Goal: Task Accomplishment & Management: Manage account settings

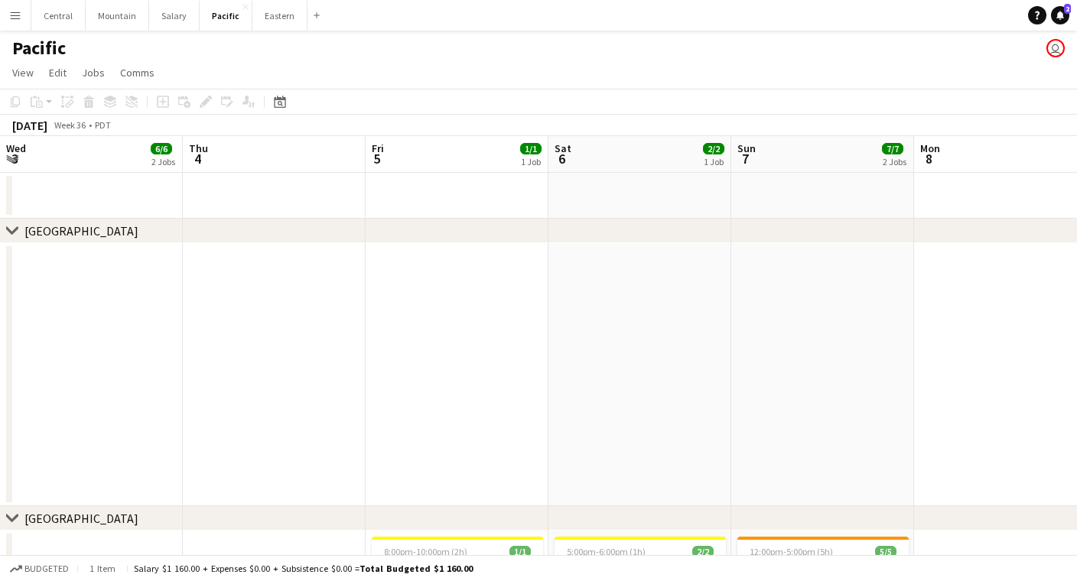
scroll to position [0, 532]
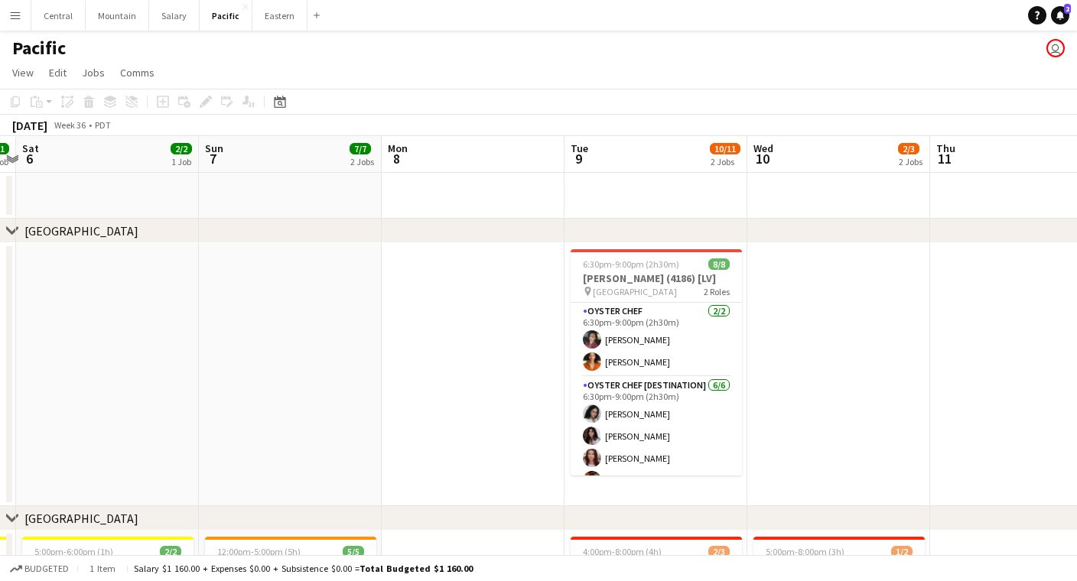
click at [11, 14] on app-icon "Menu" at bounding box center [15, 15] width 12 height 12
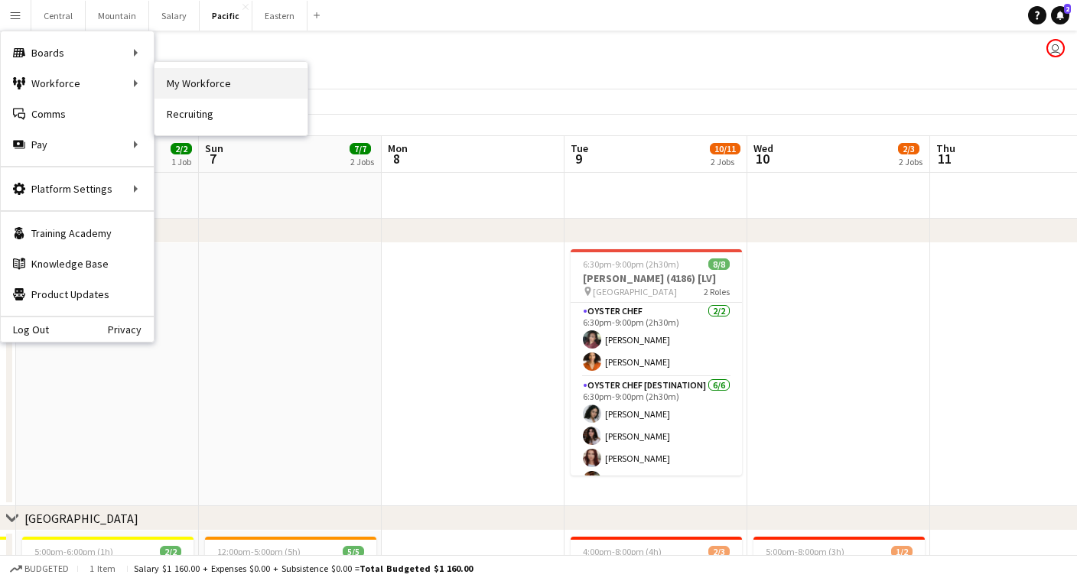
click at [201, 85] on link "My Workforce" at bounding box center [230, 83] width 153 height 31
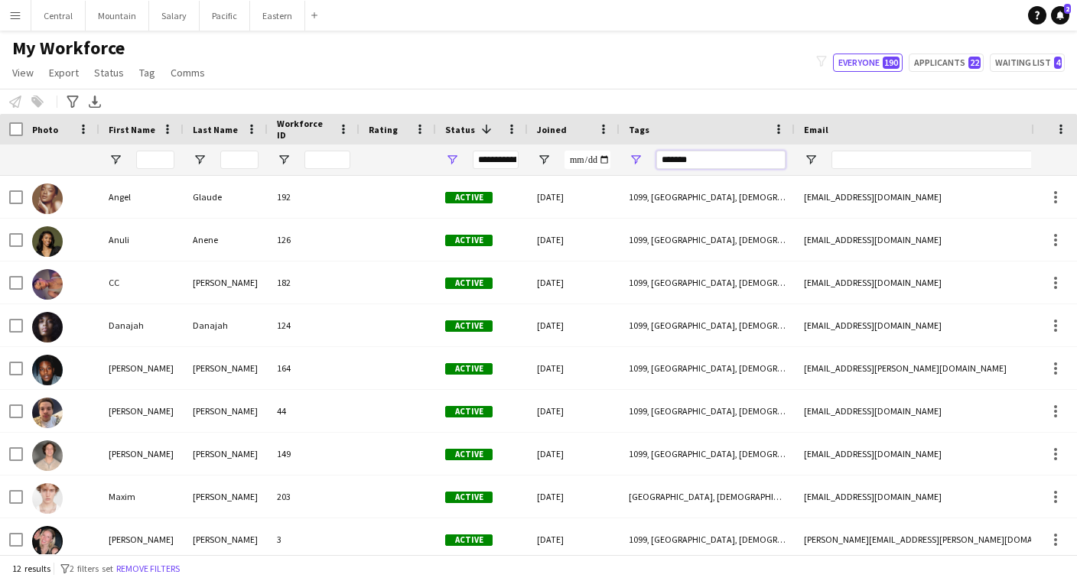
drag, startPoint x: 694, startPoint y: 161, endPoint x: 618, endPoint y: 161, distance: 76.5
click at [618, 161] on div at bounding box center [870, 160] width 1741 height 31
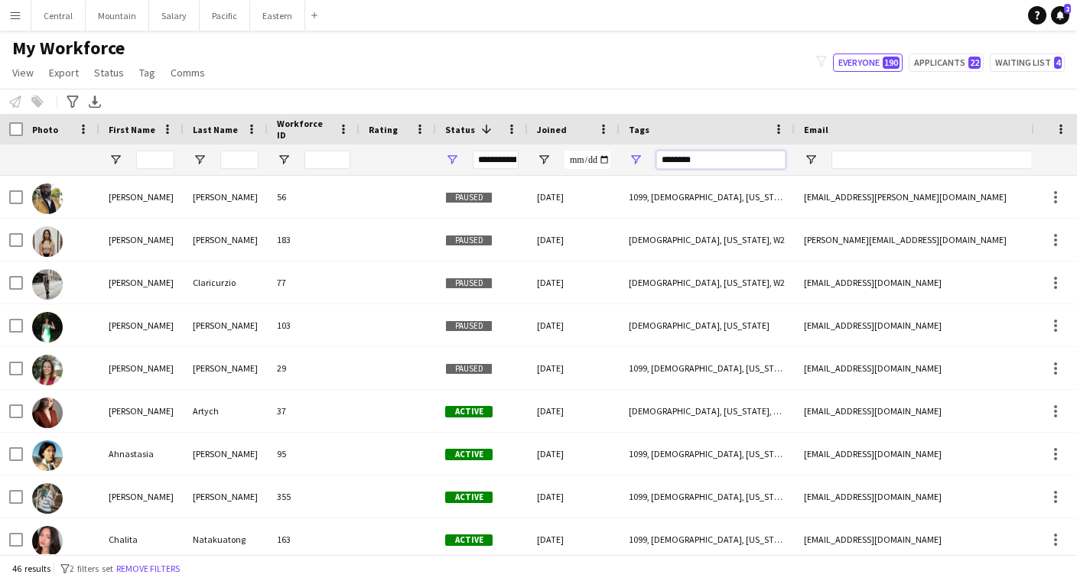
type input "********"
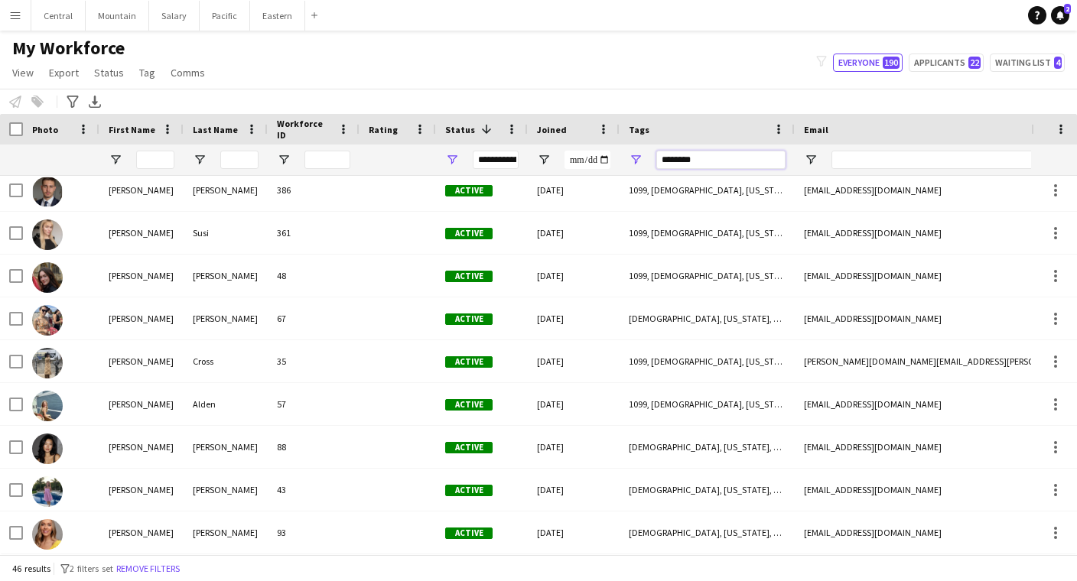
drag, startPoint x: 720, startPoint y: 156, endPoint x: 625, endPoint y: 155, distance: 95.6
click at [625, 155] on div "********" at bounding box center [706, 160] width 175 height 31
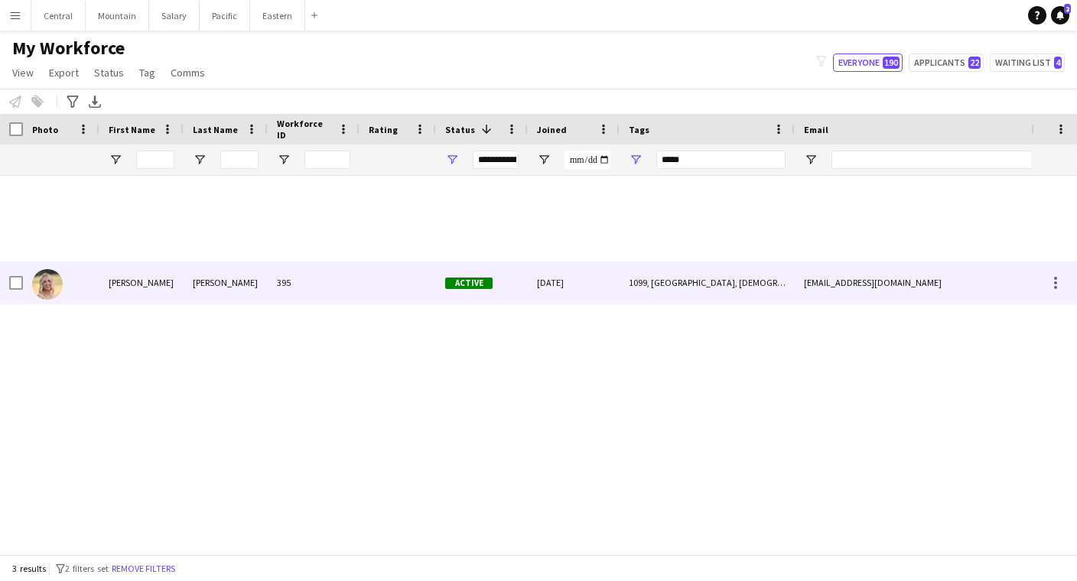
click at [121, 288] on div "[PERSON_NAME]" at bounding box center [141, 283] width 84 height 42
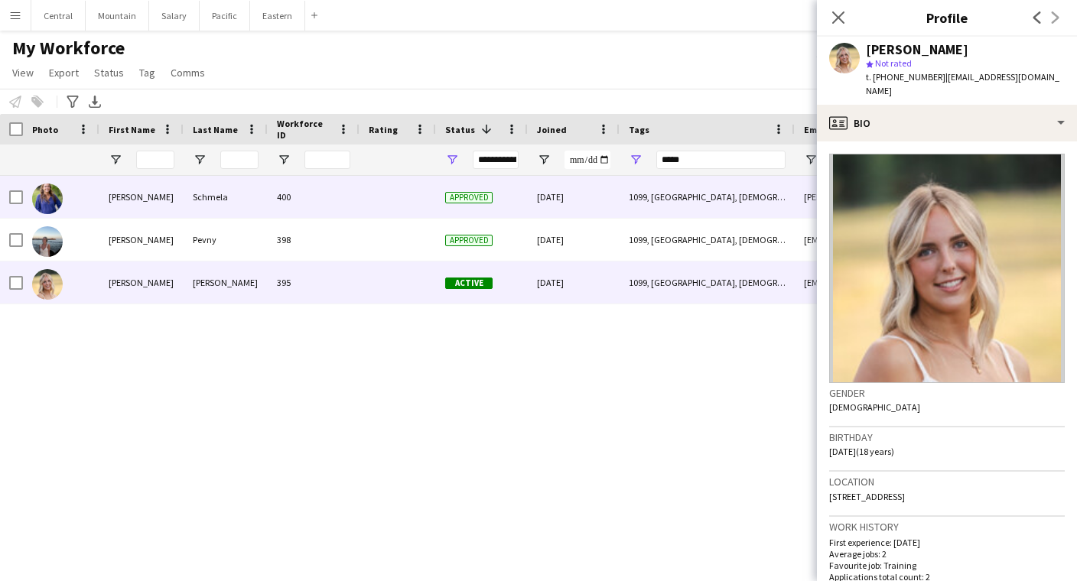
click at [215, 208] on div "Schmela" at bounding box center [226, 197] width 84 height 42
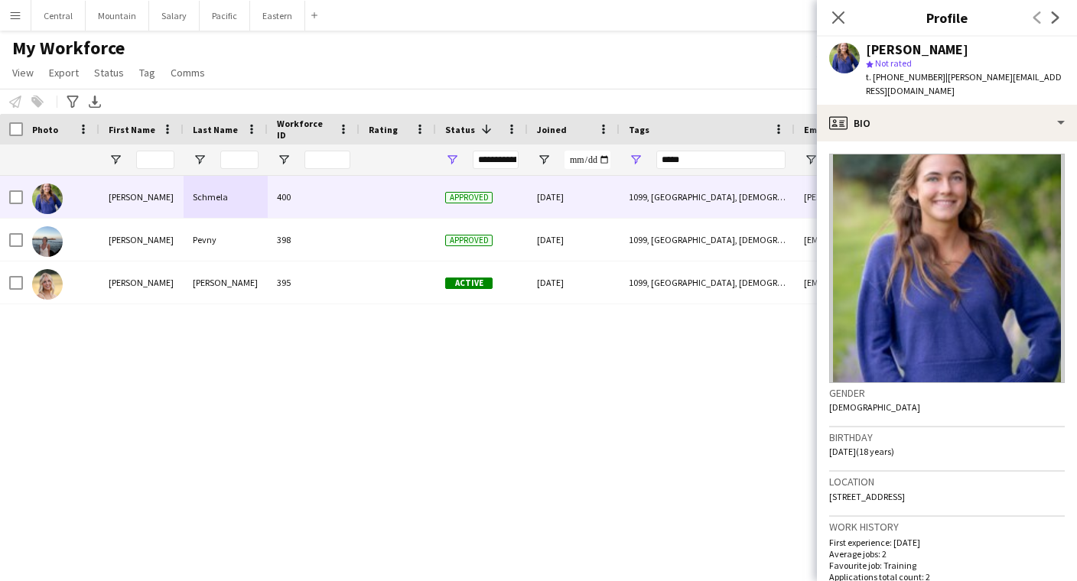
drag, startPoint x: 869, startPoint y: 49, endPoint x: 967, endPoint y: 45, distance: 98.0
click at [967, 45] on div "[PERSON_NAME]" at bounding box center [965, 50] width 199 height 14
copy div "[PERSON_NAME]"
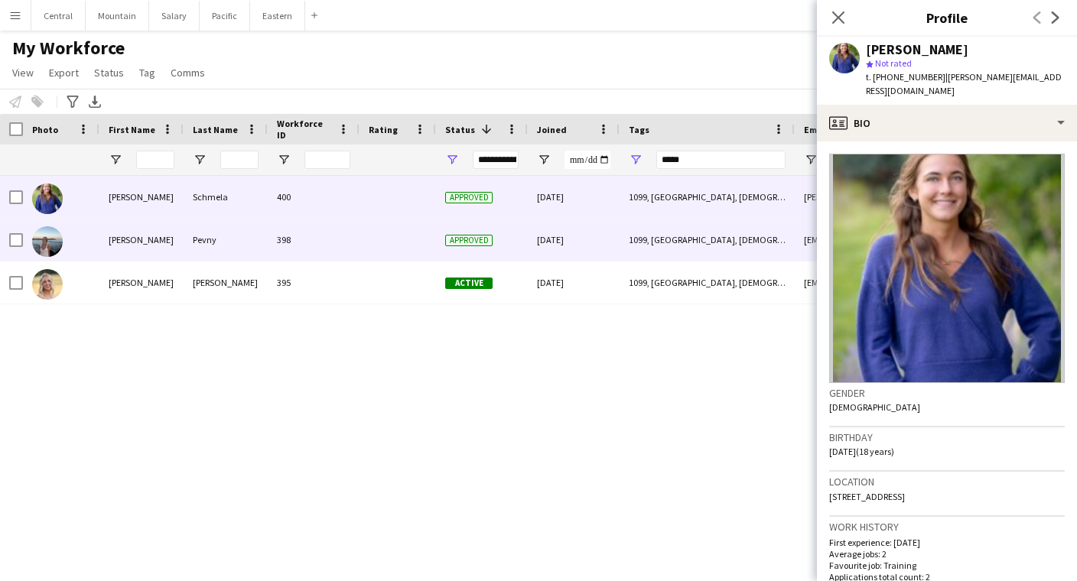
click at [327, 239] on div "398" at bounding box center [314, 240] width 92 height 42
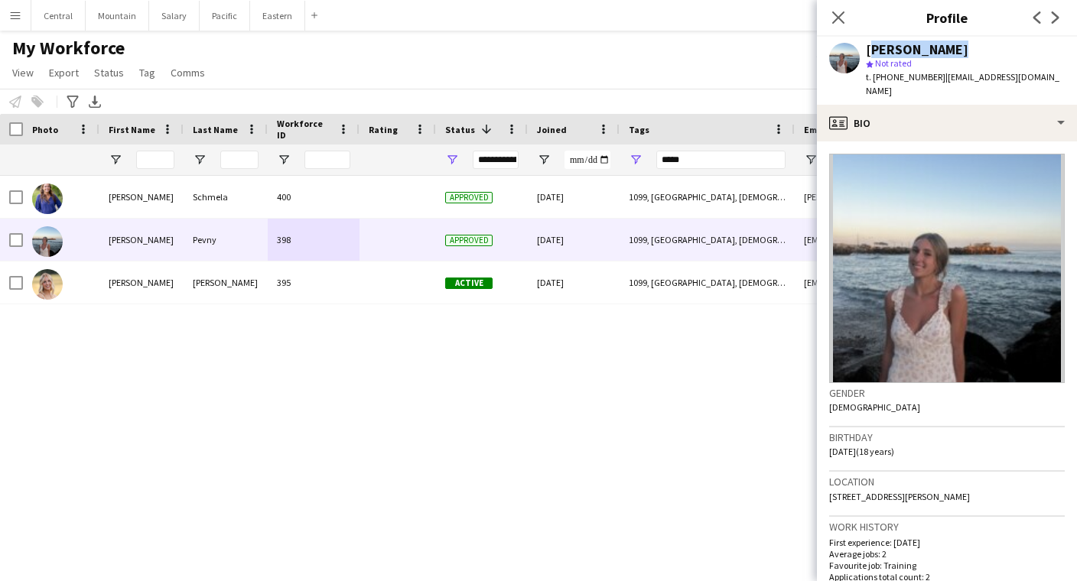
drag, startPoint x: 867, startPoint y: 52, endPoint x: 974, endPoint y: 52, distance: 107.1
click at [974, 52] on div "[PERSON_NAME]" at bounding box center [965, 50] width 199 height 14
copy div "[PERSON_NAME]"
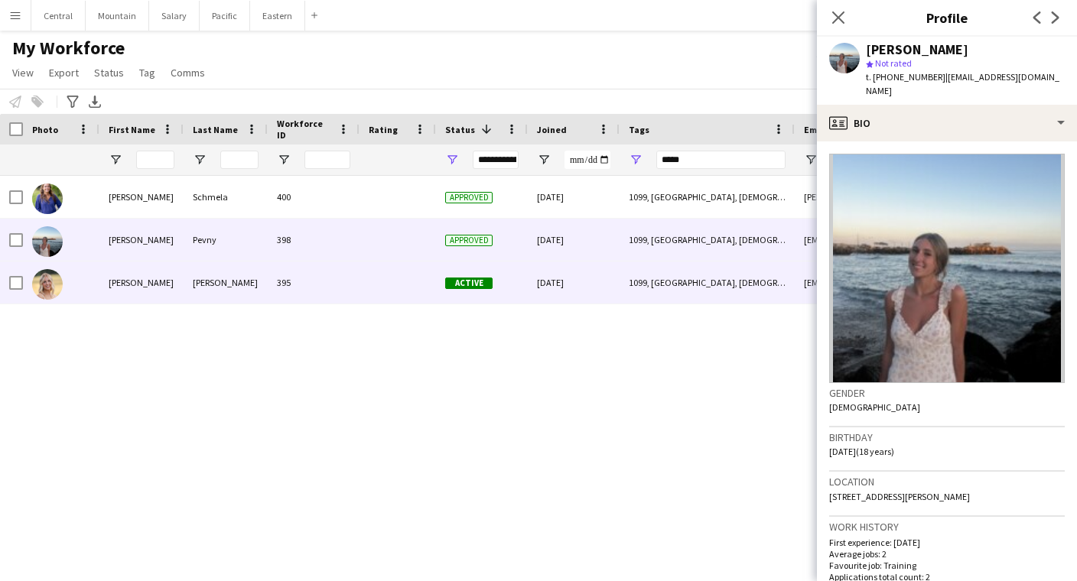
click at [184, 284] on div "[PERSON_NAME]" at bounding box center [226, 283] width 84 height 42
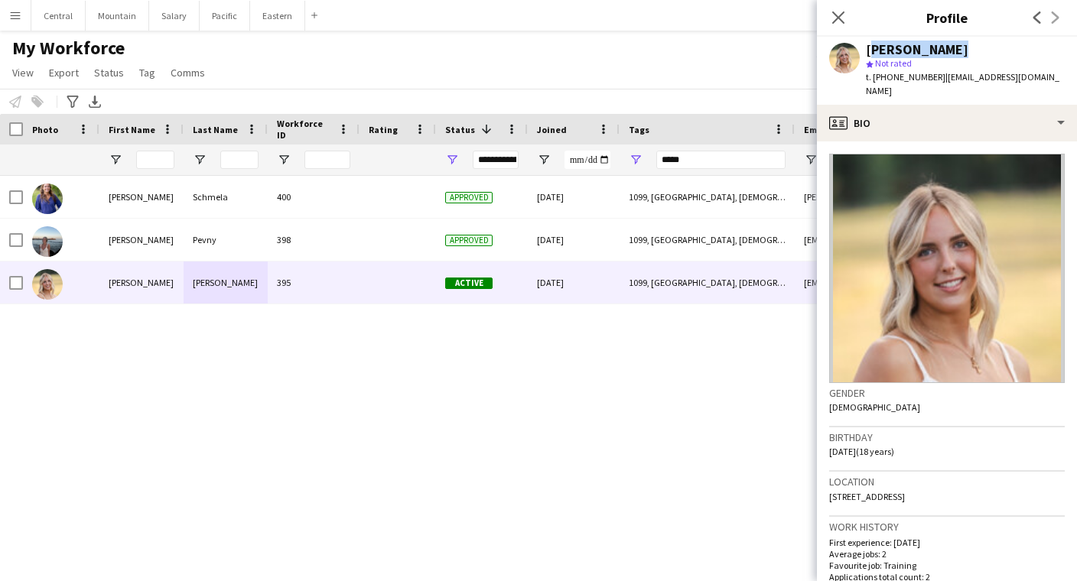
drag, startPoint x: 869, startPoint y: 48, endPoint x: 983, endPoint y: 43, distance: 114.8
click at [983, 43] on div "[PERSON_NAME]" at bounding box center [965, 50] width 199 height 14
copy div "[PERSON_NAME]"
drag, startPoint x: 934, startPoint y: 81, endPoint x: 1019, endPoint y: 80, distance: 84.9
click at [1019, 80] on span "| [EMAIL_ADDRESS][DOMAIN_NAME]" at bounding box center [962, 83] width 193 height 25
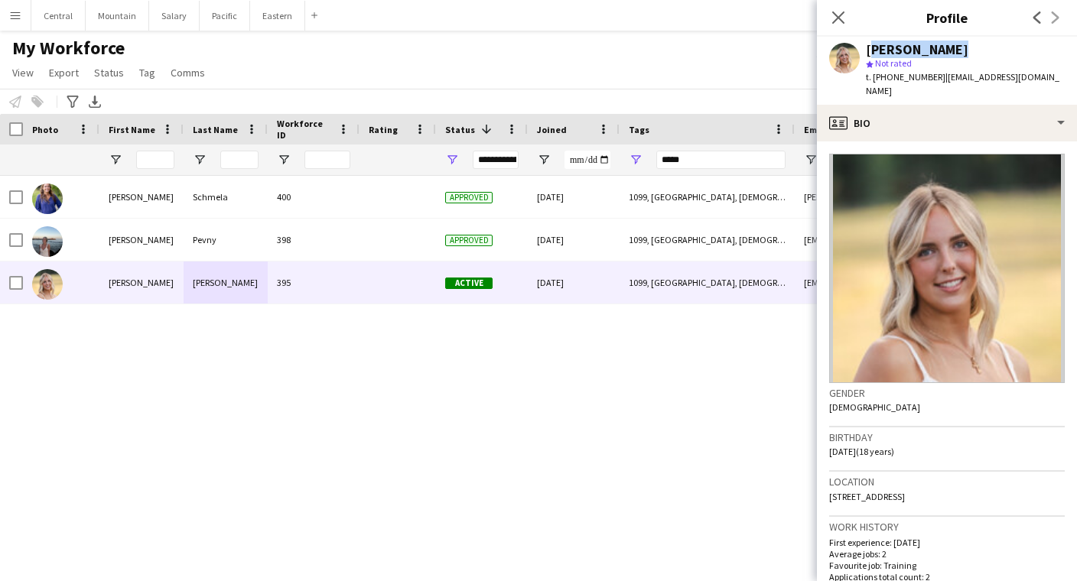
copy span "[EMAIL_ADDRESS][DOMAIN_NAME]"
drag, startPoint x: 878, startPoint y: 77, endPoint x: 1021, endPoint y: 74, distance: 143.0
click at [1021, 74] on div "t. [PHONE_NUMBER] | [EMAIL_ADDRESS][DOMAIN_NAME]" at bounding box center [965, 84] width 199 height 28
copy div "19703793536 | [EMAIL_ADDRESS][DOMAIN_NAME]"
click at [873, 154] on img at bounding box center [947, 268] width 236 height 229
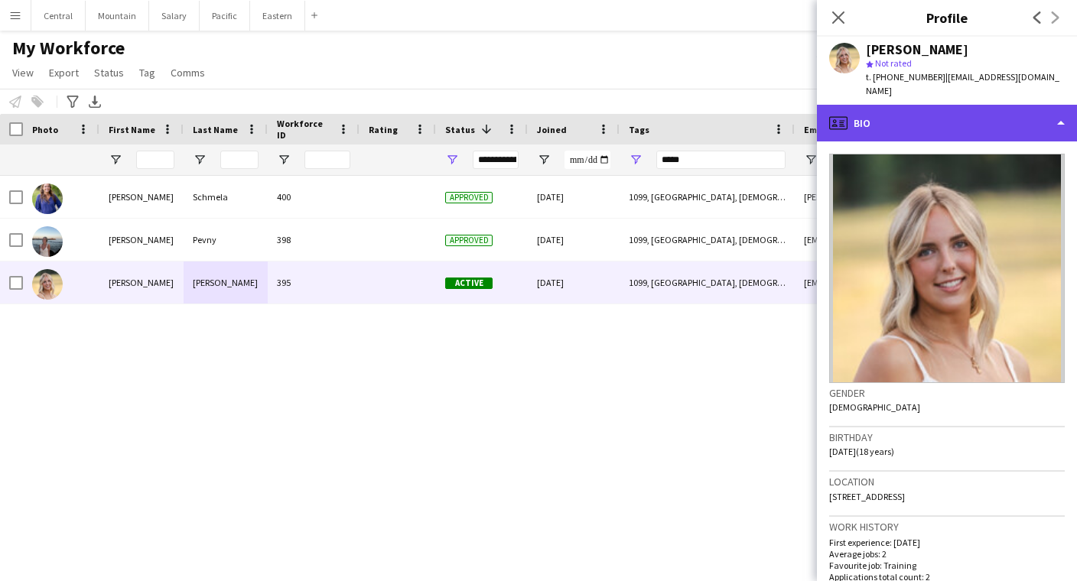
click at [883, 118] on div "profile Bio" at bounding box center [947, 123] width 260 height 37
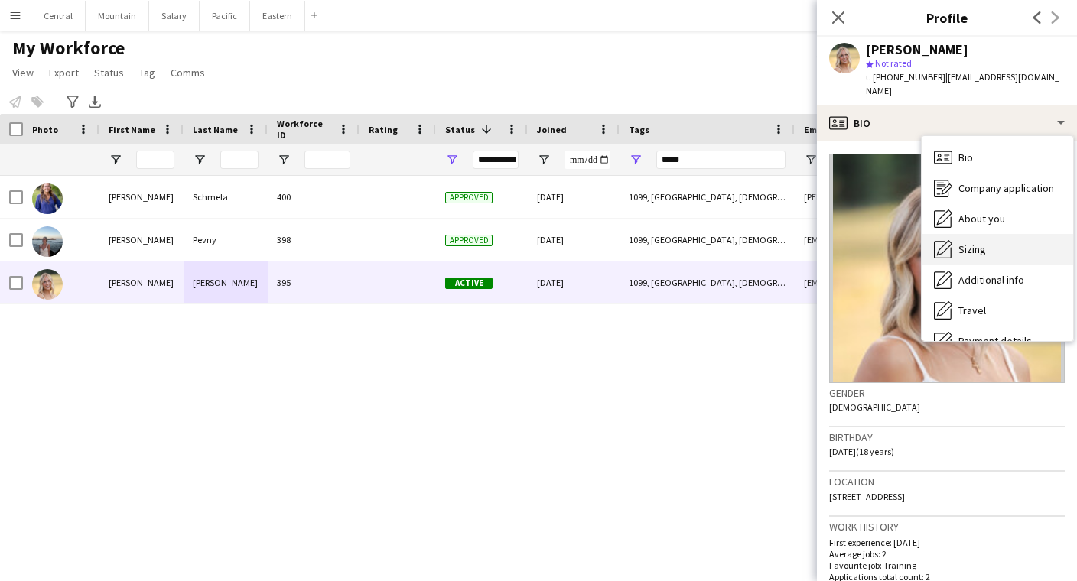
click at [947, 240] on icon at bounding box center [944, 247] width 15 height 15
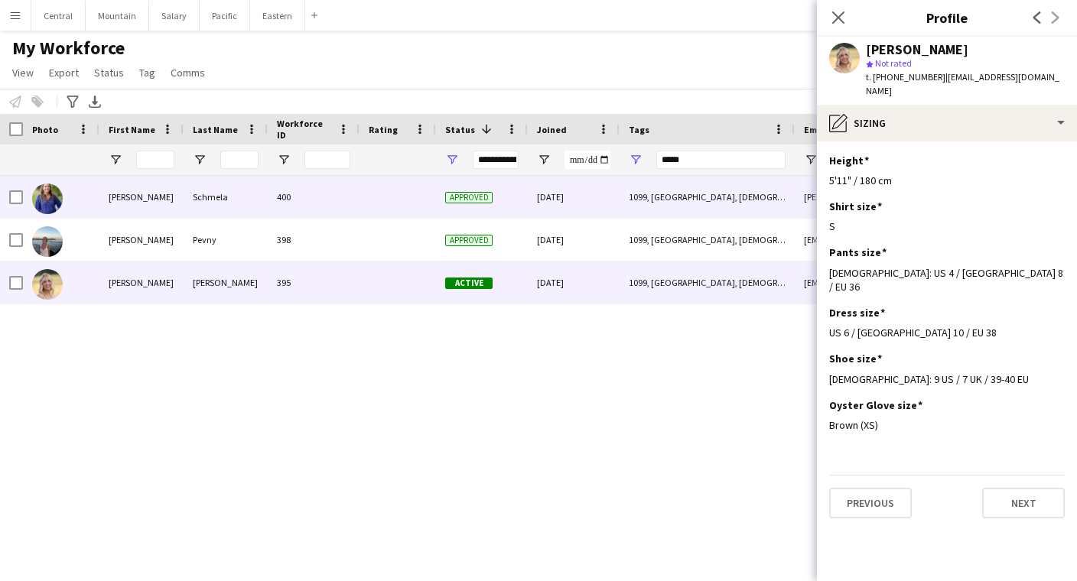
click at [187, 200] on div "Schmela" at bounding box center [226, 197] width 84 height 42
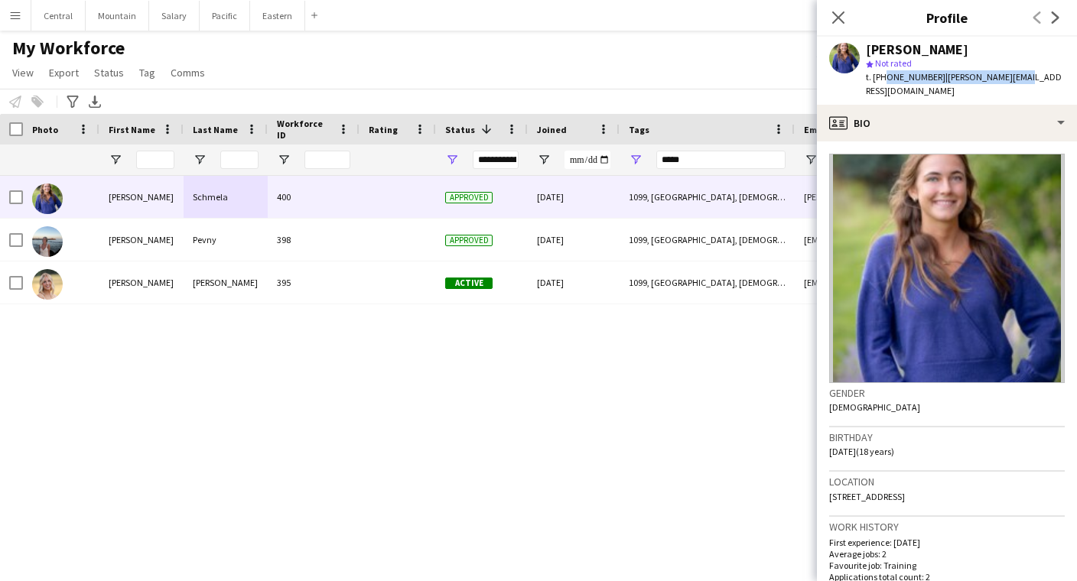
drag, startPoint x: 880, startPoint y: 80, endPoint x: 1010, endPoint y: 78, distance: 130.0
click at [1010, 78] on div "t. [PHONE_NUMBER] | [PERSON_NAME][EMAIL_ADDRESS][DOMAIN_NAME]" at bounding box center [965, 84] width 199 height 28
copy div "9703409425 | [PERSON_NAME][EMAIL_ADDRESS][DOMAIN_NAME]"
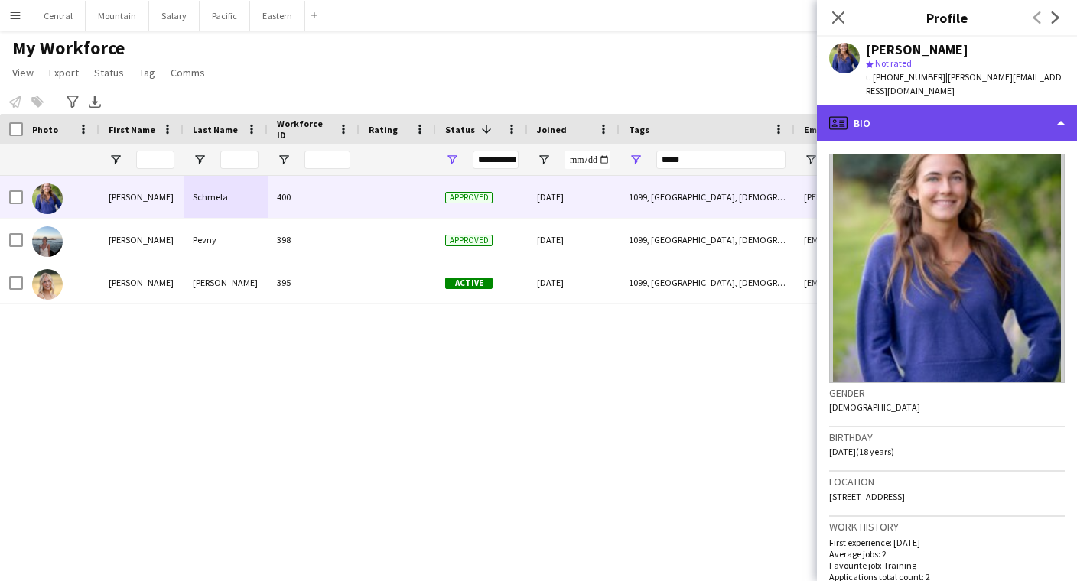
click at [906, 109] on div "profile Bio" at bounding box center [947, 123] width 260 height 37
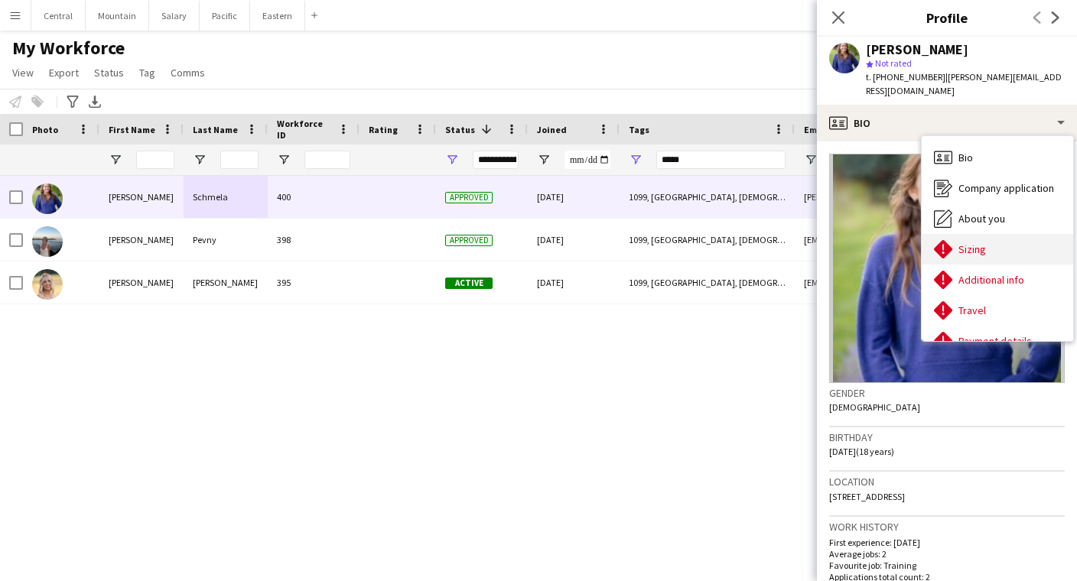
click at [972, 248] on div "Sizing [GEOGRAPHIC_DATA]" at bounding box center [996, 249] width 151 height 31
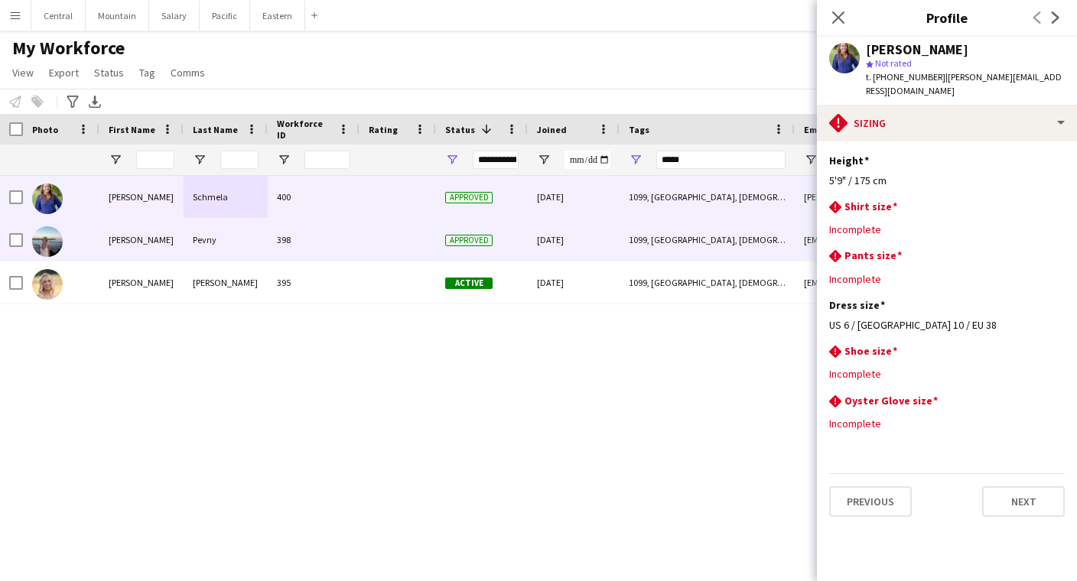
click at [276, 245] on div "398" at bounding box center [314, 240] width 92 height 42
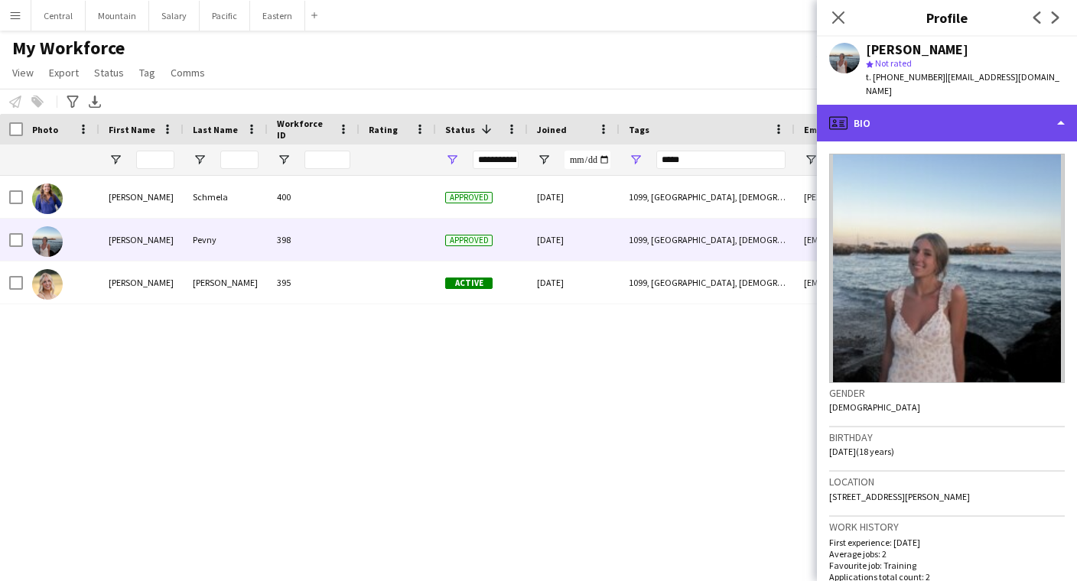
click at [891, 115] on div "profile Bio" at bounding box center [947, 123] width 260 height 37
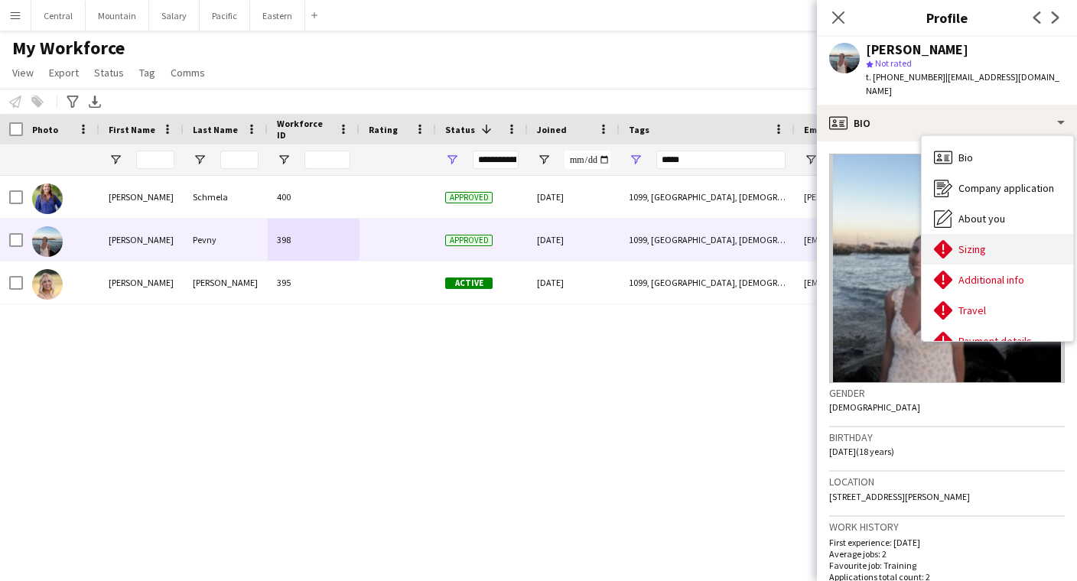
click at [971, 242] on span "Sizing" at bounding box center [972, 249] width 28 height 14
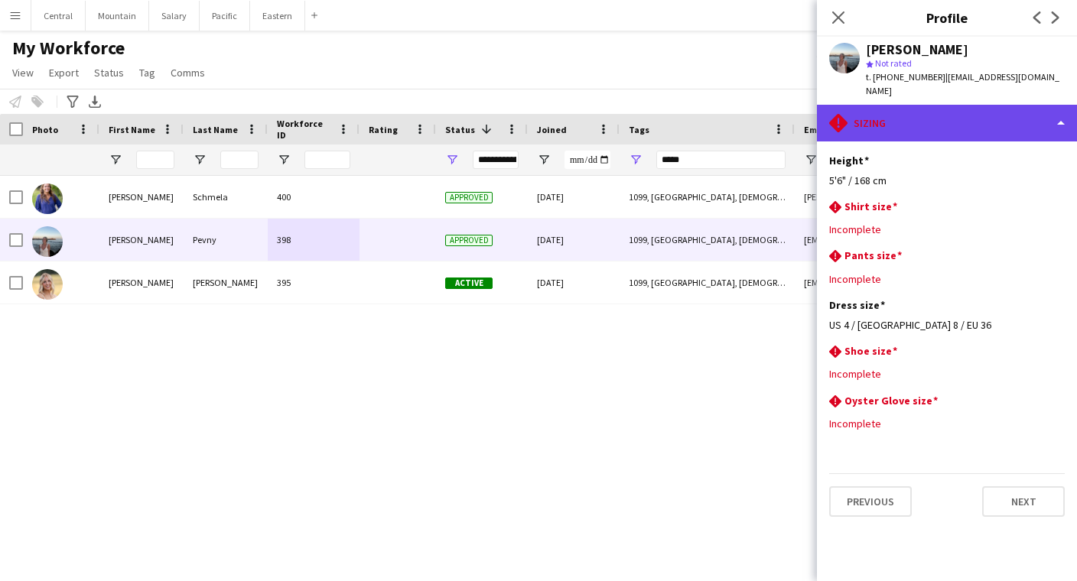
click at [902, 105] on div "rhombus-alert [GEOGRAPHIC_DATA]" at bounding box center [947, 123] width 260 height 37
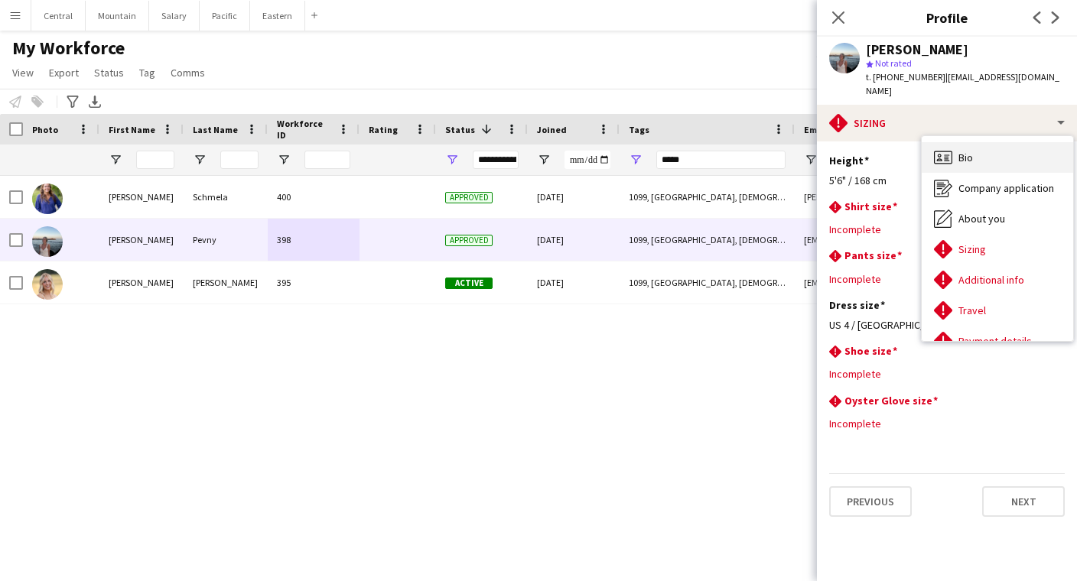
click at [955, 148] on div "Bio Bio" at bounding box center [996, 157] width 151 height 31
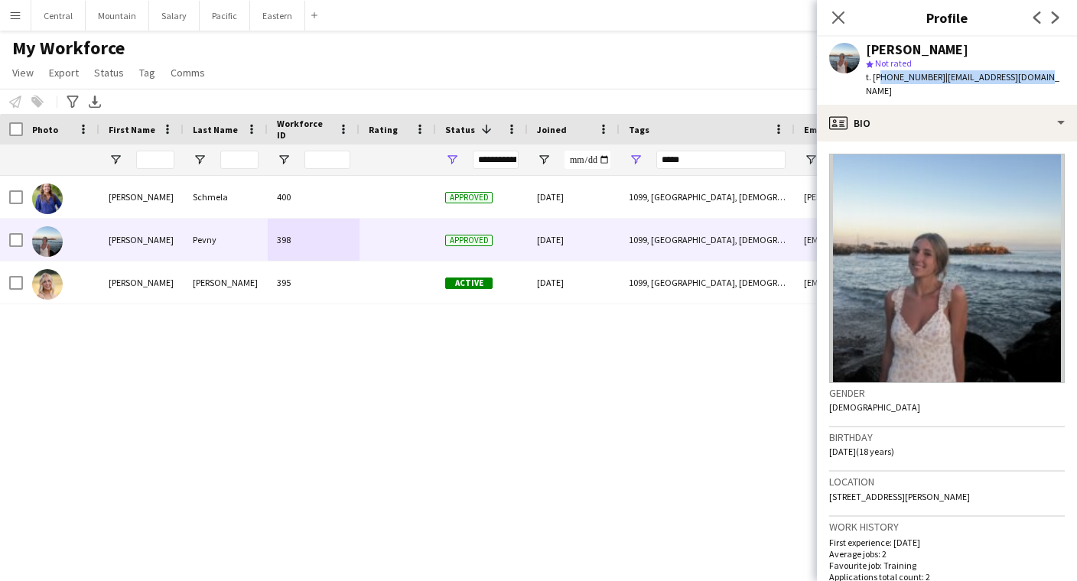
drag, startPoint x: 882, startPoint y: 76, endPoint x: 1031, endPoint y: 76, distance: 148.3
click at [1031, 76] on div "[PERSON_NAME] star Not rated t. [PHONE_NUMBER] | [EMAIL_ADDRESS][DOMAIN_NAME]" at bounding box center [947, 71] width 260 height 68
copy div "19709483001 | [EMAIL_ADDRESS][DOMAIN_NAME]"
click at [838, 19] on icon "Close pop-in" at bounding box center [837, 17] width 15 height 15
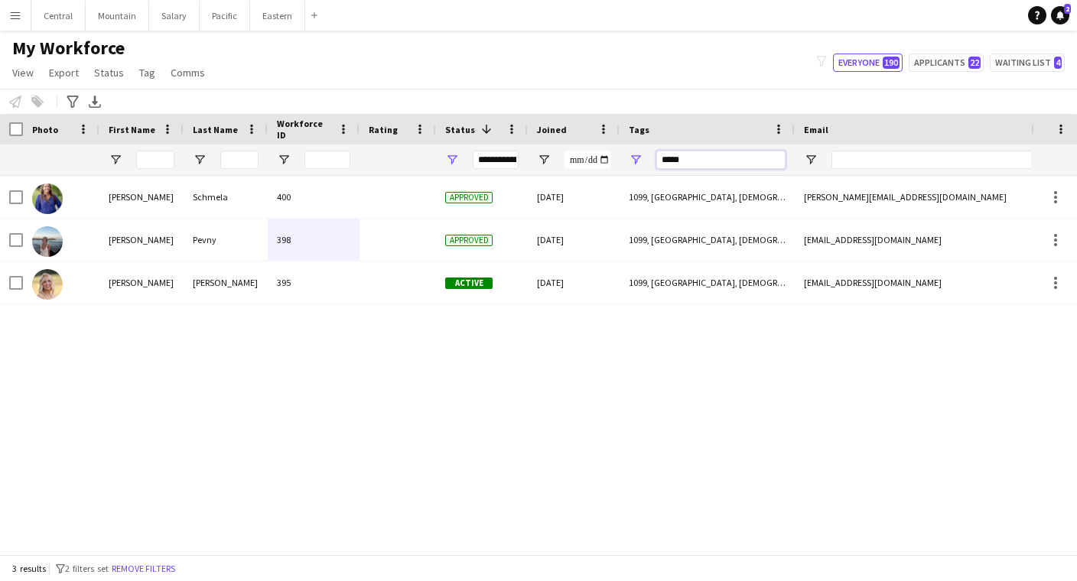
click at [717, 160] on input "*****" at bounding box center [720, 160] width 129 height 18
drag, startPoint x: 704, startPoint y: 160, endPoint x: 586, endPoint y: 159, distance: 117.8
click at [586, 159] on div at bounding box center [870, 160] width 1741 height 31
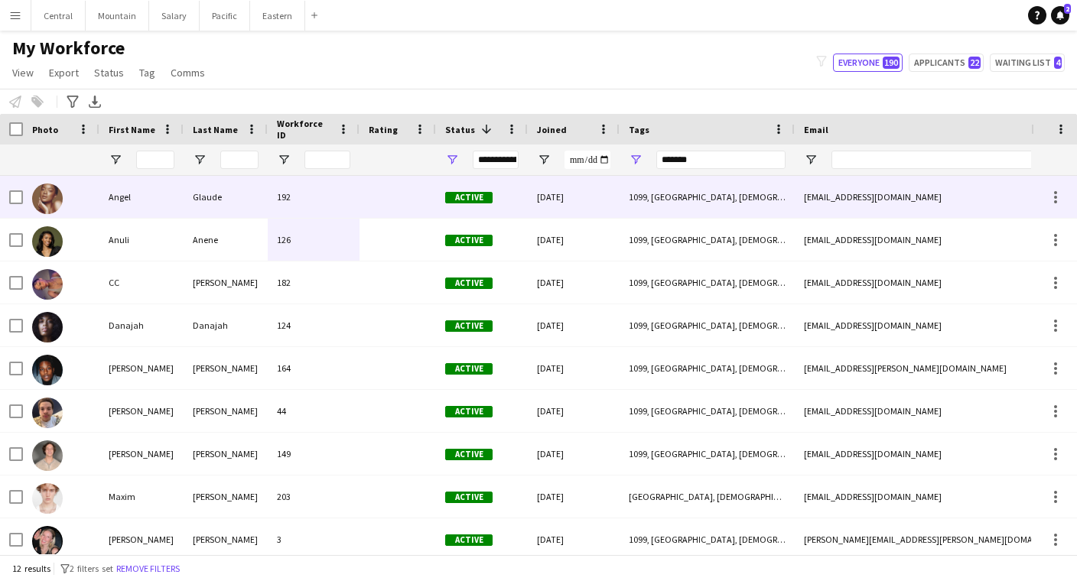
click at [161, 200] on div "Angel" at bounding box center [141, 197] width 84 height 42
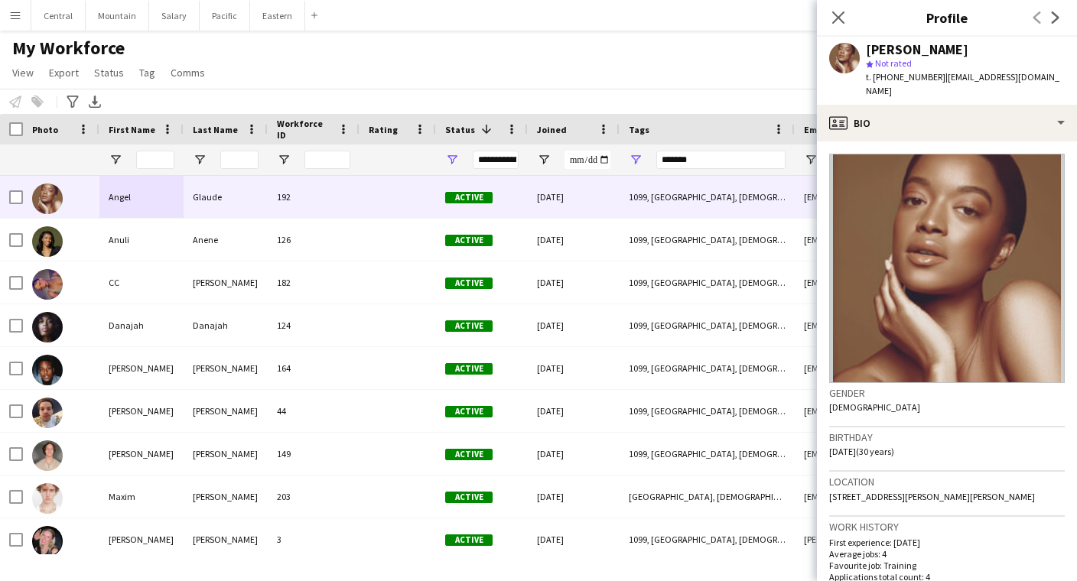
drag, startPoint x: 934, startPoint y: 79, endPoint x: 1022, endPoint y: 77, distance: 88.0
click at [1022, 77] on div "[PERSON_NAME] star Not rated t. [PHONE_NUMBER] | [EMAIL_ADDRESS][DOMAIN_NAME]" at bounding box center [947, 71] width 260 height 68
copy span "[EMAIL_ADDRESS][DOMAIN_NAME]"
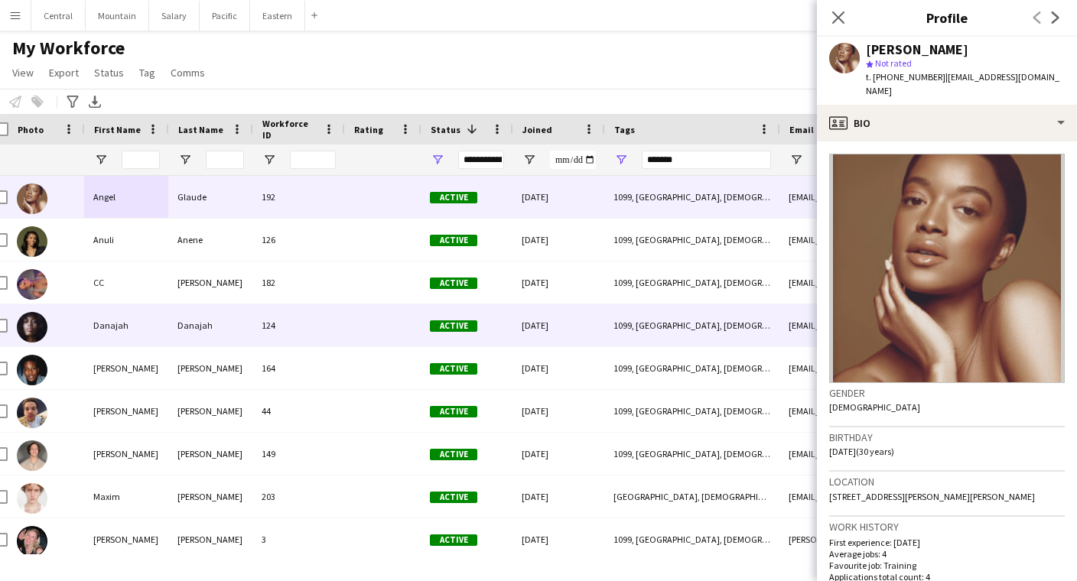
scroll to position [0, 15]
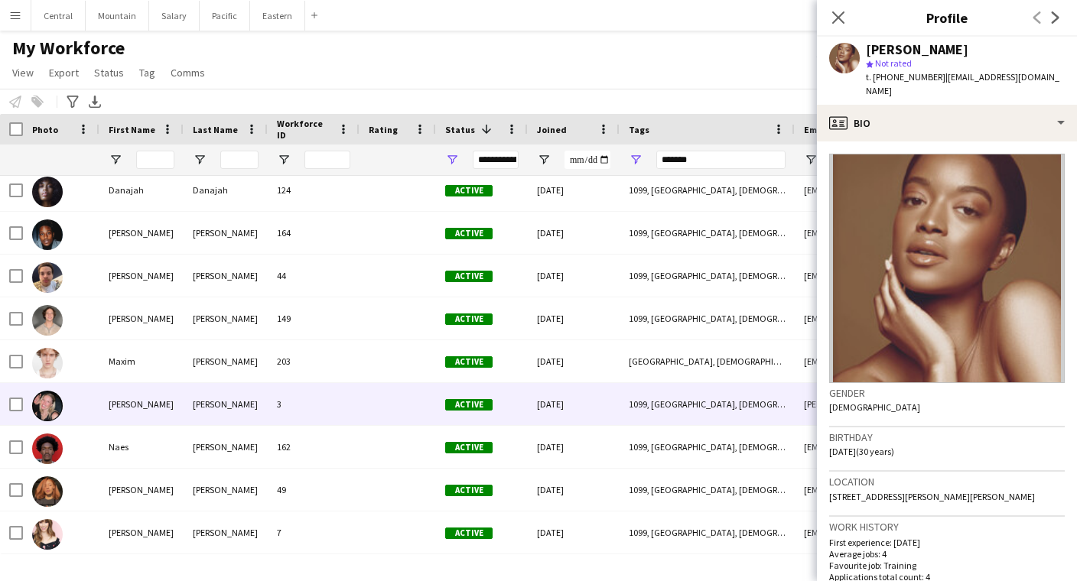
click at [138, 401] on div "[PERSON_NAME]" at bounding box center [141, 404] width 84 height 42
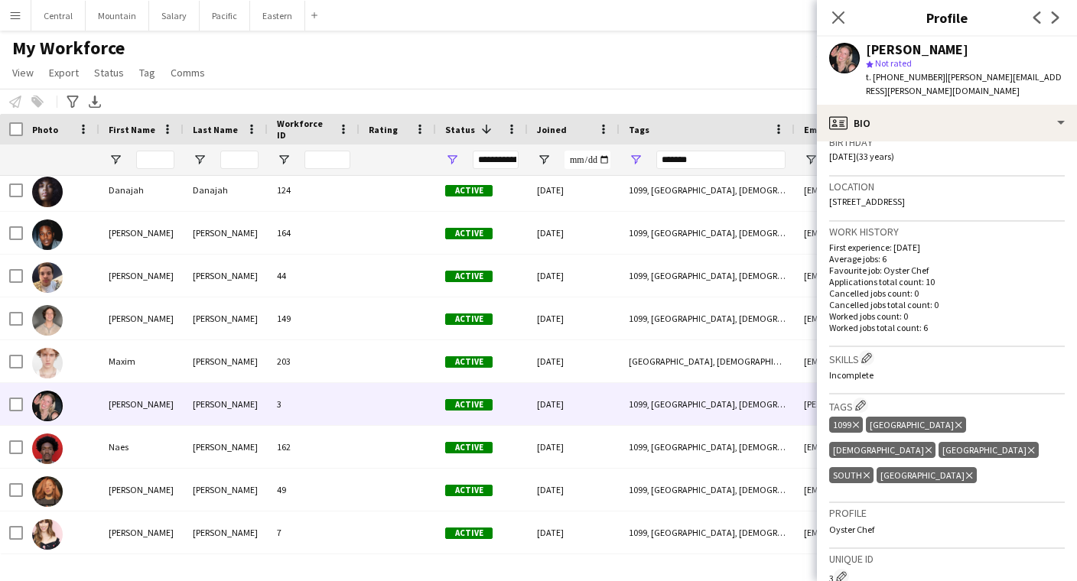
click at [867, 473] on icon at bounding box center [866, 476] width 6 height 6
click at [955, 422] on icon at bounding box center [958, 425] width 6 height 6
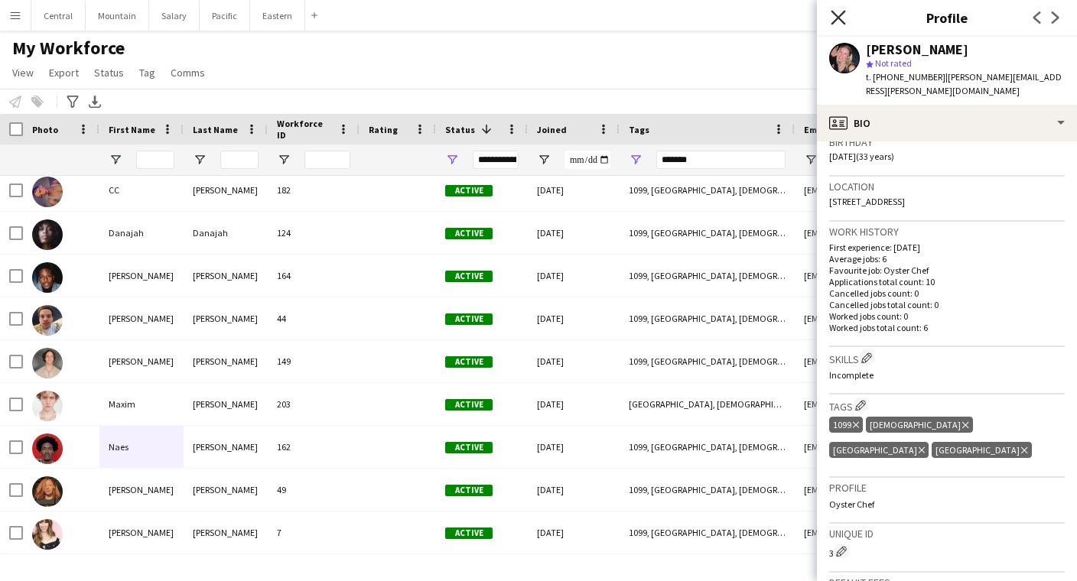
click at [838, 12] on icon "Close pop-in" at bounding box center [837, 17] width 15 height 15
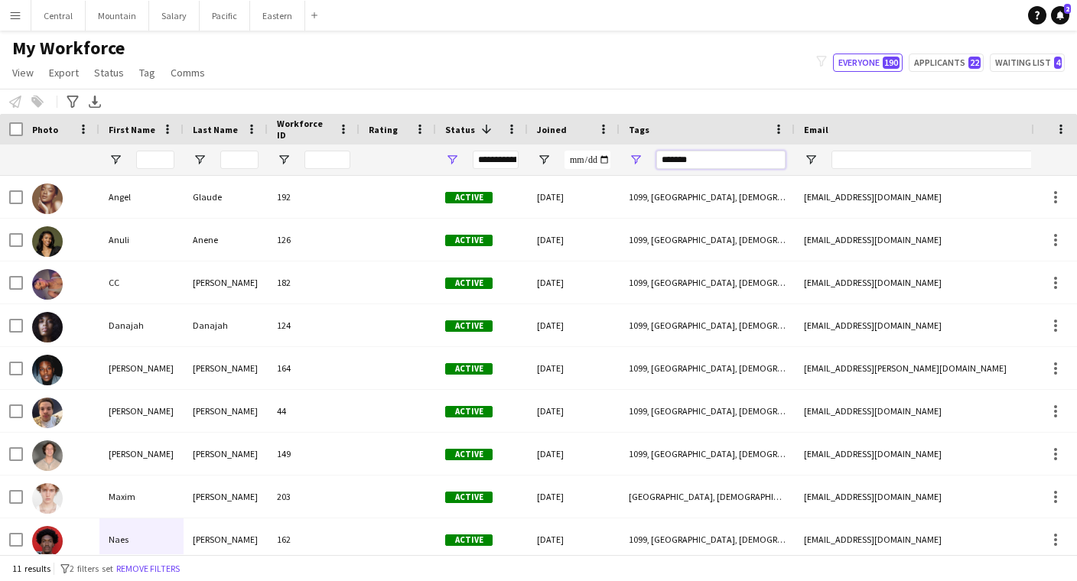
drag, startPoint x: 709, startPoint y: 160, endPoint x: 597, endPoint y: 154, distance: 111.8
click at [597, 154] on div at bounding box center [870, 160] width 1741 height 31
type input "**********"
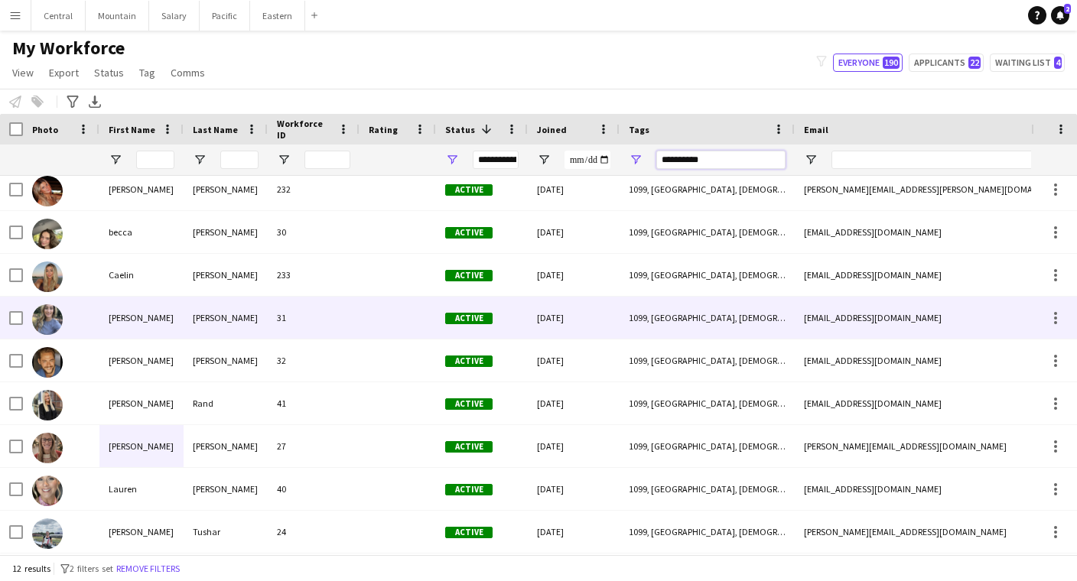
scroll to position [66, 0]
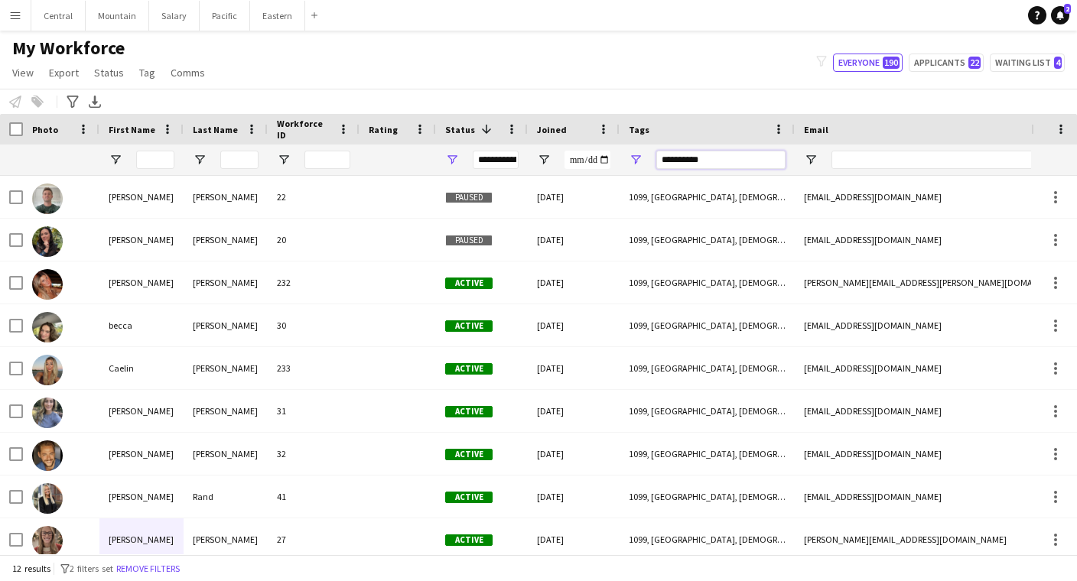
drag, startPoint x: 706, startPoint y: 161, endPoint x: 592, endPoint y: 161, distance: 113.9
click at [592, 161] on div at bounding box center [870, 160] width 1741 height 31
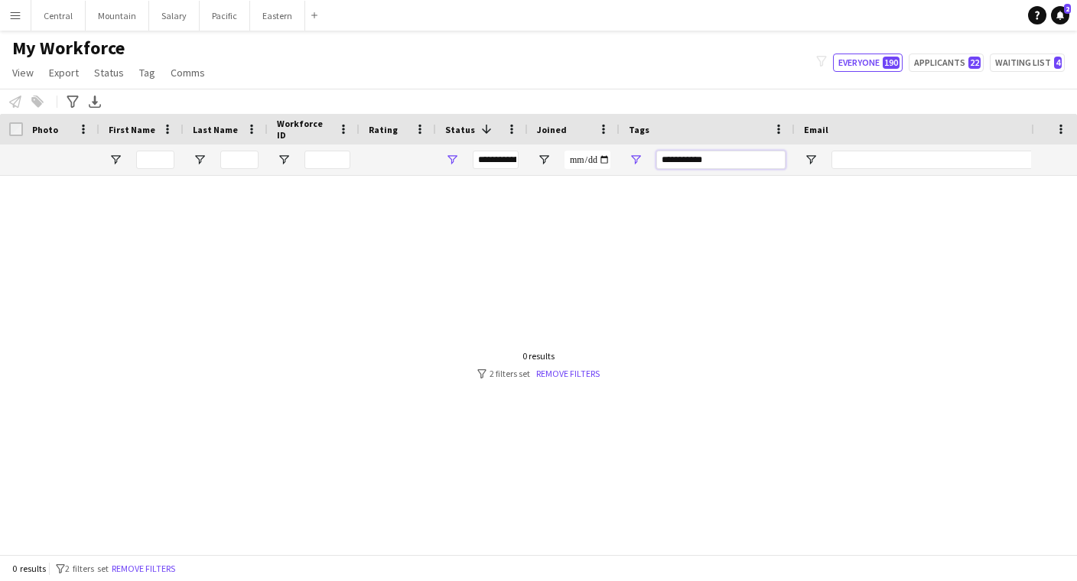
scroll to position [0, 0]
type input "*"
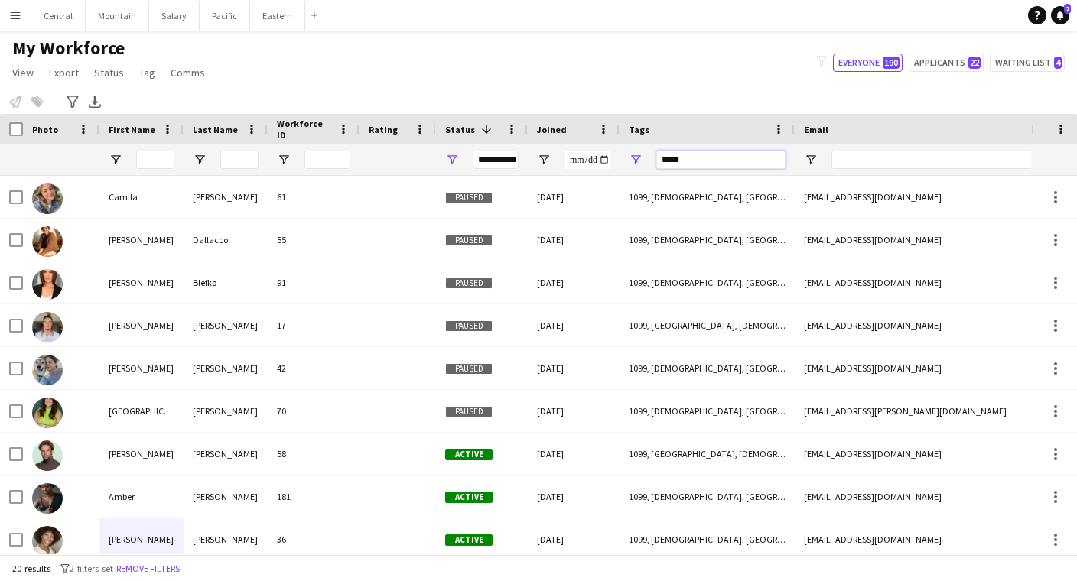
type input "******"
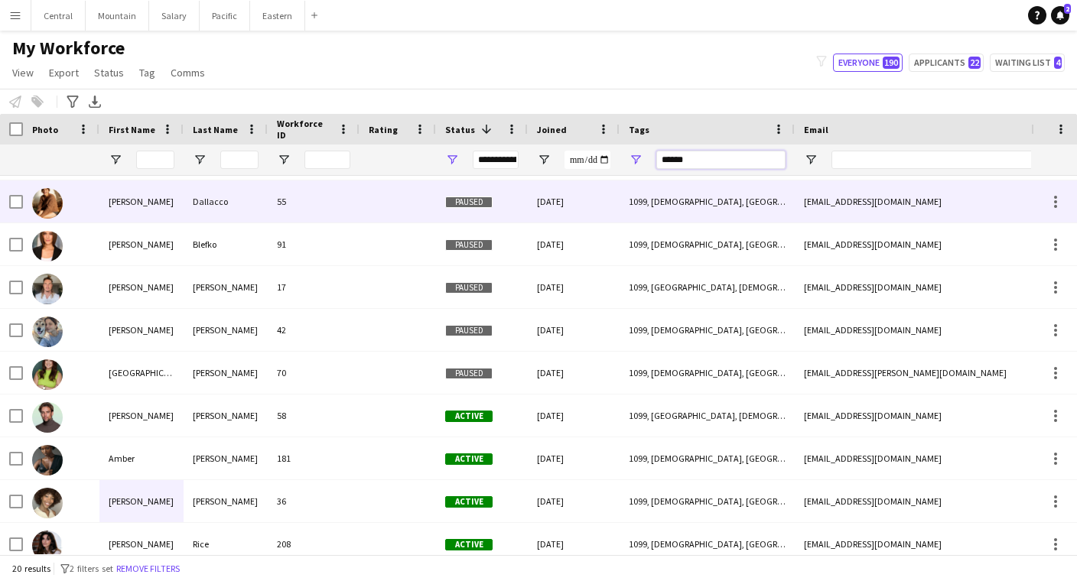
scroll to position [45, 0]
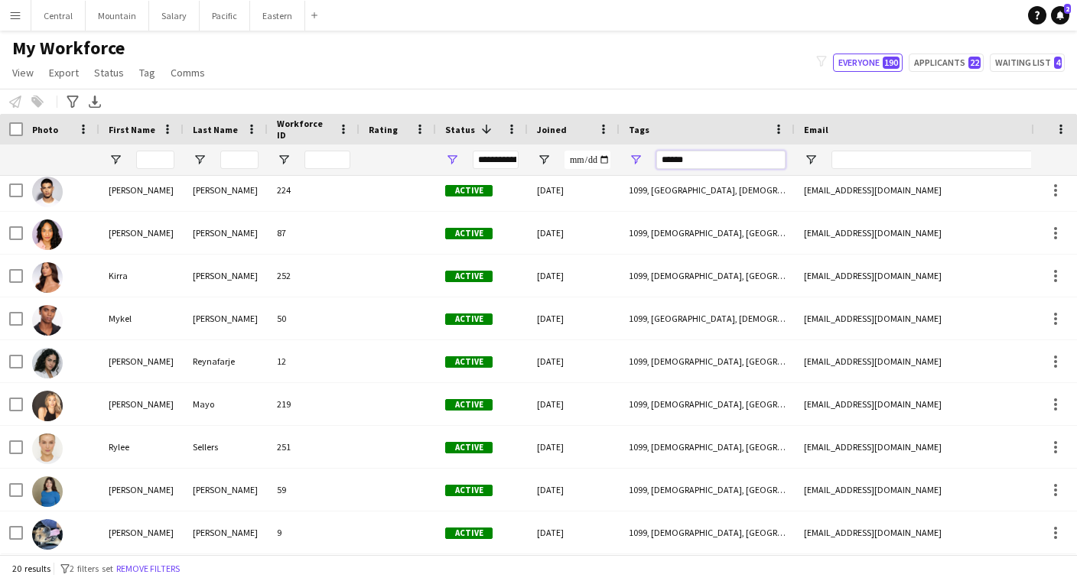
drag, startPoint x: 692, startPoint y: 160, endPoint x: 636, endPoint y: 160, distance: 55.8
click at [636, 160] on div "******" at bounding box center [706, 160] width 175 height 31
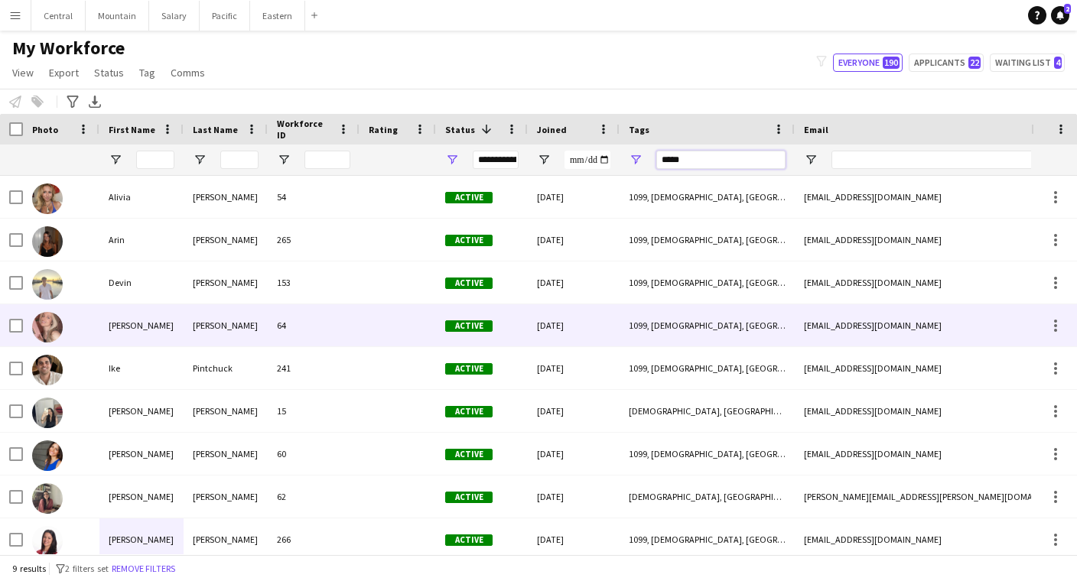
scroll to position [7, 0]
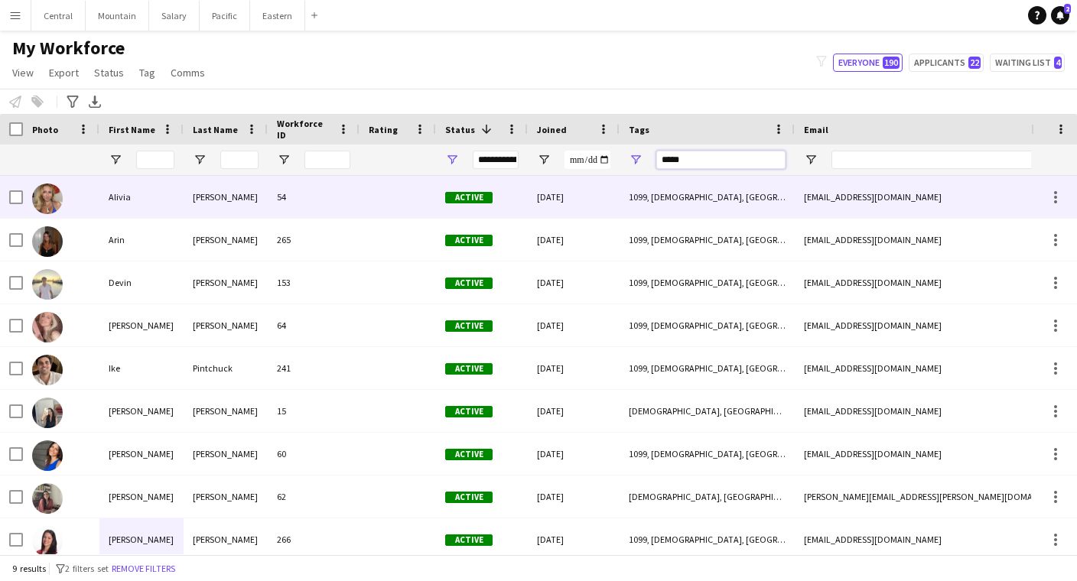
type input "*****"
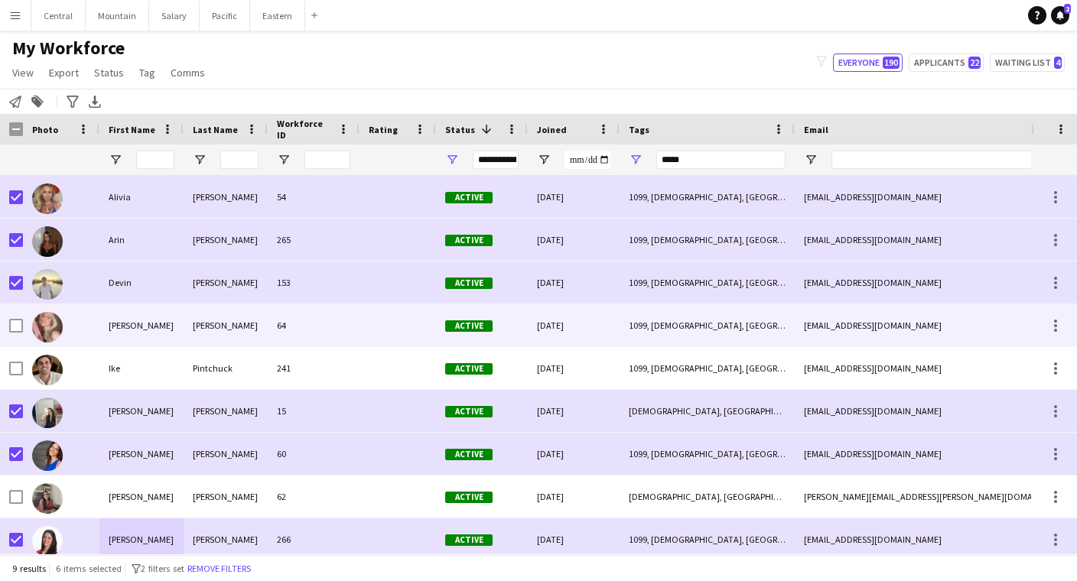
click at [21, 318] on div at bounding box center [16, 325] width 14 height 43
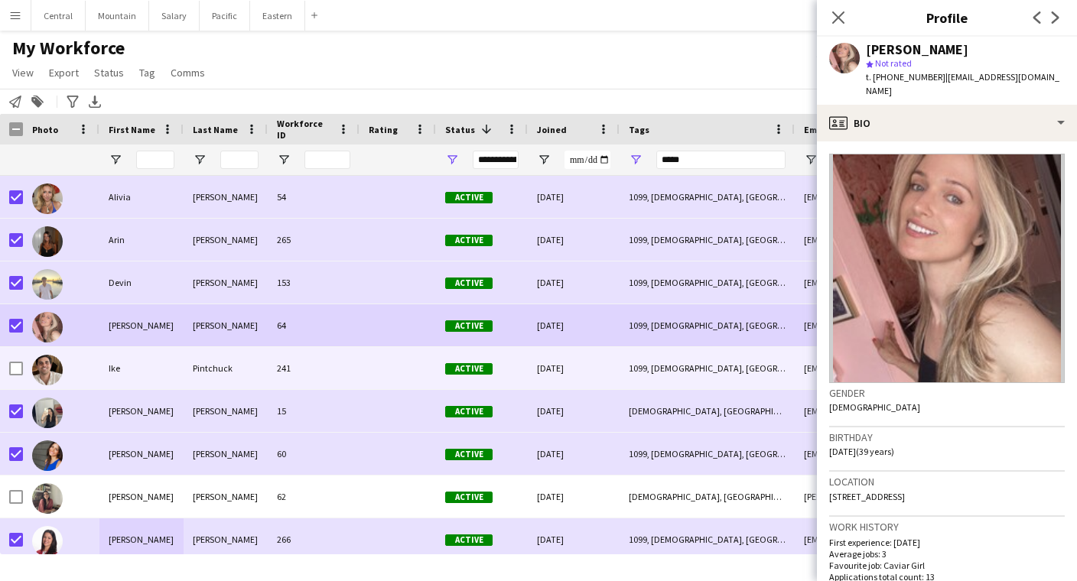
click at [16, 361] on div at bounding box center [16, 368] width 14 height 43
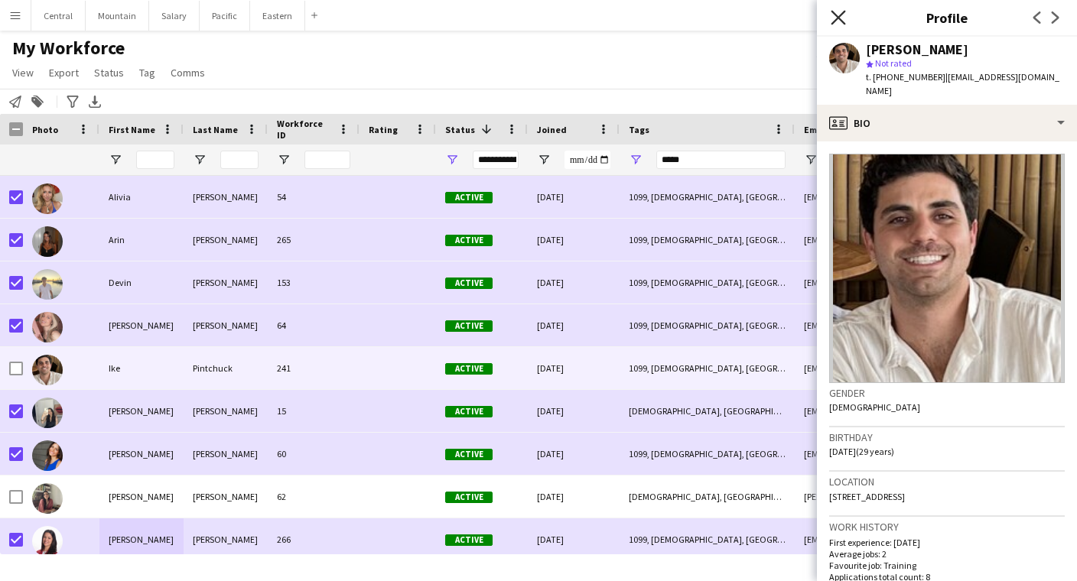
click at [837, 12] on icon "Close pop-in" at bounding box center [837, 17] width 15 height 15
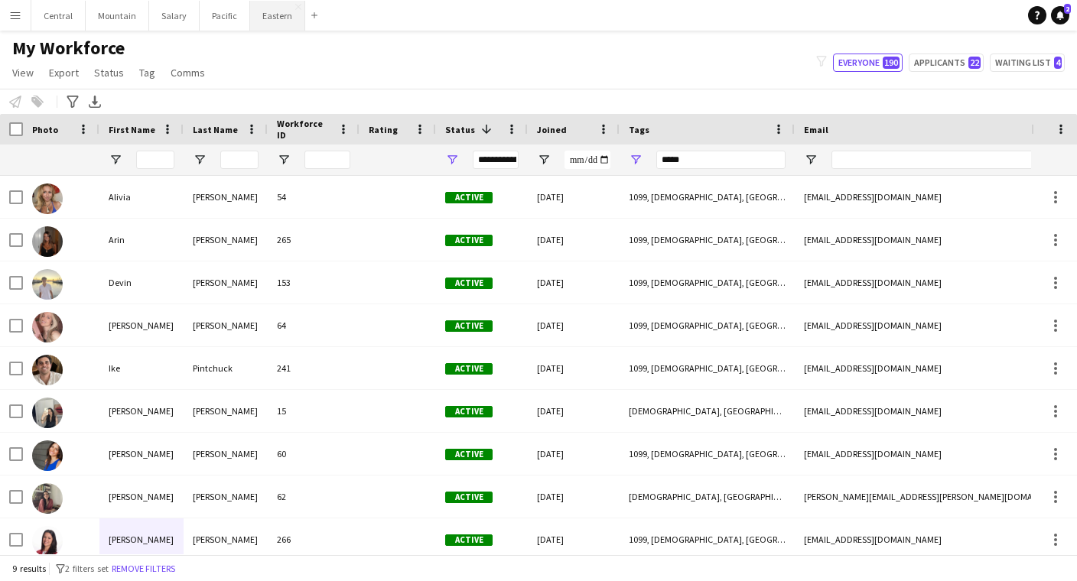
click at [268, 17] on button "Eastern Close" at bounding box center [277, 16] width 55 height 30
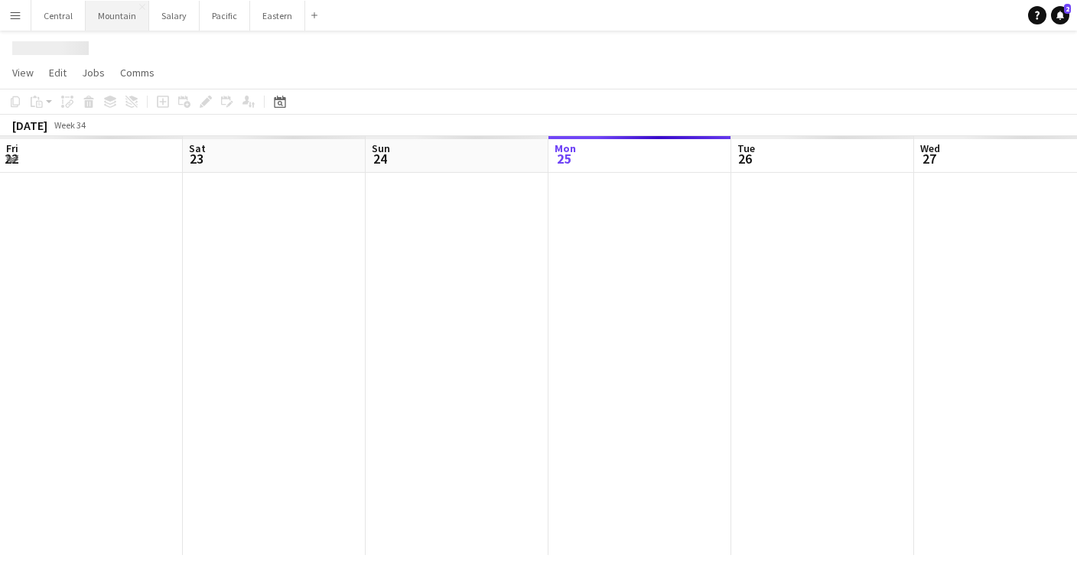
scroll to position [0, 366]
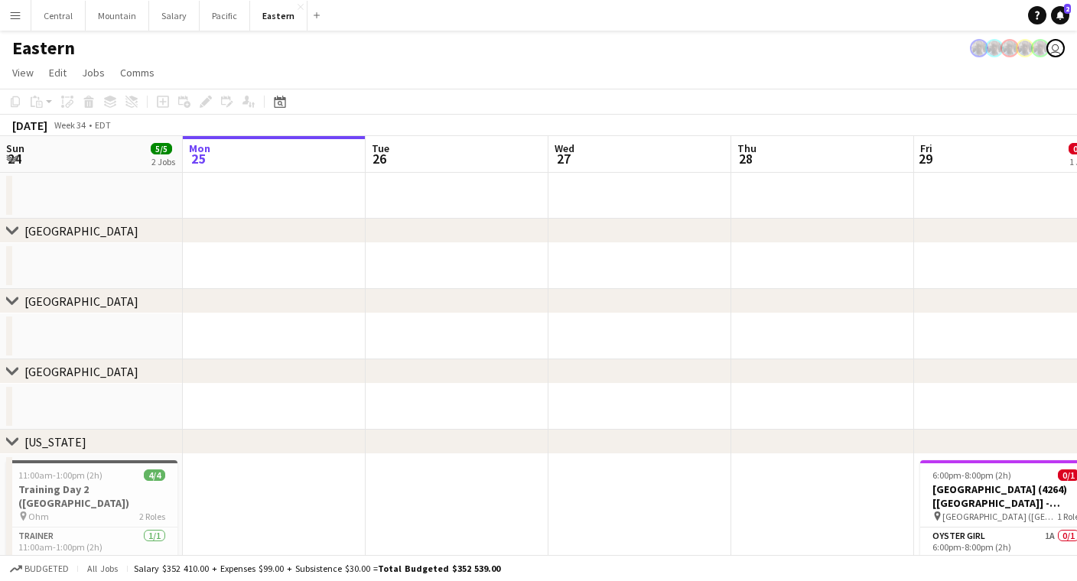
click at [10, 22] on button "Menu" at bounding box center [15, 15] width 31 height 31
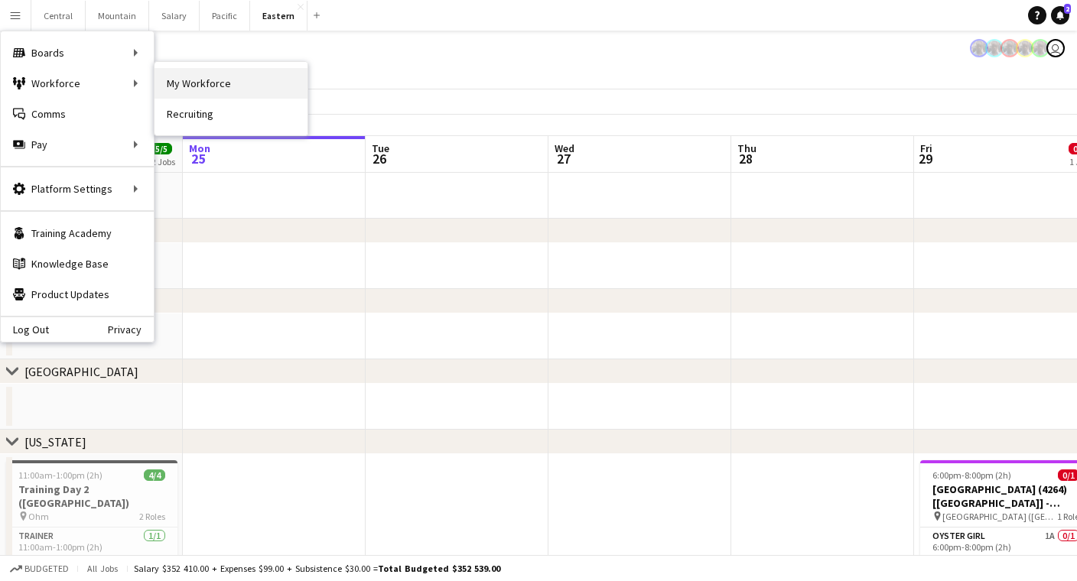
click at [199, 81] on link "My Workforce" at bounding box center [230, 83] width 153 height 31
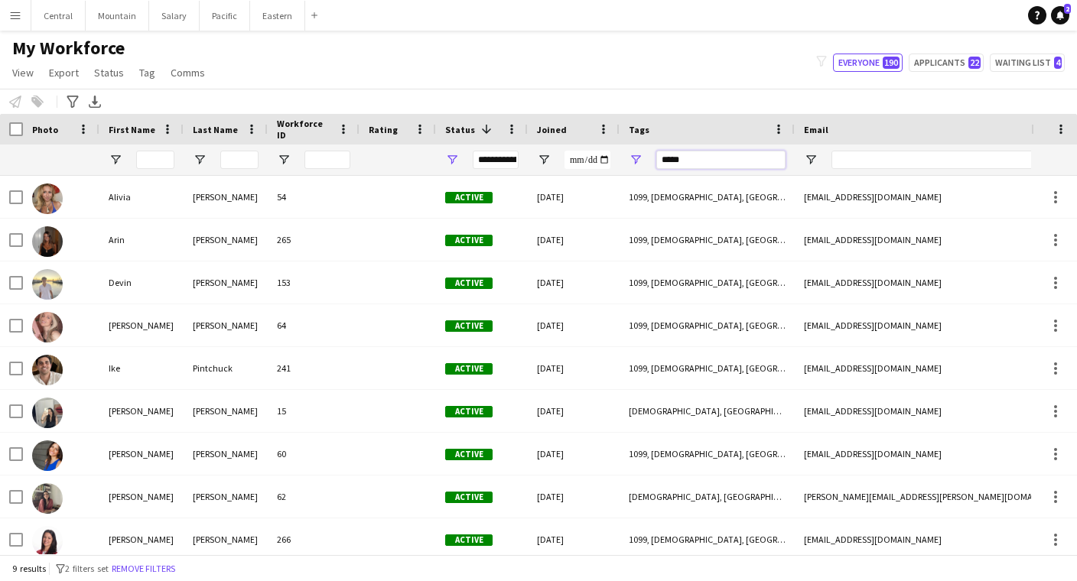
click at [733, 158] on input "*****" at bounding box center [720, 160] width 129 height 18
drag, startPoint x: 718, startPoint y: 158, endPoint x: 639, endPoint y: 158, distance: 79.5
click at [639, 158] on div "*****" at bounding box center [706, 160] width 175 height 31
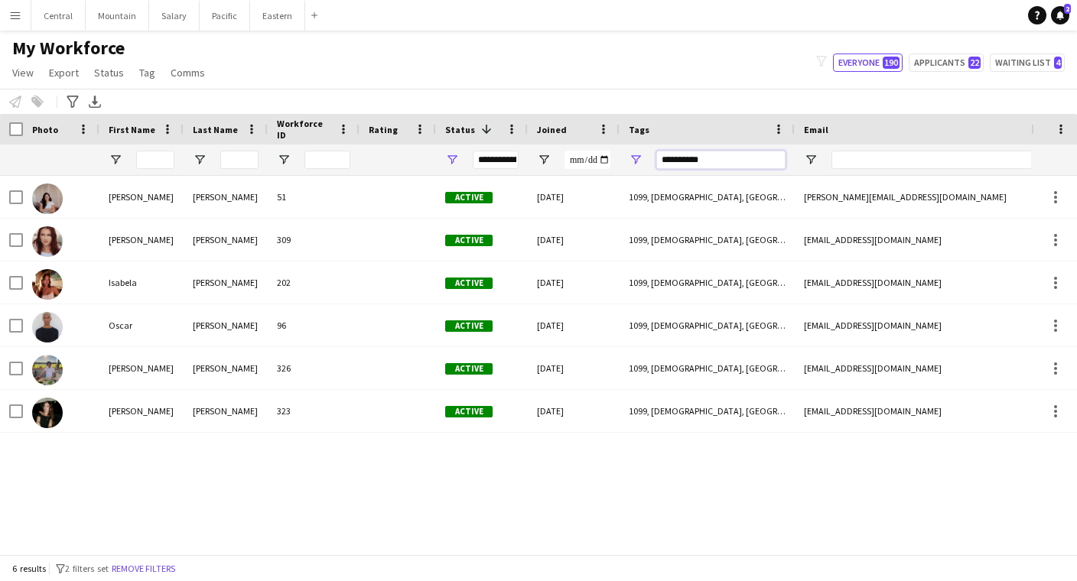
type input "**********"
click at [645, 159] on div "**********" at bounding box center [706, 160] width 175 height 31
drag, startPoint x: 708, startPoint y: 160, endPoint x: 640, endPoint y: 159, distance: 68.1
click at [640, 159] on div "**********" at bounding box center [706, 160] width 175 height 31
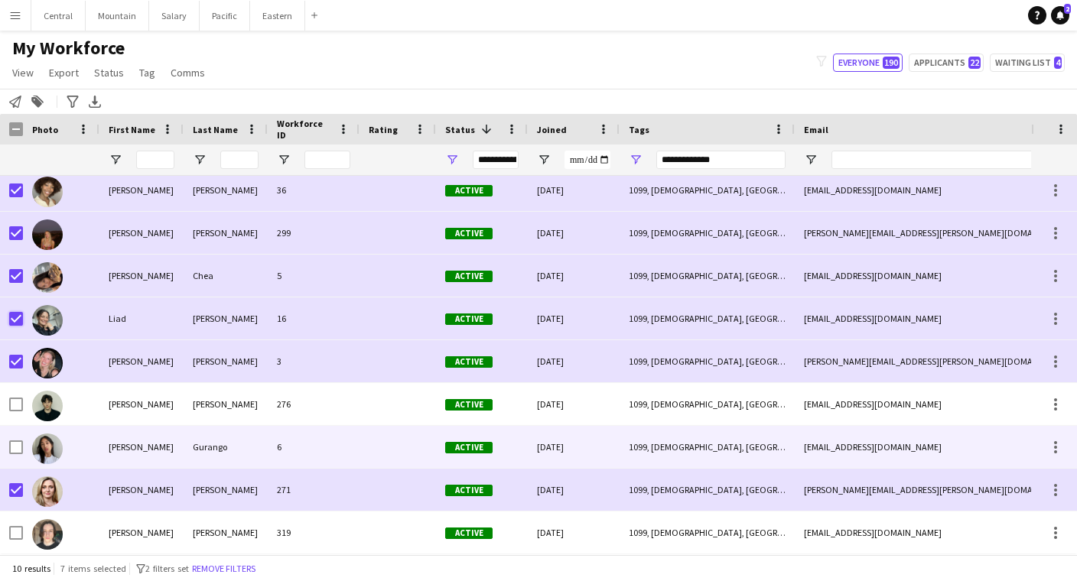
scroll to position [50, 0]
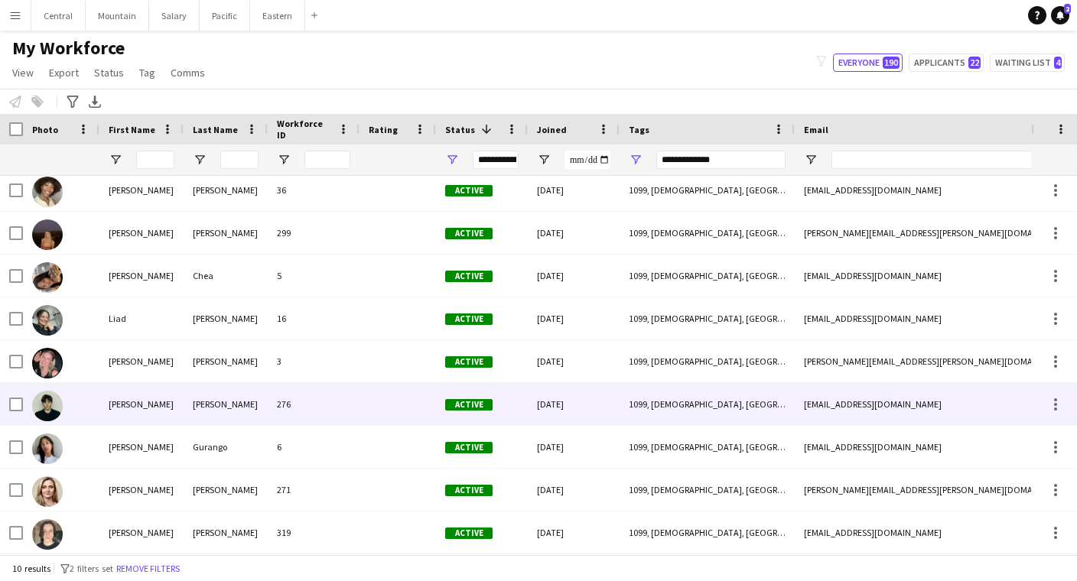
click at [175, 401] on div "[PERSON_NAME]" at bounding box center [141, 404] width 84 height 42
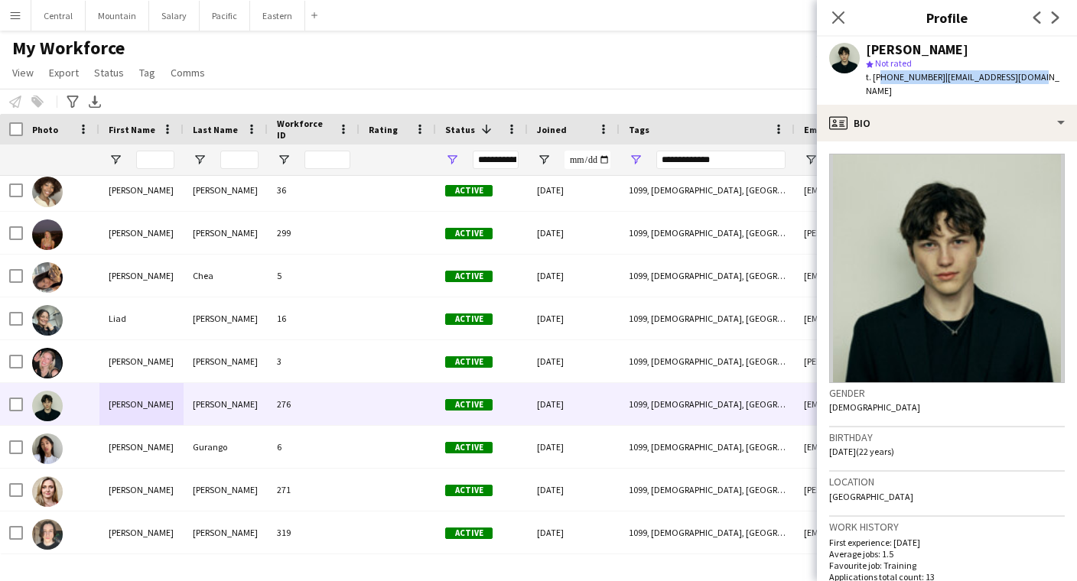
drag, startPoint x: 878, startPoint y: 76, endPoint x: 1036, endPoint y: 74, distance: 158.3
click at [1036, 74] on div "[PERSON_NAME] star Not rated t. [PHONE_NUMBER] | [EMAIL_ADDRESS][DOMAIN_NAME]" at bounding box center [947, 71] width 260 height 68
copy div "15109448515 | [EMAIL_ADDRESS][DOMAIN_NAME]"
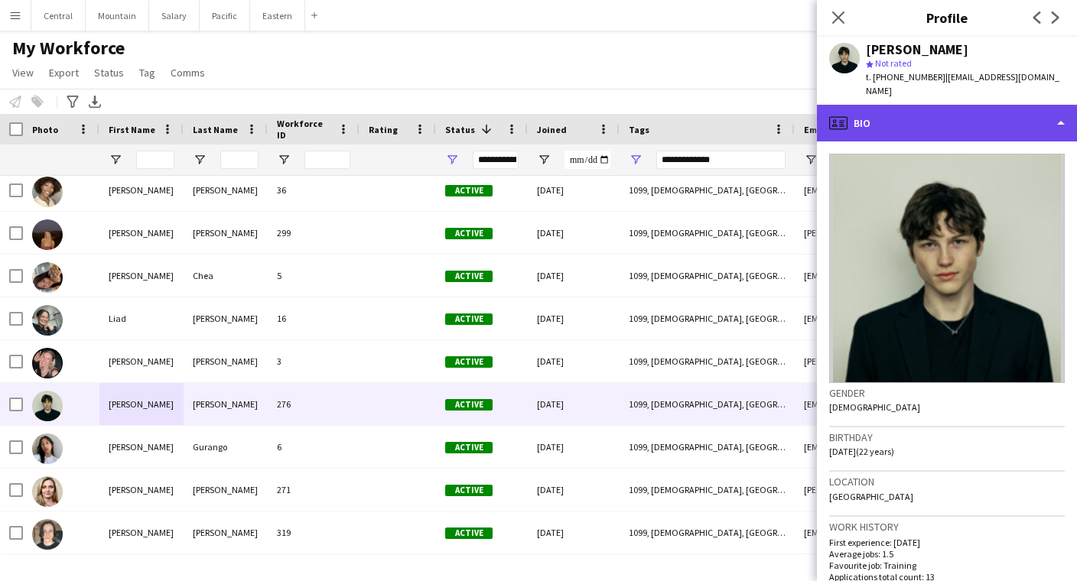
click at [953, 122] on div "profile Bio" at bounding box center [947, 123] width 260 height 37
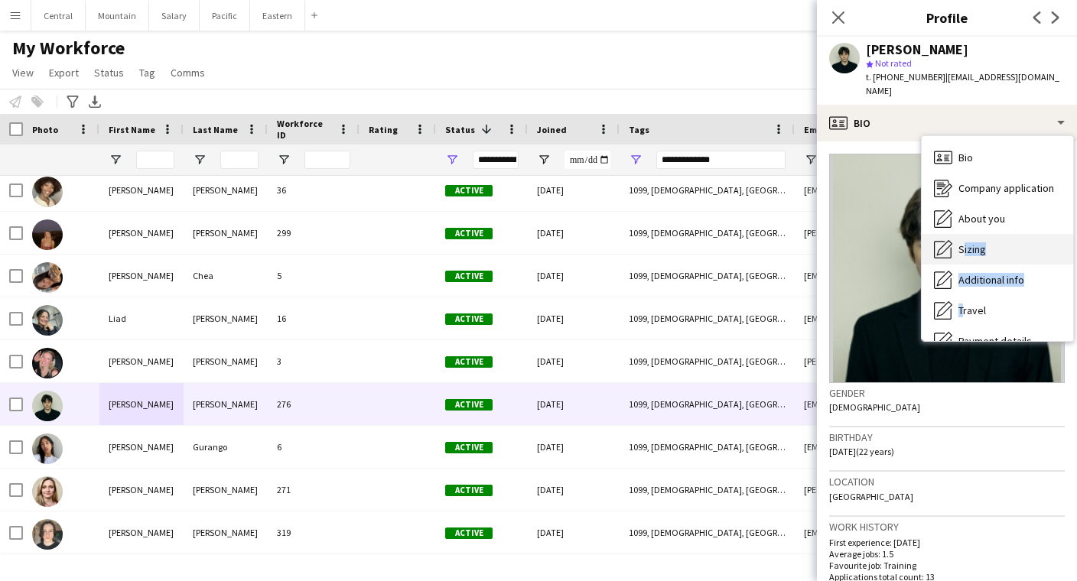
drag, startPoint x: 953, startPoint y: 291, endPoint x: 954, endPoint y: 226, distance: 65.0
click at [954, 226] on div "Bio Bio Company application Company application About you About you [GEOGRAPHIC…" at bounding box center [996, 238] width 151 height 205
click at [954, 234] on div "Sizing [GEOGRAPHIC_DATA]" at bounding box center [996, 249] width 151 height 31
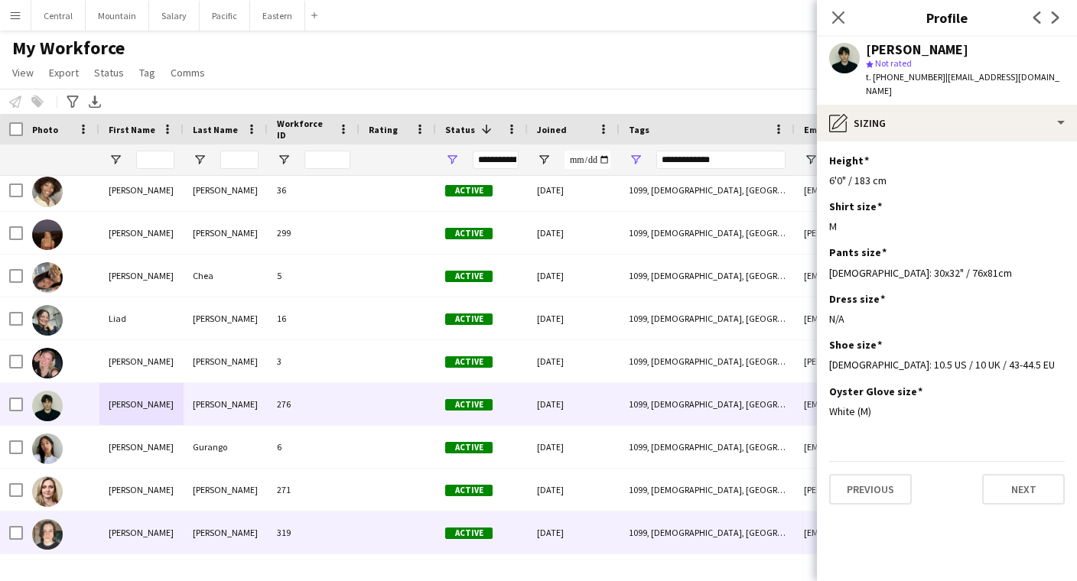
click at [145, 533] on div "[PERSON_NAME]" at bounding box center [141, 533] width 84 height 42
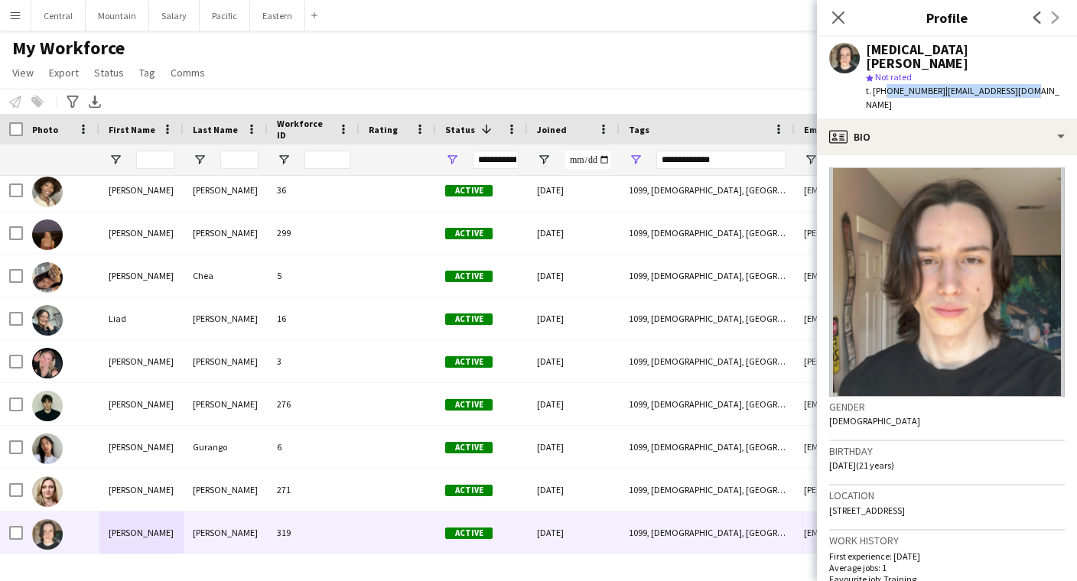
drag, startPoint x: 882, startPoint y: 78, endPoint x: 1024, endPoint y: 74, distance: 141.5
click at [1024, 74] on div "[MEDICAL_DATA][PERSON_NAME] star Not rated t. [PHONE_NUMBER] | [EMAIL_ADDRESS][…" at bounding box center [947, 78] width 260 height 82
copy div "5109446620 | [EMAIL_ADDRESS][DOMAIN_NAME]"
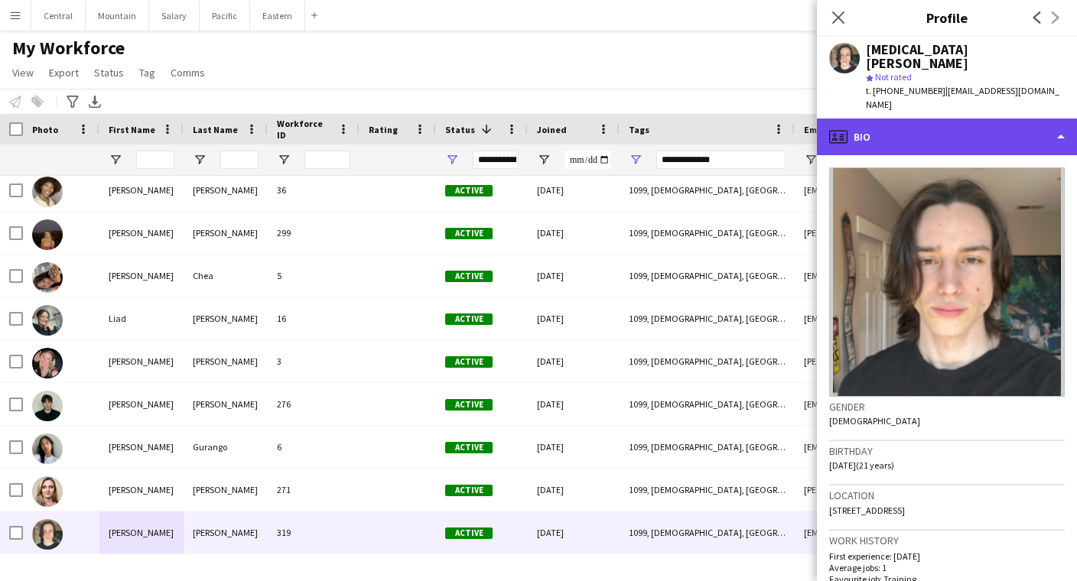
click at [848, 119] on div "profile Bio" at bounding box center [947, 137] width 260 height 37
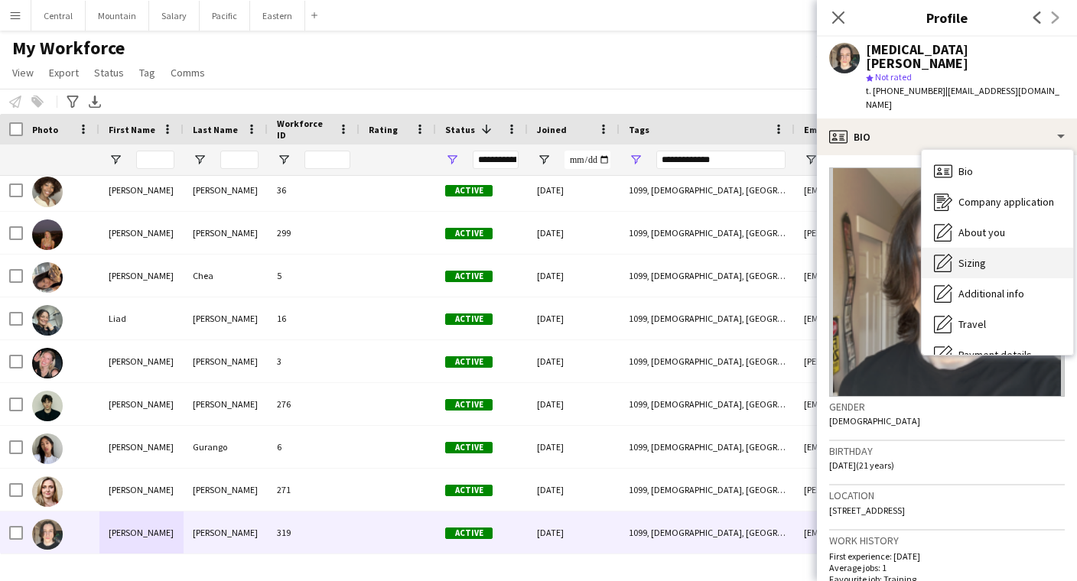
click at [976, 256] on span "Sizing" at bounding box center [972, 263] width 28 height 14
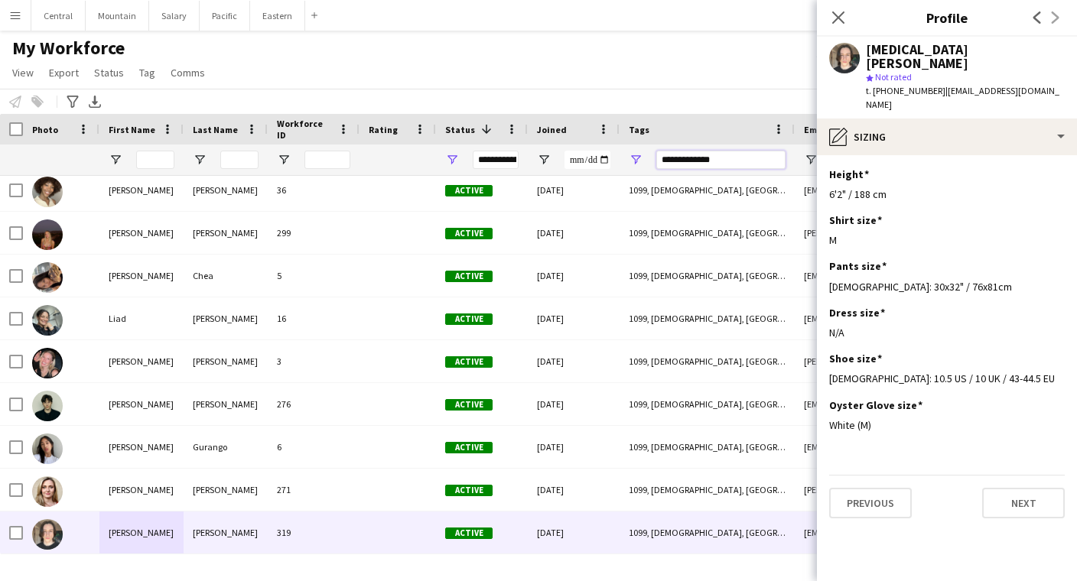
click at [699, 153] on input "**********" at bounding box center [720, 160] width 129 height 18
drag, startPoint x: 729, startPoint y: 158, endPoint x: 613, endPoint y: 158, distance: 115.5
click at [613, 158] on div at bounding box center [870, 160] width 1741 height 31
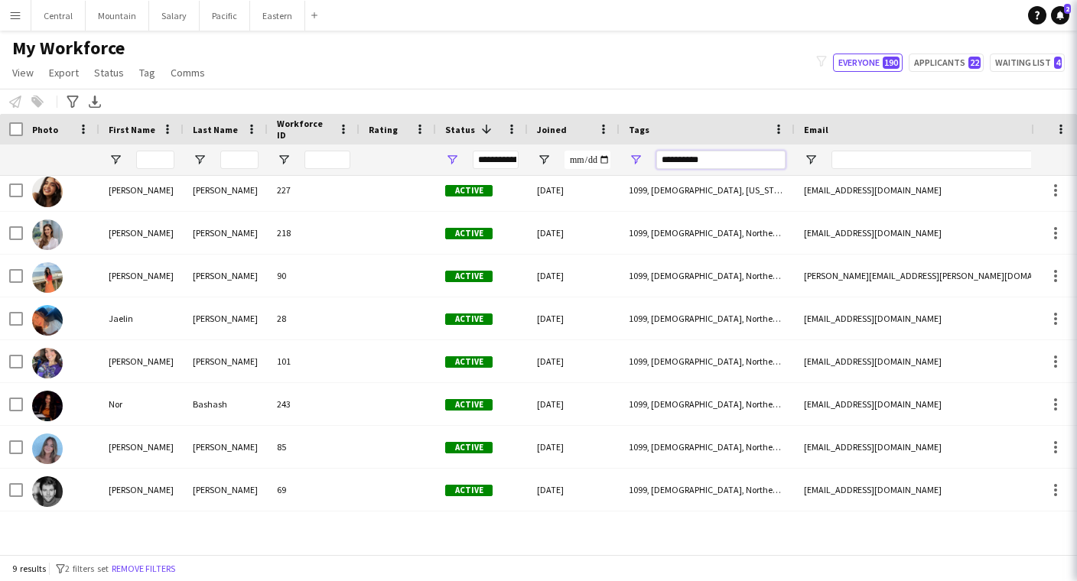
scroll to position [7, 0]
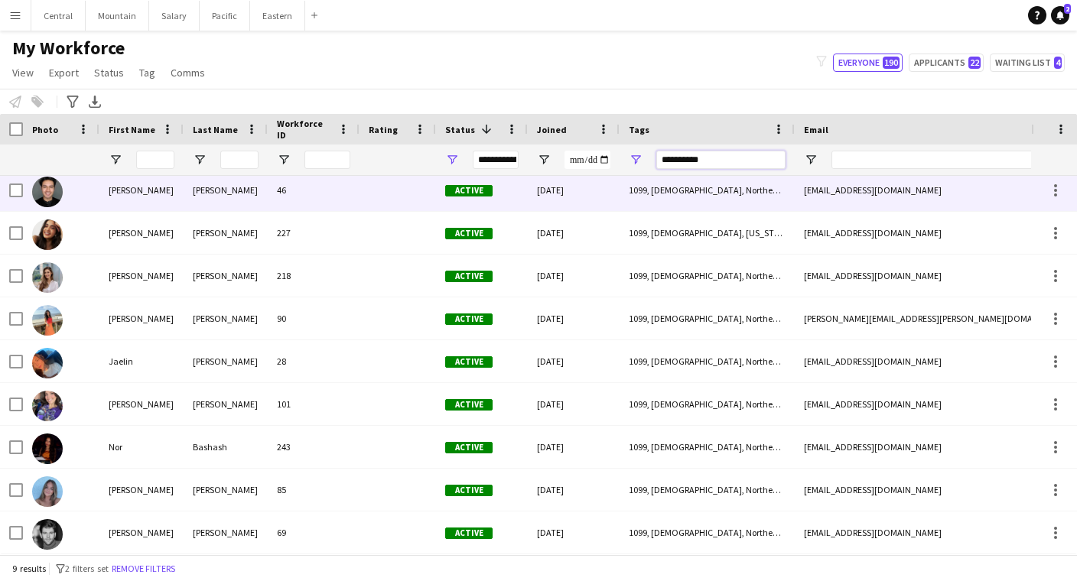
type input "**********"
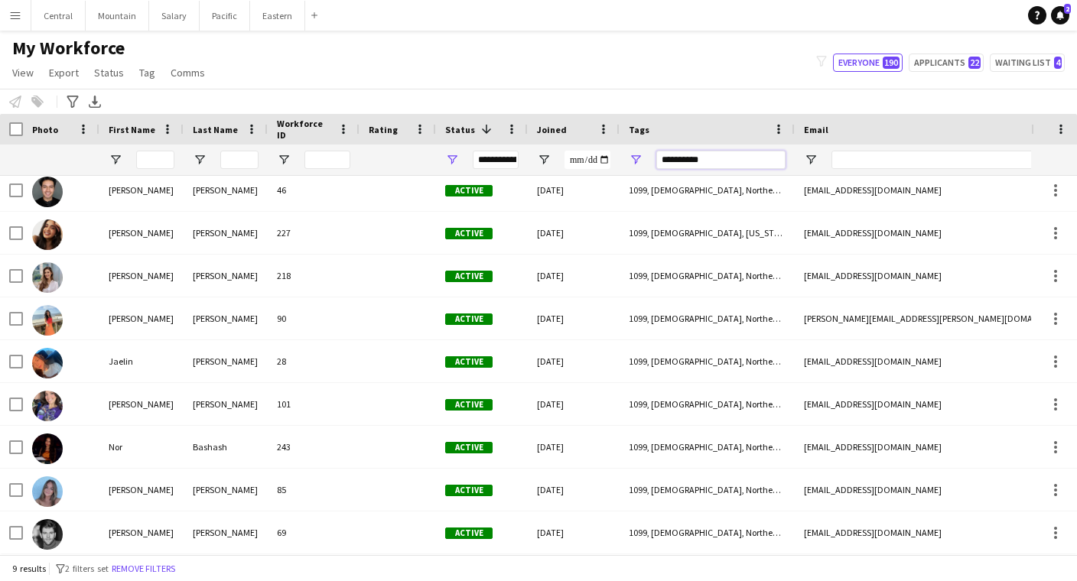
drag, startPoint x: 711, startPoint y: 161, endPoint x: 652, endPoint y: 161, distance: 58.9
click at [652, 161] on div "**********" at bounding box center [706, 160] width 175 height 31
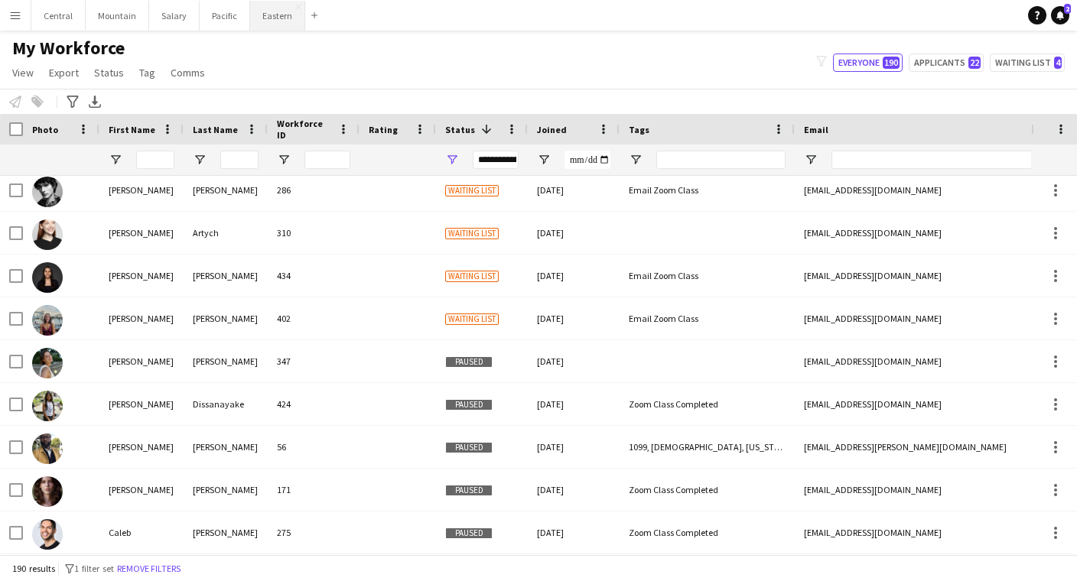
click at [271, 17] on button "Eastern Close" at bounding box center [277, 16] width 55 height 30
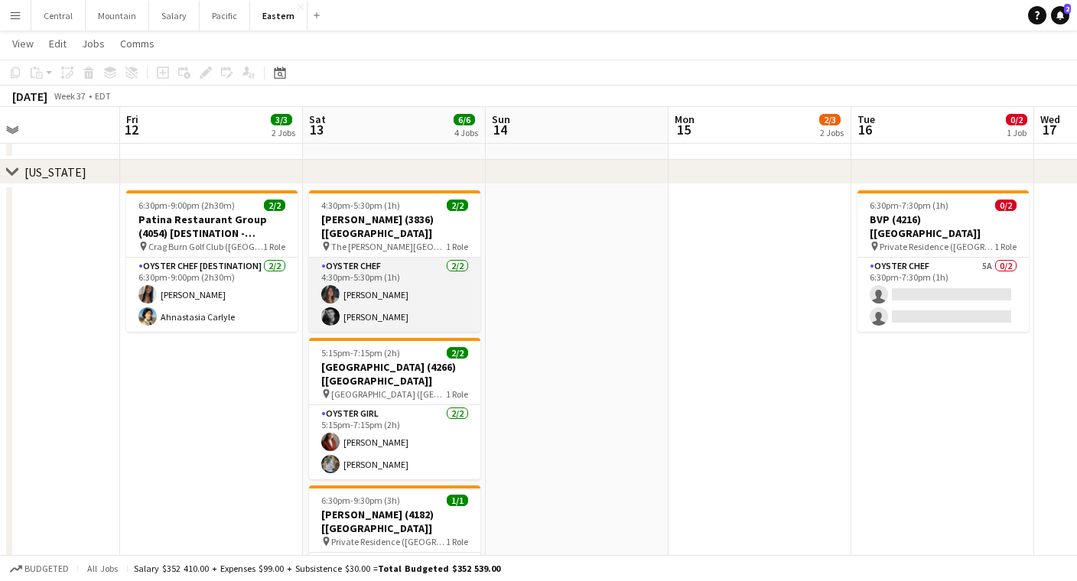
scroll to position [0, 572]
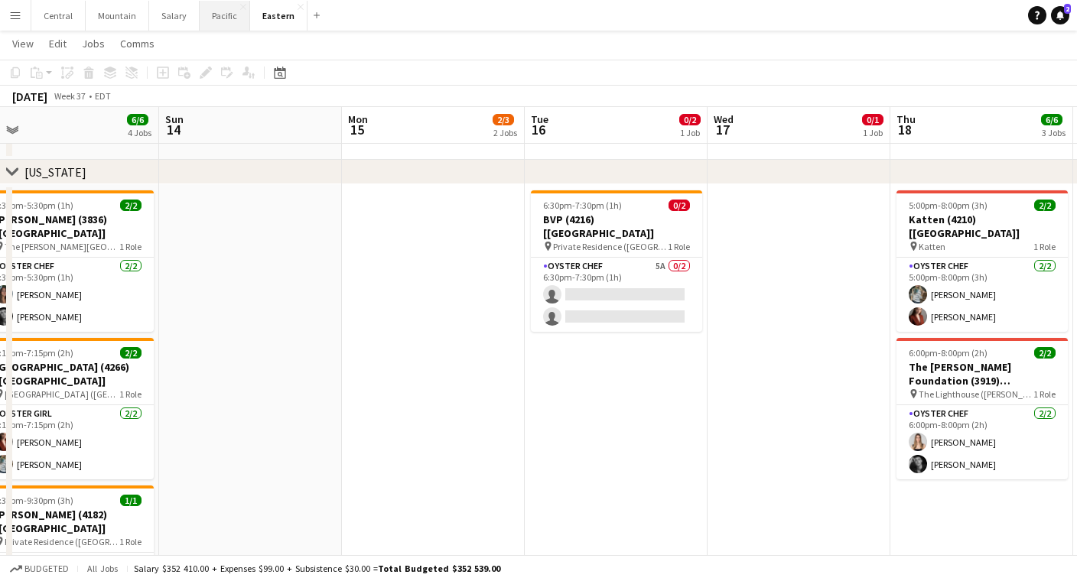
click at [223, 23] on button "Pacific Close" at bounding box center [225, 16] width 50 height 30
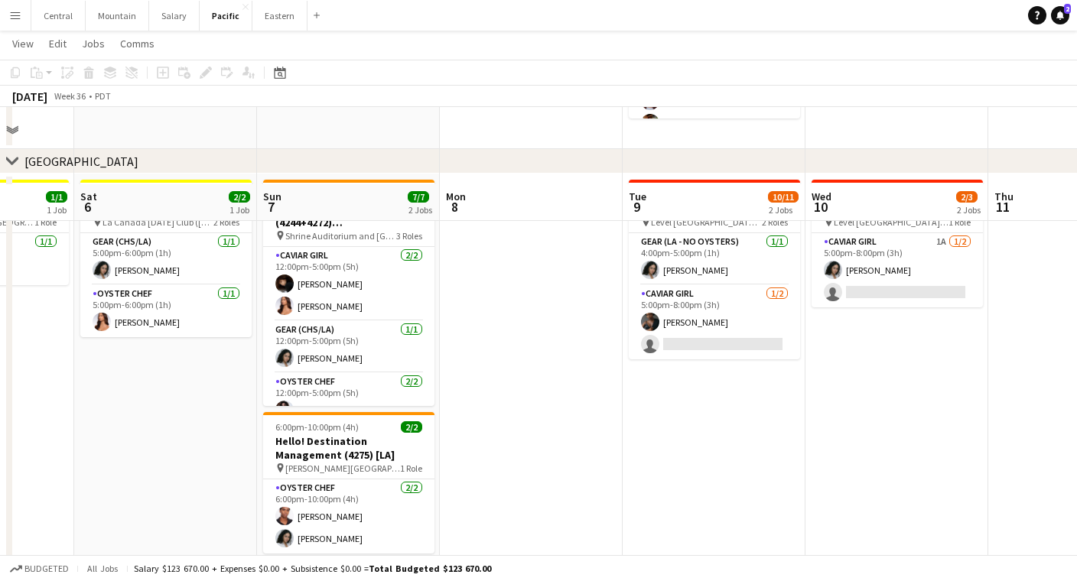
scroll to position [340, 0]
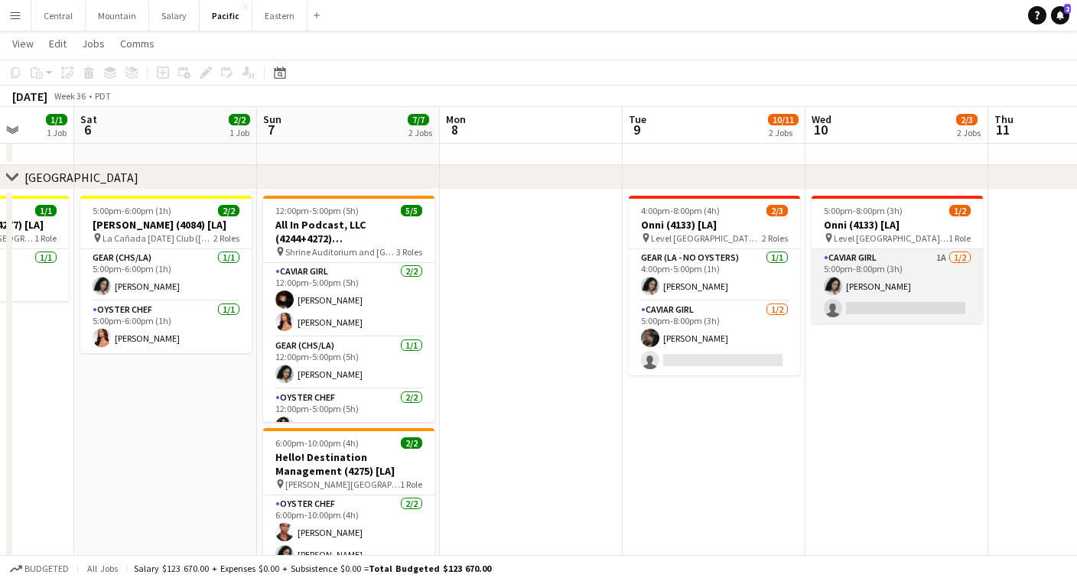
click at [886, 275] on app-card-role "Caviar Girl 1A [DATE] 5:00pm-8:00pm (3h) [PERSON_NAME] single-neutral-actions" at bounding box center [896, 286] width 171 height 74
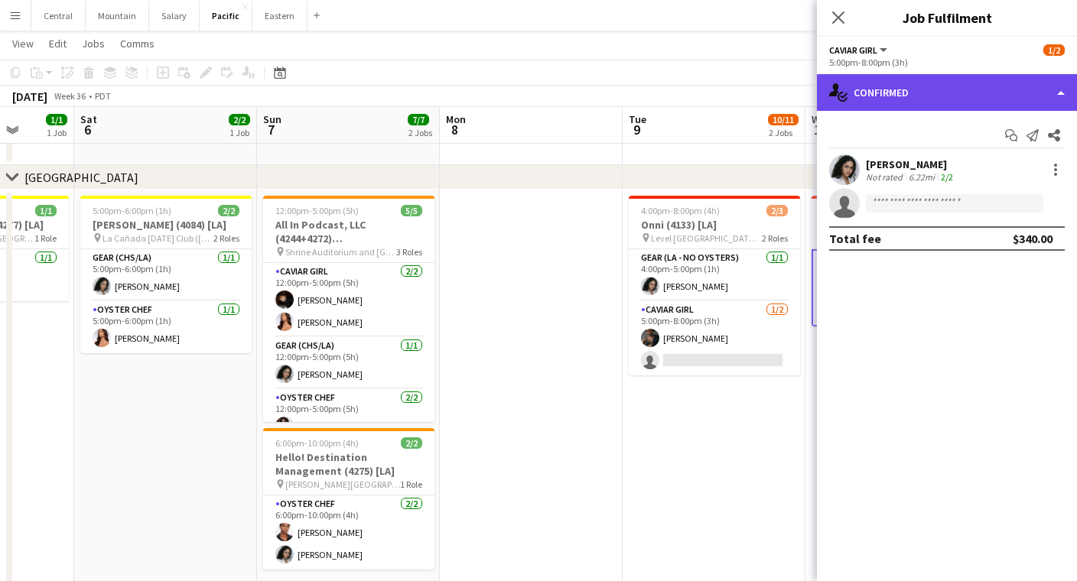
click at [956, 101] on div "single-neutral-actions-check-2 Confirmed" at bounding box center [947, 92] width 260 height 37
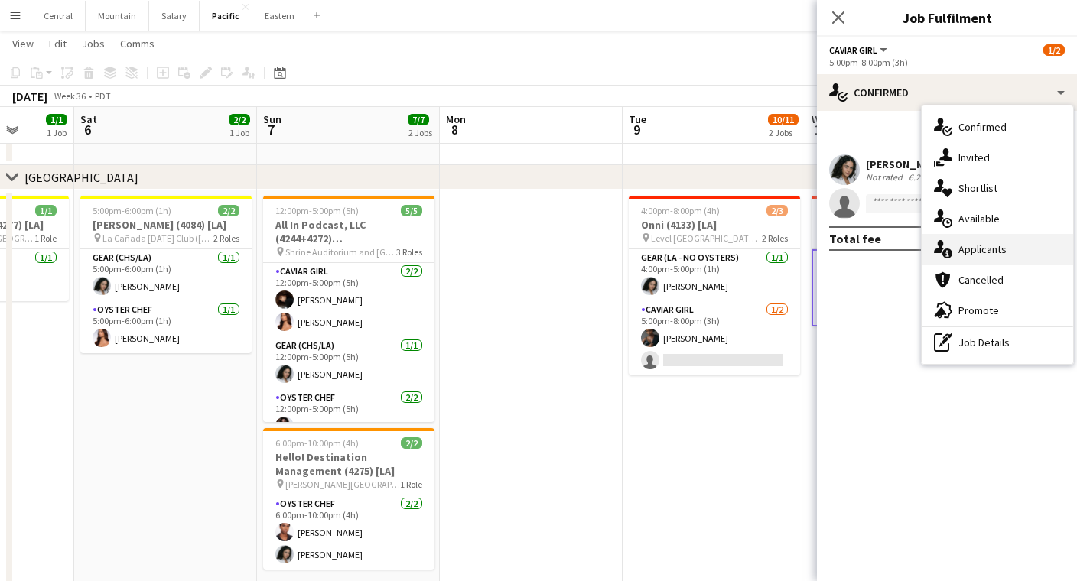
click at [980, 244] on div "single-neutral-actions-information Applicants" at bounding box center [996, 249] width 151 height 31
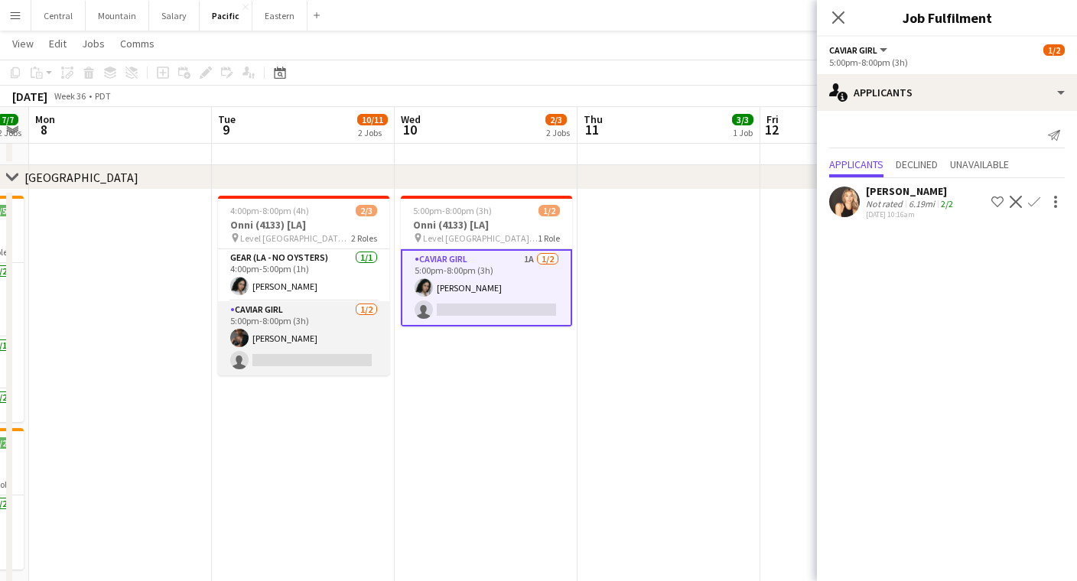
scroll to position [0, 535]
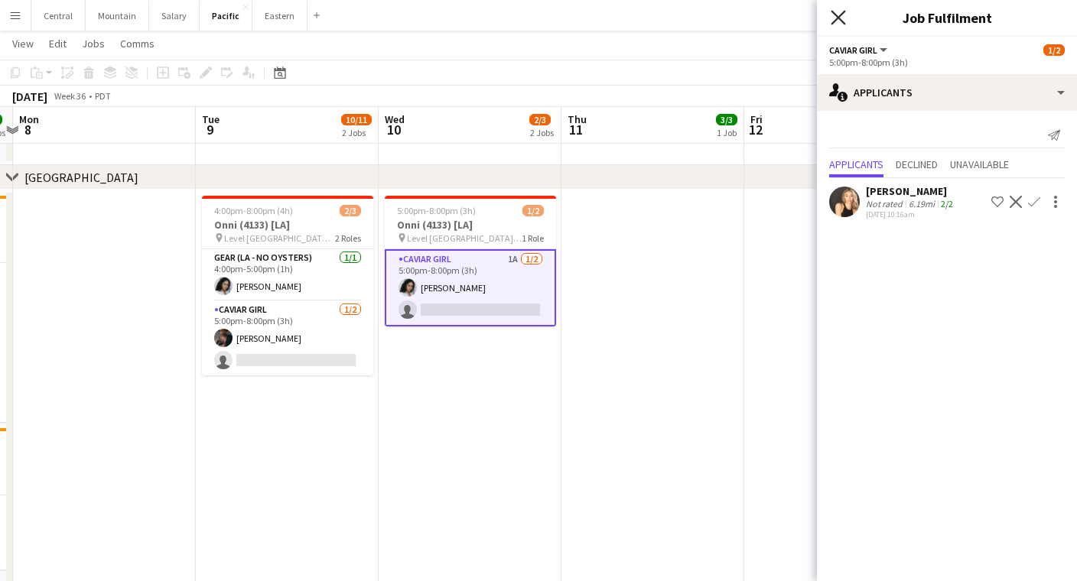
click at [841, 18] on icon "Close pop-in" at bounding box center [837, 17] width 15 height 15
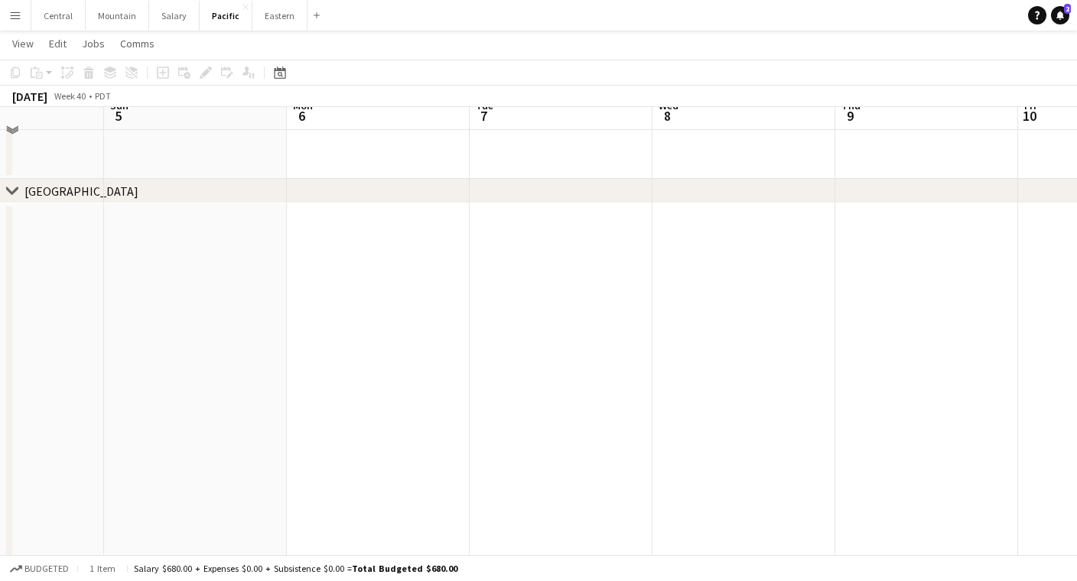
scroll to position [312, 0]
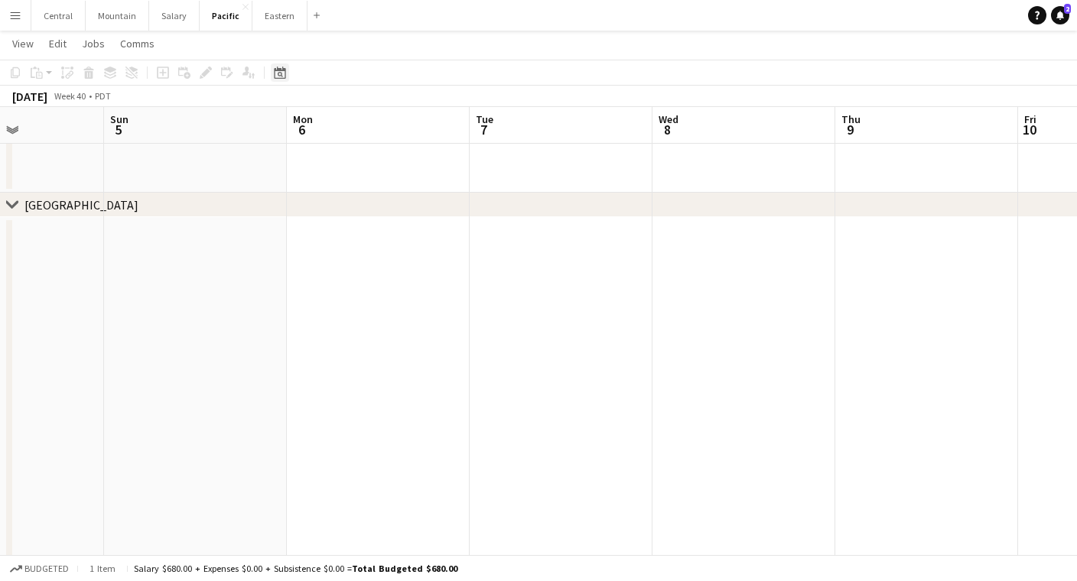
click at [278, 76] on icon "Date picker" at bounding box center [280, 73] width 12 height 12
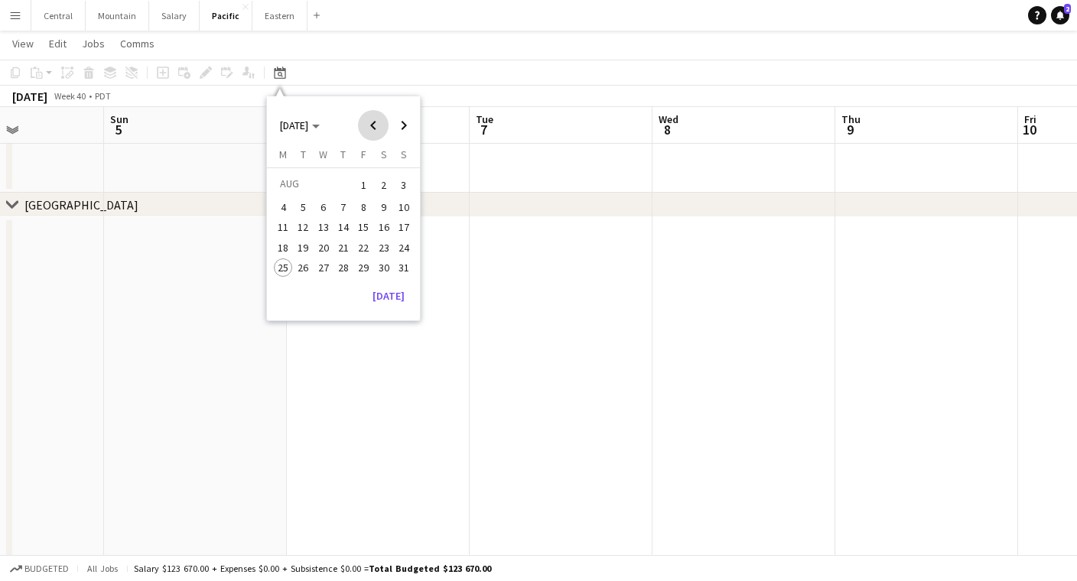
click at [379, 123] on span "Previous month" at bounding box center [373, 125] width 31 height 31
click at [405, 128] on span "Next month" at bounding box center [403, 125] width 31 height 31
click at [403, 206] on span "7" at bounding box center [404, 203] width 18 height 18
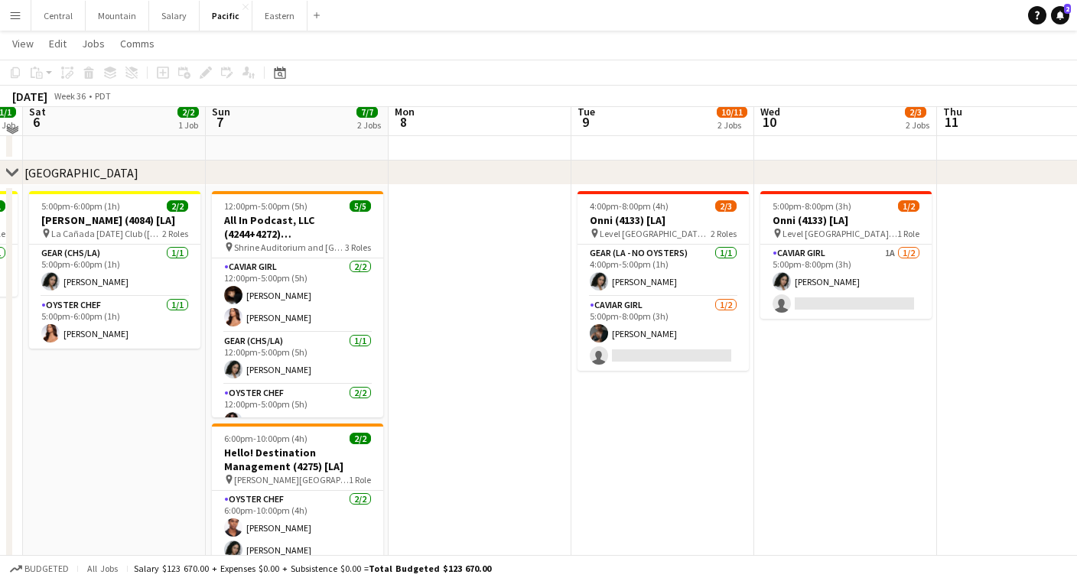
scroll to position [345, 0]
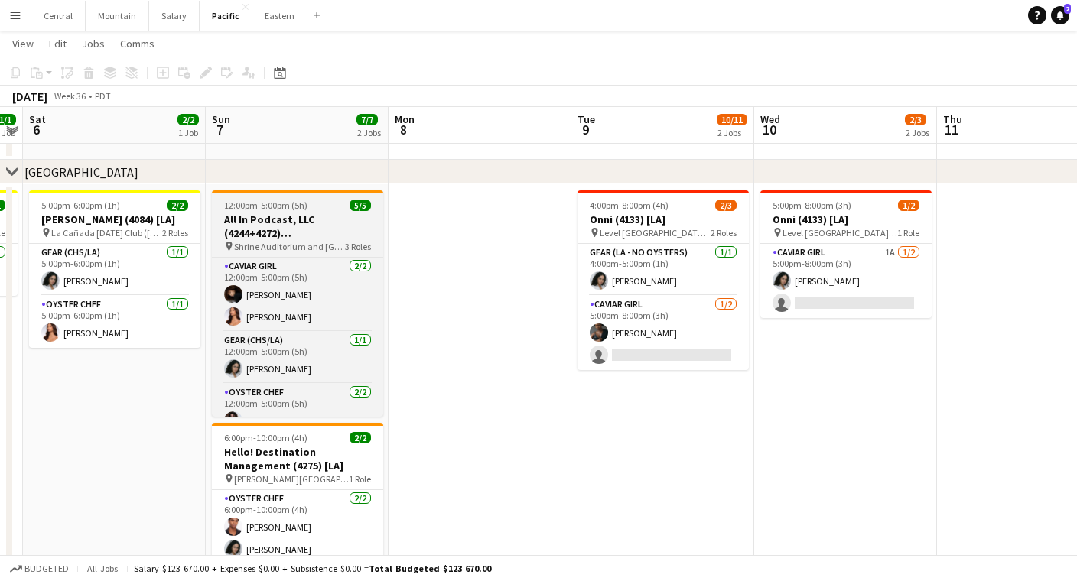
click at [307, 236] on h3 "All In Podcast, LLC (4244+4272) [[GEOGRAPHIC_DATA]]" at bounding box center [297, 227] width 171 height 28
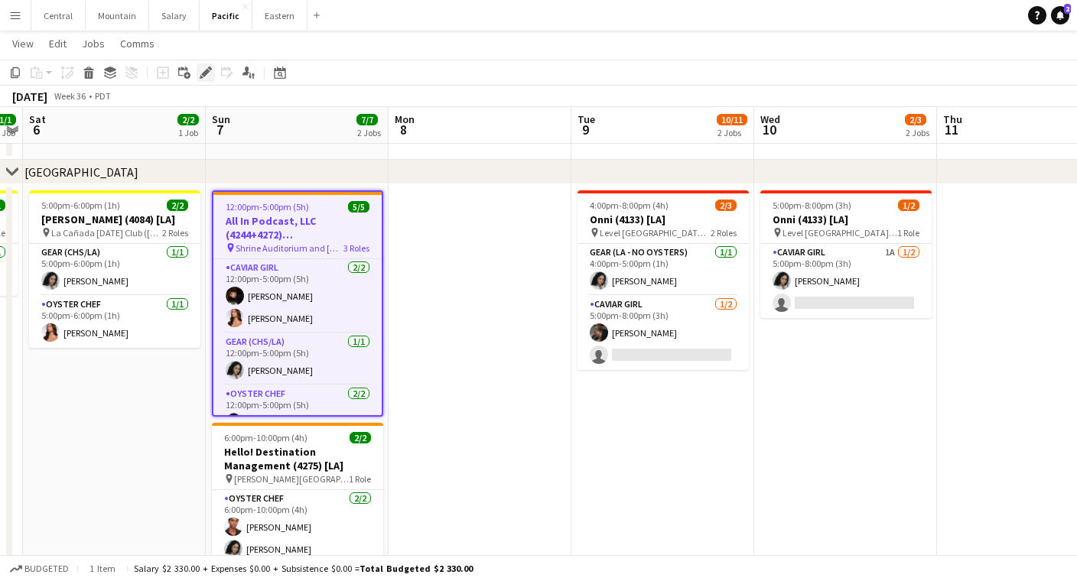
click at [206, 69] on icon "Edit" at bounding box center [206, 73] width 12 height 12
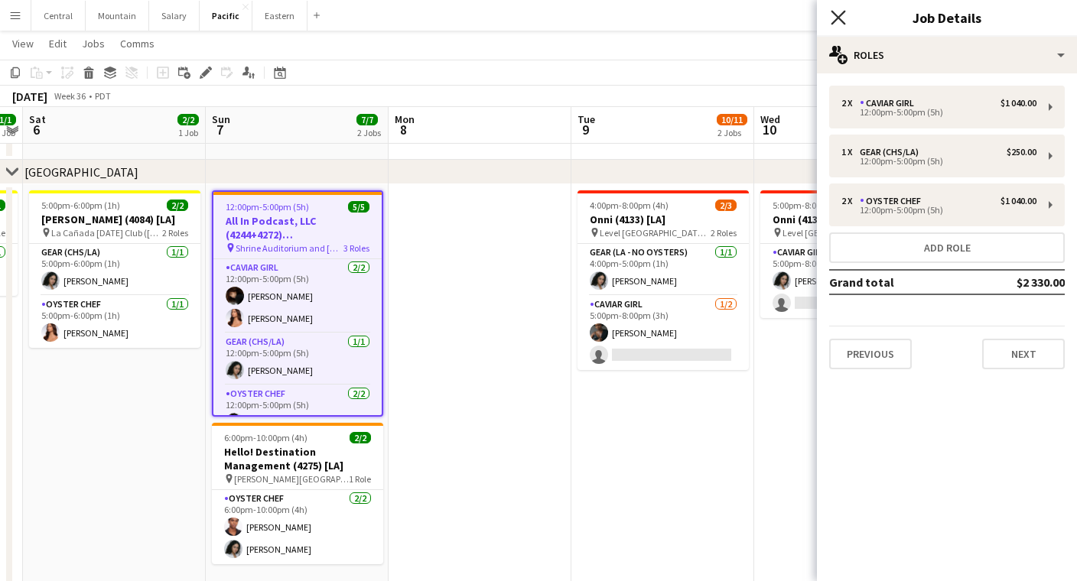
click at [834, 20] on icon "Close pop-in" at bounding box center [837, 17] width 15 height 15
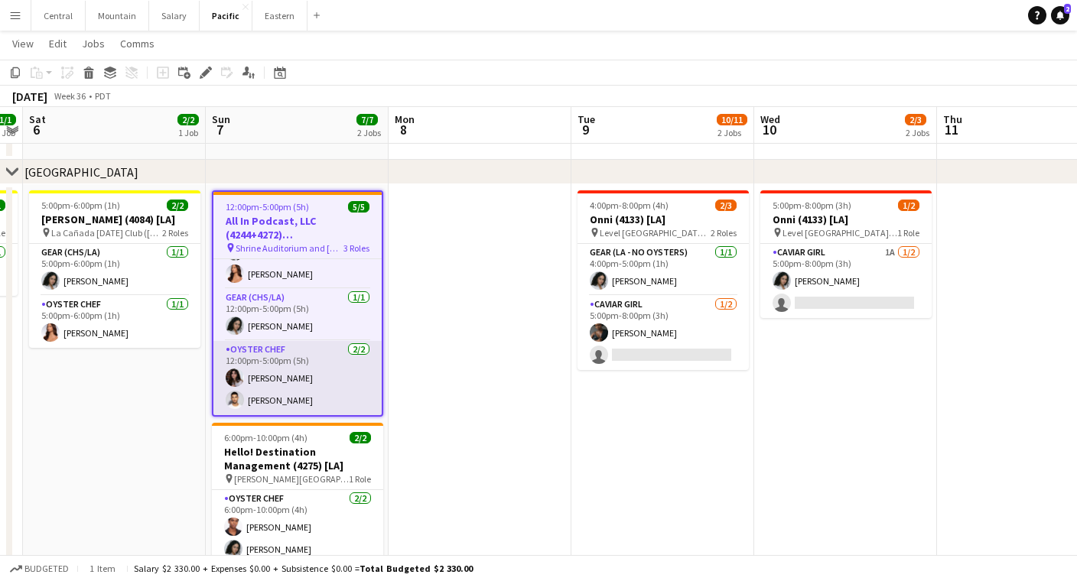
scroll to position [44, 0]
click at [291, 372] on app-card-role "Oyster Chef [DATE] 12:00pm-5:00pm (5h) [PERSON_NAME] [PERSON_NAME]" at bounding box center [297, 378] width 168 height 74
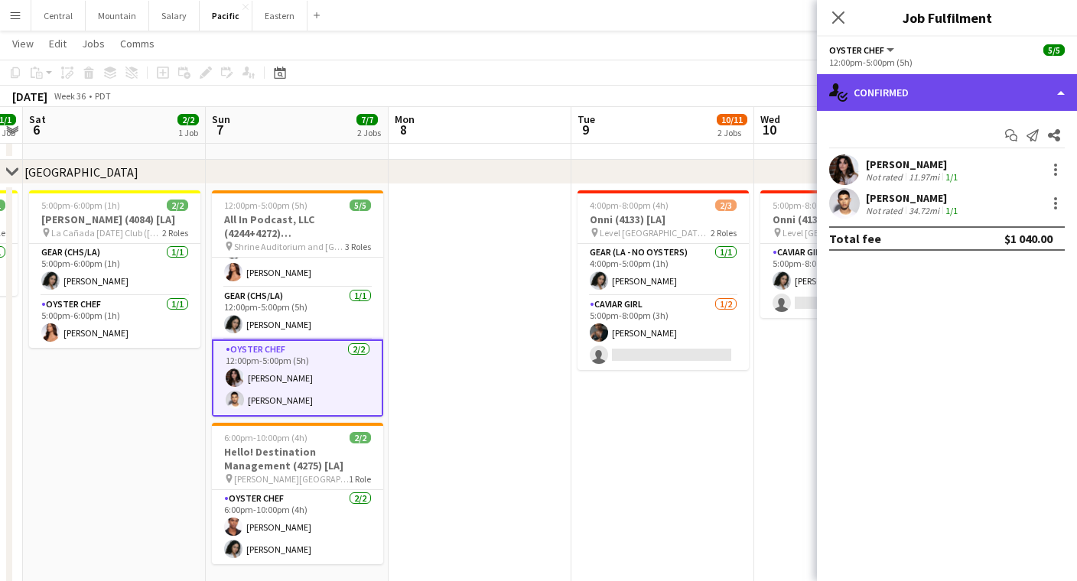
click at [873, 92] on div "single-neutral-actions-check-2 Confirmed" at bounding box center [947, 92] width 260 height 37
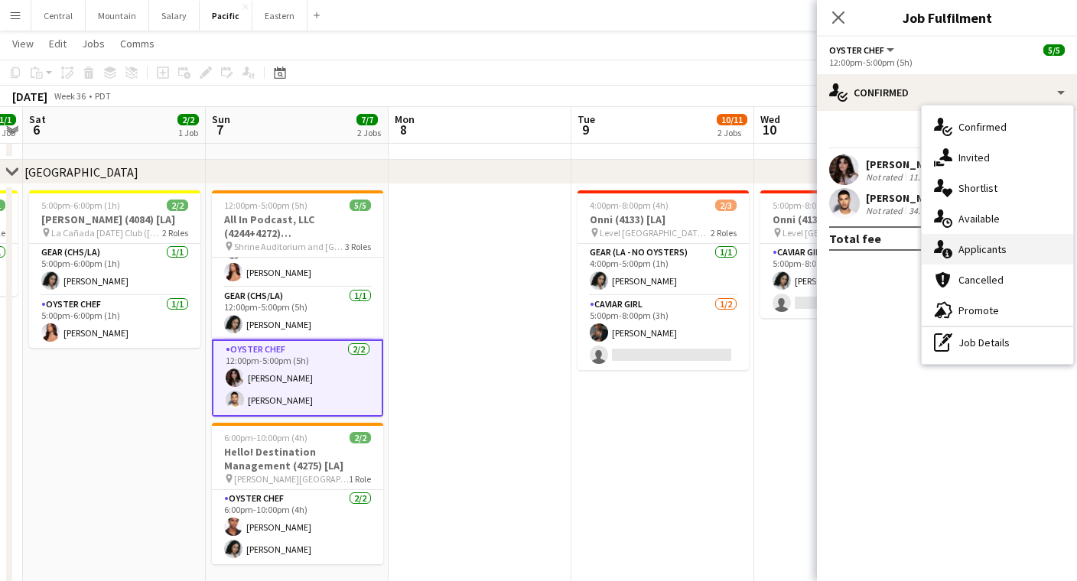
click at [956, 253] on div "single-neutral-actions-information Applicants" at bounding box center [996, 249] width 151 height 31
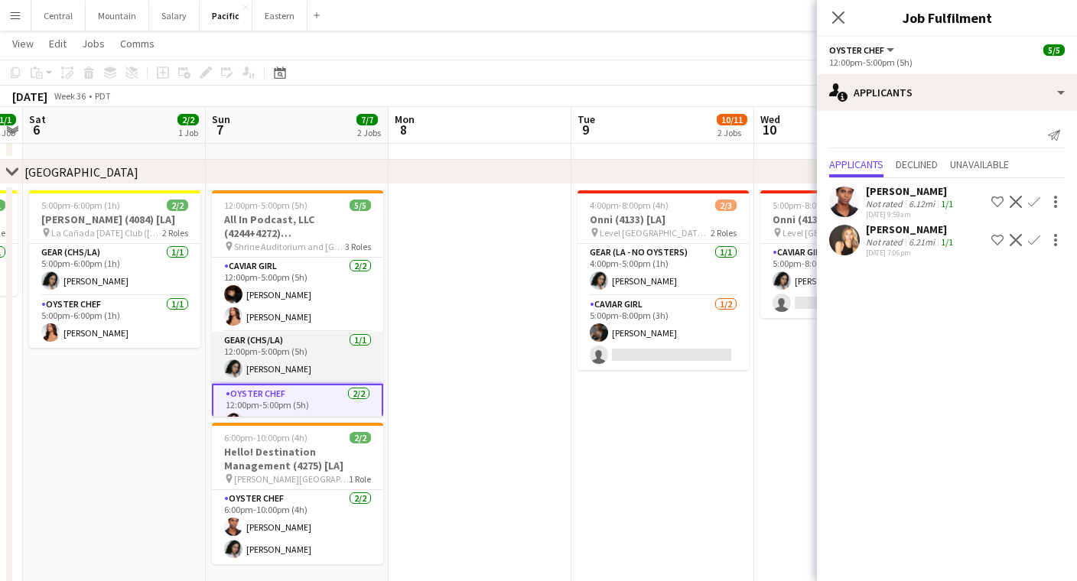
scroll to position [0, 0]
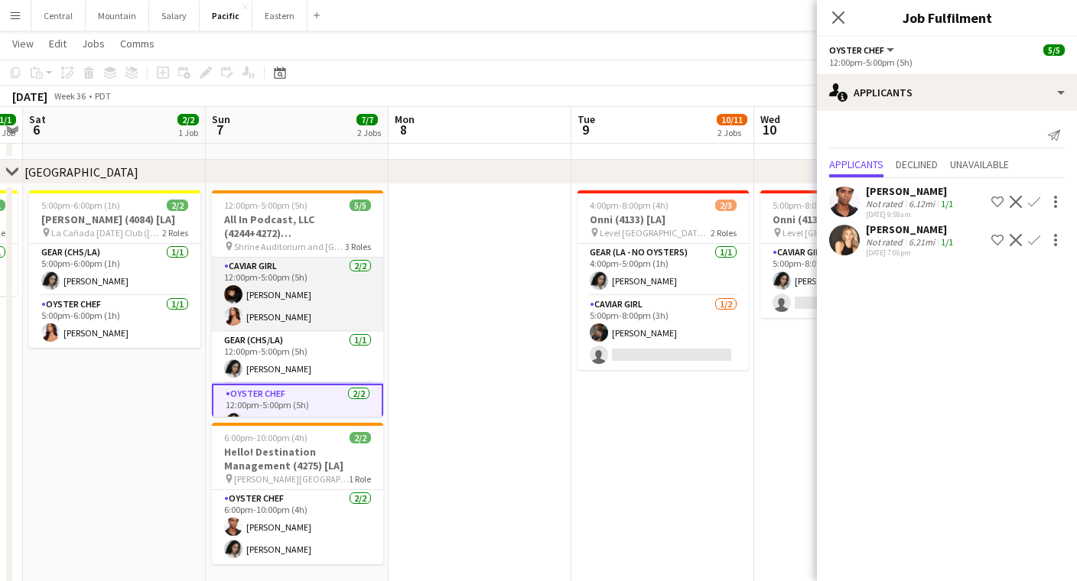
click at [330, 288] on app-card-role "Caviar Girl [DEMOGRAPHIC_DATA][DATE] 12:00pm-5:00pm (5h) [PERSON_NAME] [PERSON_…" at bounding box center [297, 295] width 171 height 74
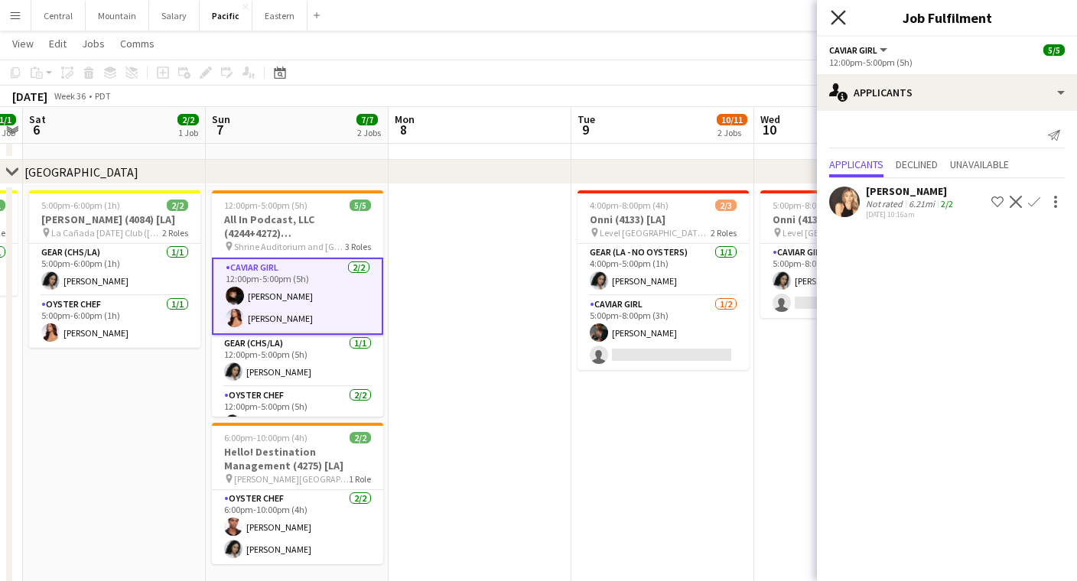
click at [834, 23] on icon "Close pop-in" at bounding box center [837, 17] width 15 height 15
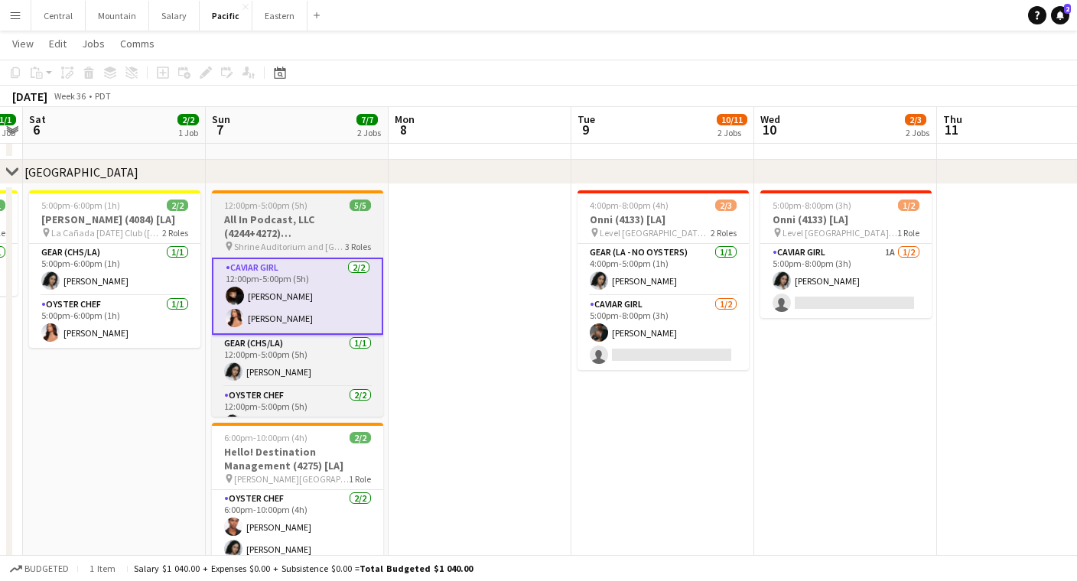
click at [297, 224] on h3 "All In Podcast, LLC (4244+4272) [[GEOGRAPHIC_DATA]]" at bounding box center [297, 227] width 171 height 28
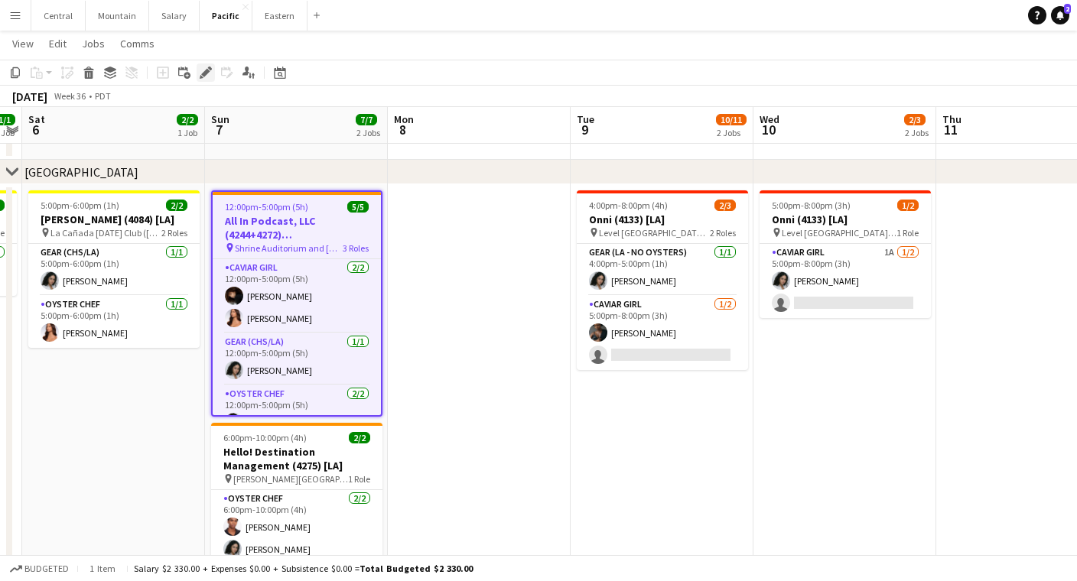
click at [203, 72] on icon "Edit" at bounding box center [206, 73] width 12 height 12
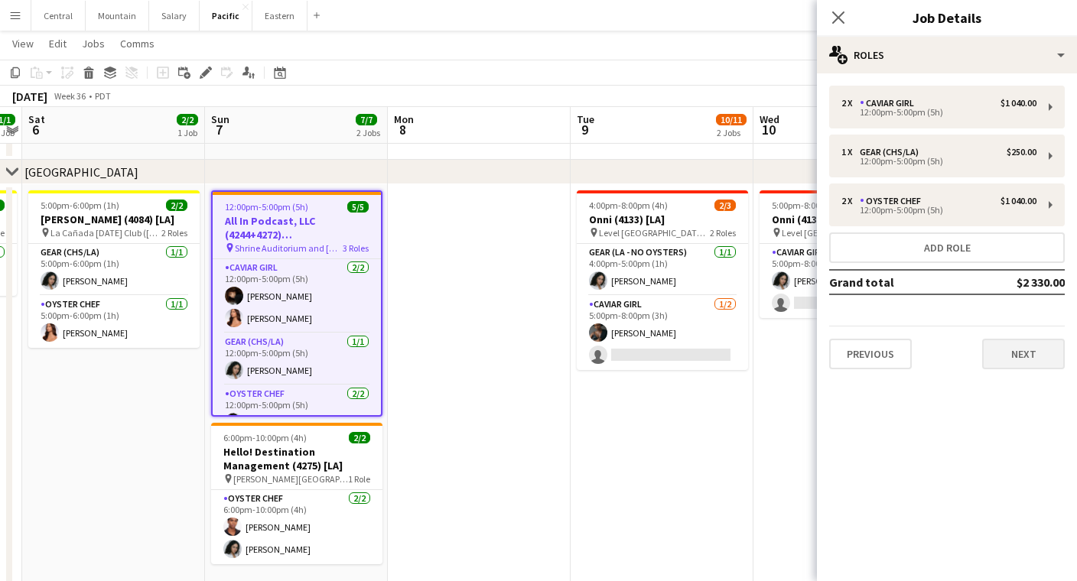
click at [997, 347] on button "Next" at bounding box center [1023, 354] width 83 height 31
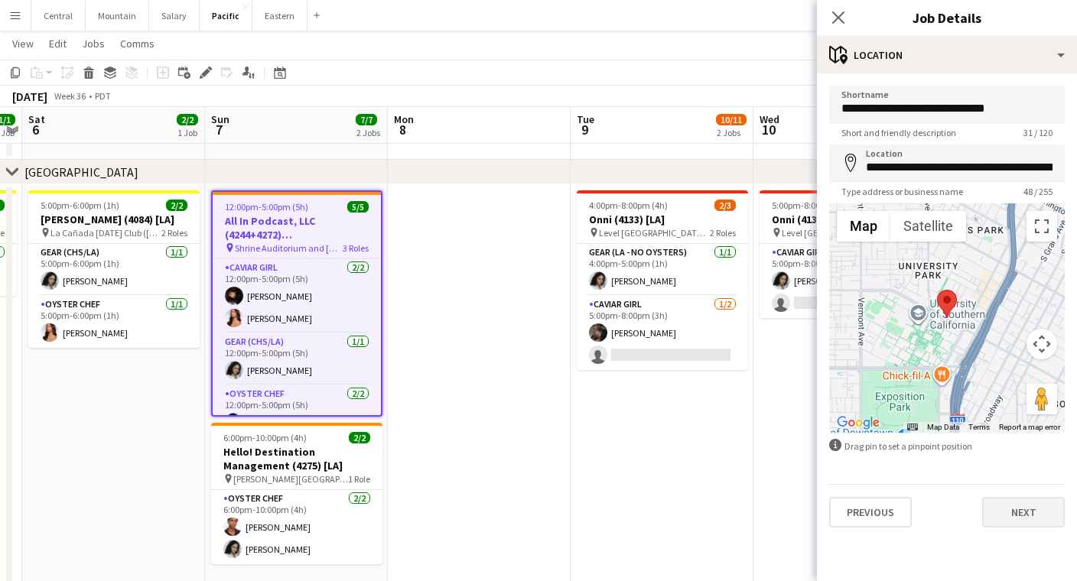
click at [1000, 510] on button "Next" at bounding box center [1023, 512] width 83 height 31
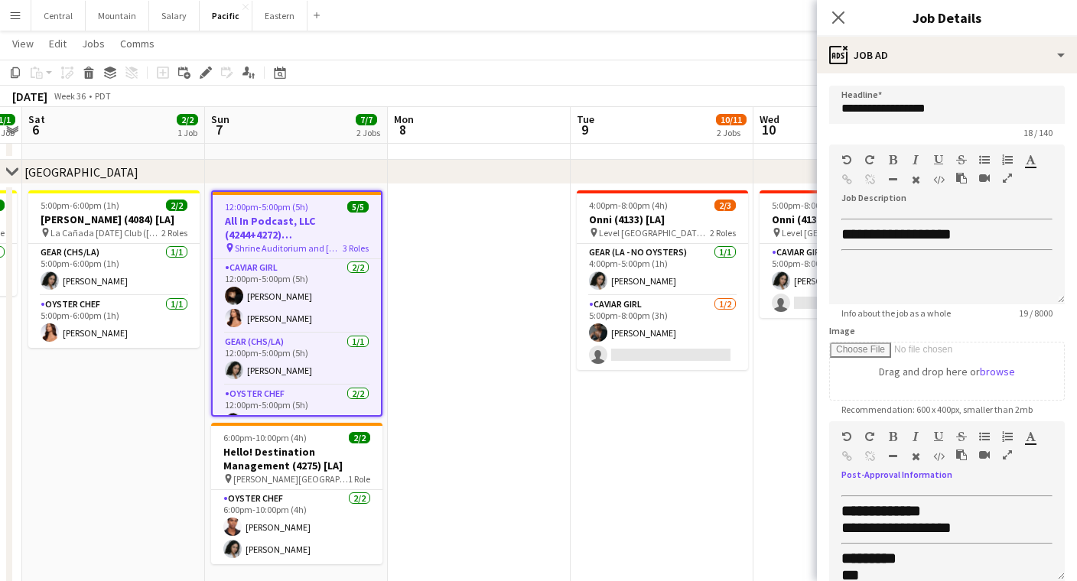
click at [1012, 458] on button "button" at bounding box center [1007, 455] width 11 height 12
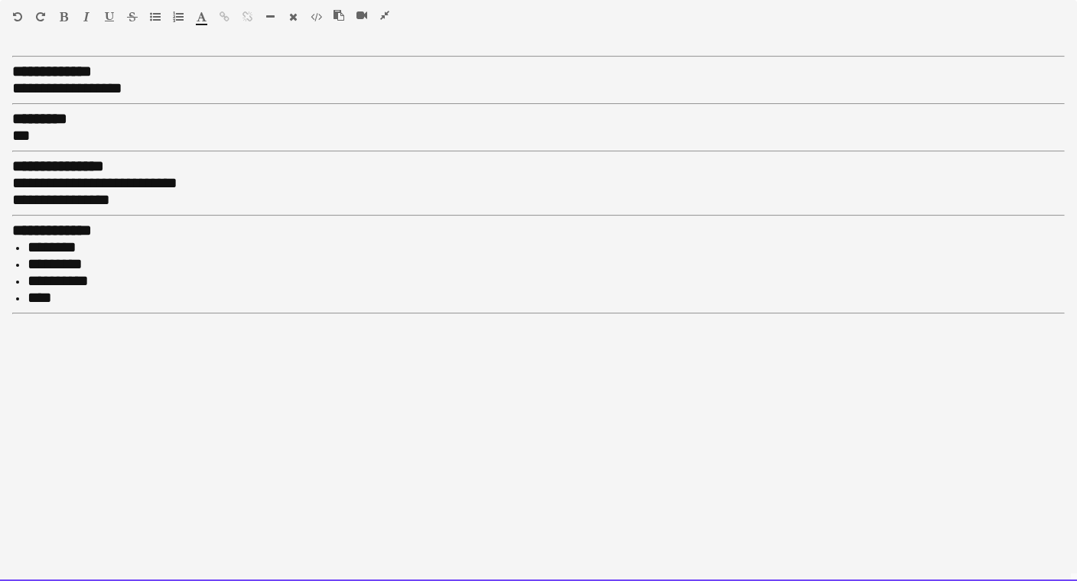
click at [97, 239] on li "********" at bounding box center [546, 247] width 1037 height 17
click at [29, 241] on span "*******" at bounding box center [49, 246] width 43 height 15
click at [41, 256] on li at bounding box center [546, 264] width 1037 height 17
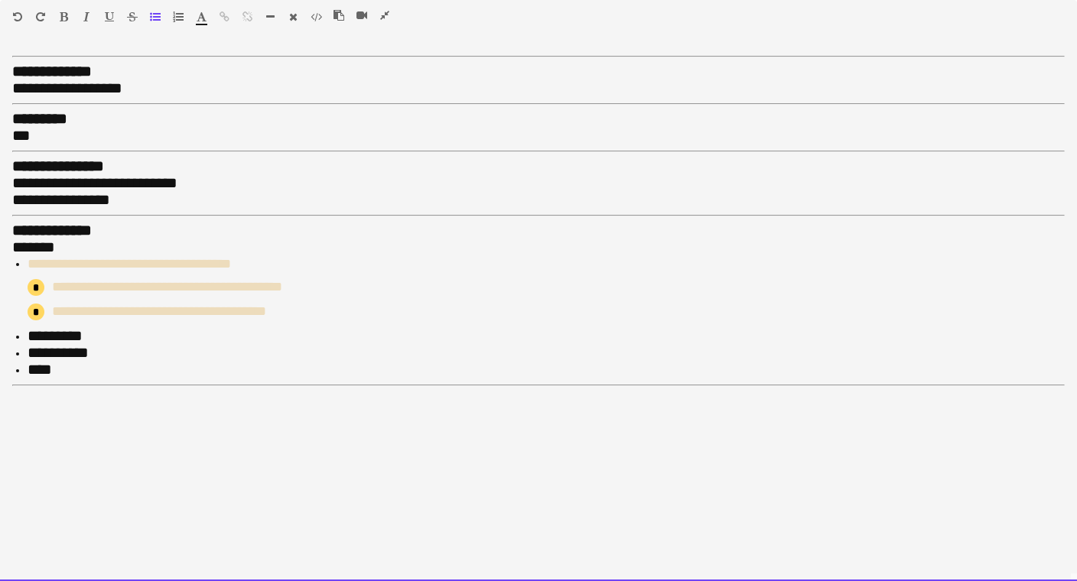
click at [83, 243] on div "*******" at bounding box center [538, 247] width 1052 height 17
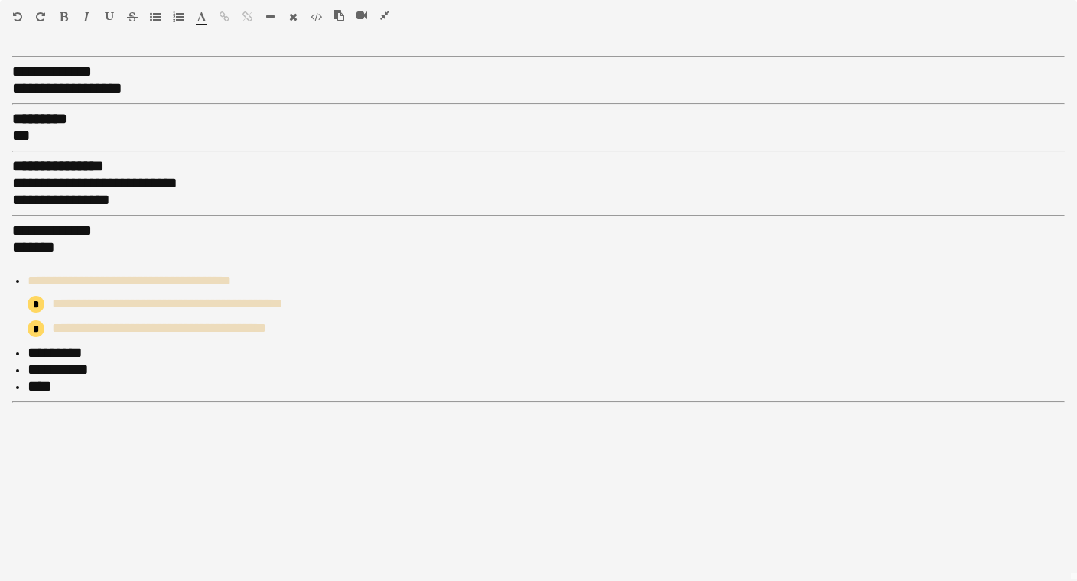
click at [157, 13] on icon "button" at bounding box center [155, 16] width 11 height 11
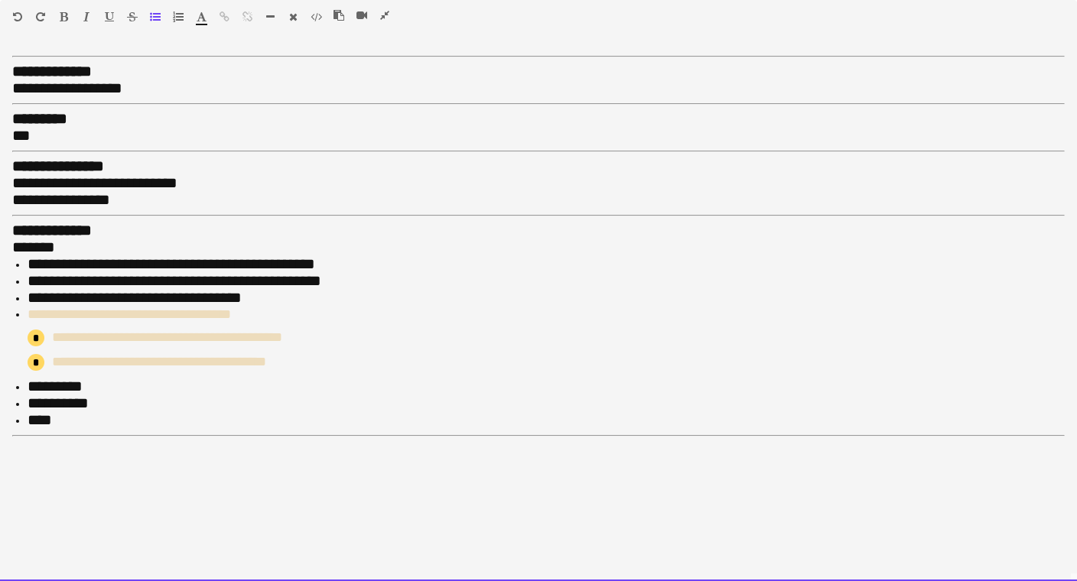
click at [242, 275] on span "**********" at bounding box center [175, 280] width 294 height 15
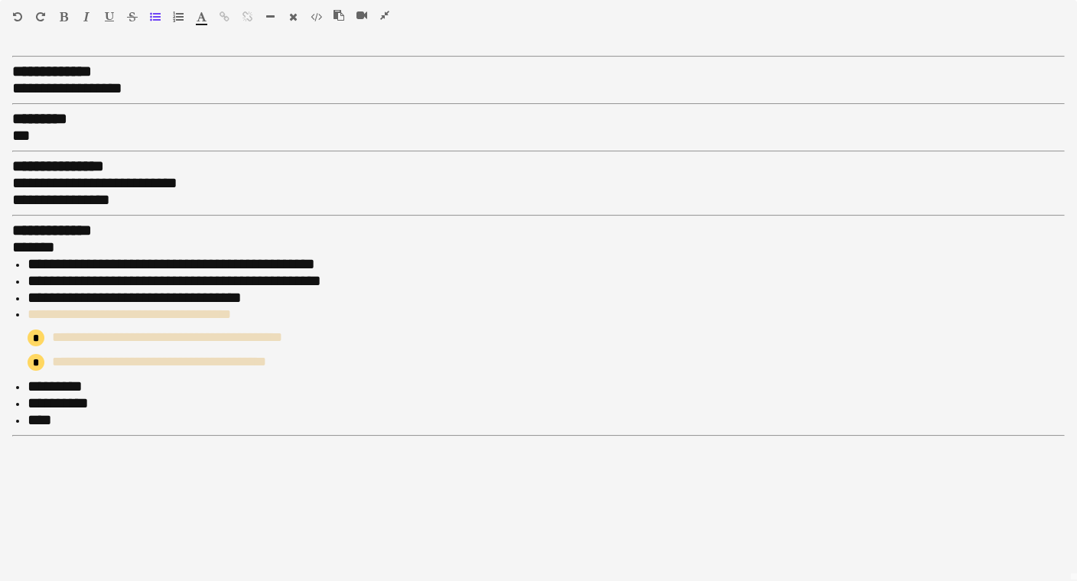
click at [387, 13] on icon "button" at bounding box center [384, 15] width 9 height 11
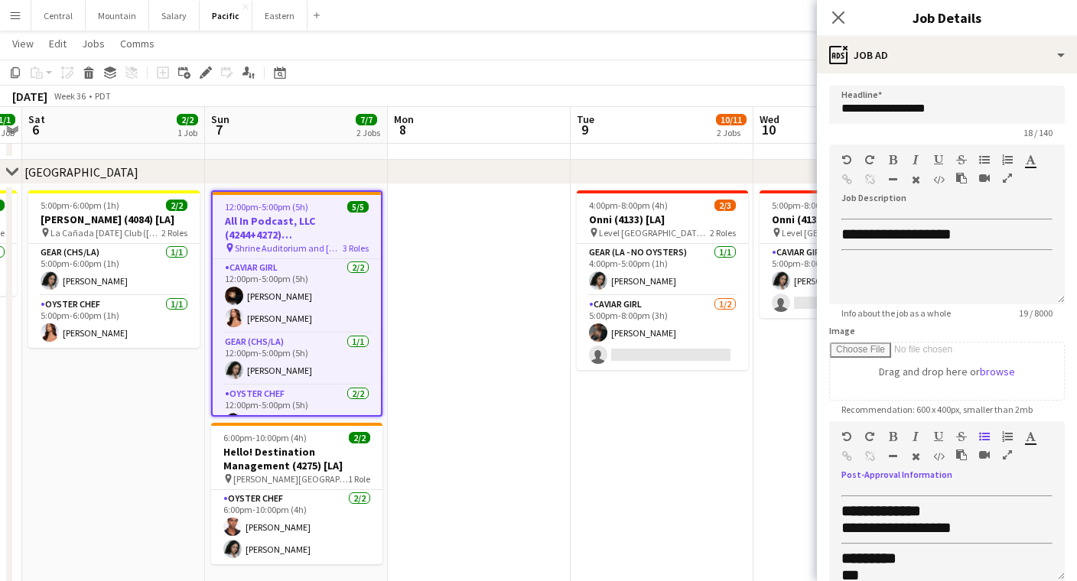
click at [1010, 449] on button "button" at bounding box center [1007, 455] width 11 height 12
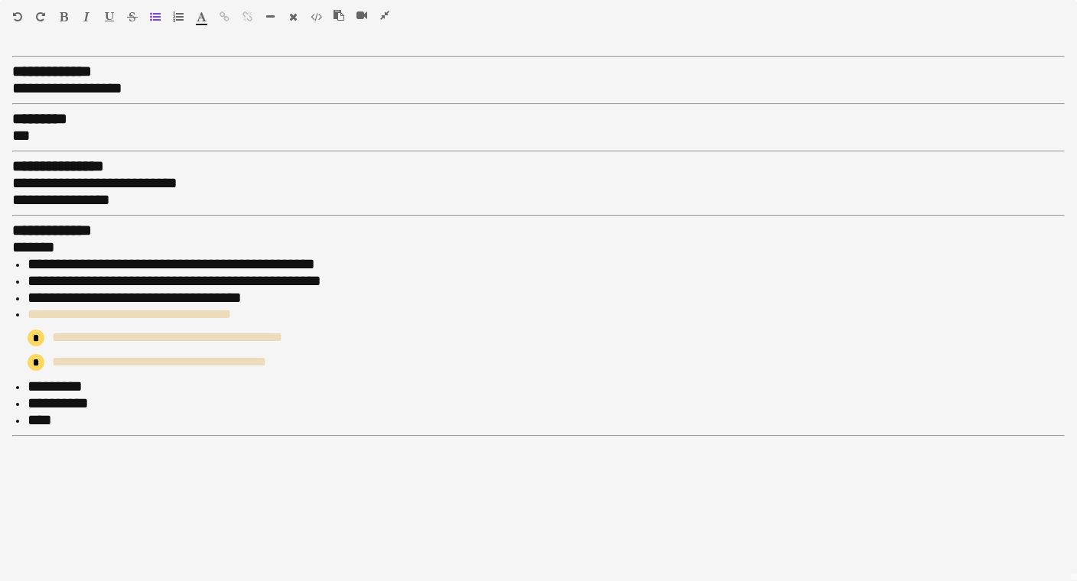
click at [382, 15] on icon "button" at bounding box center [384, 15] width 9 height 11
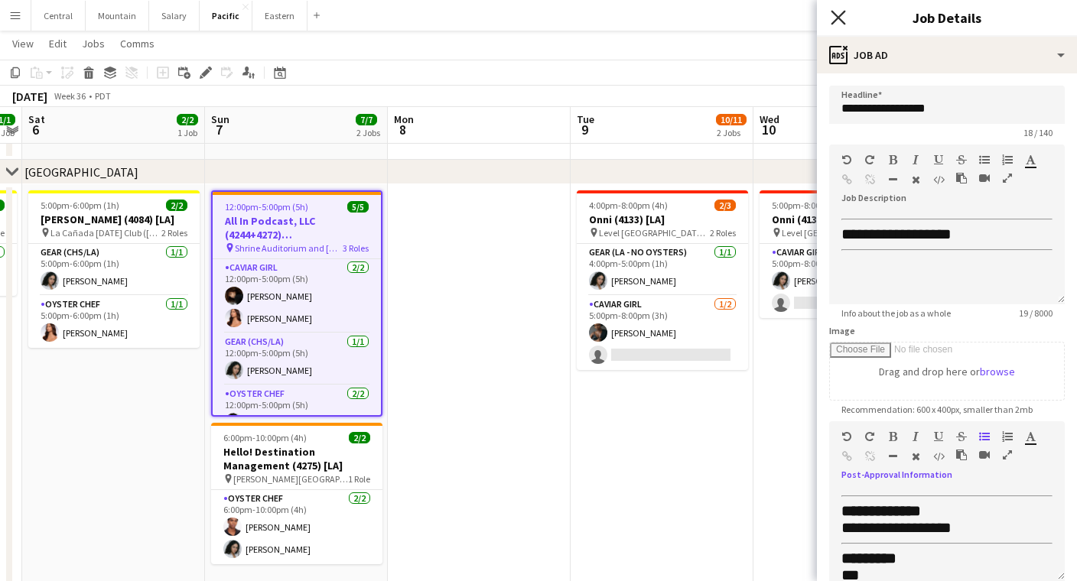
click at [834, 20] on icon "Close pop-in" at bounding box center [837, 17] width 15 height 15
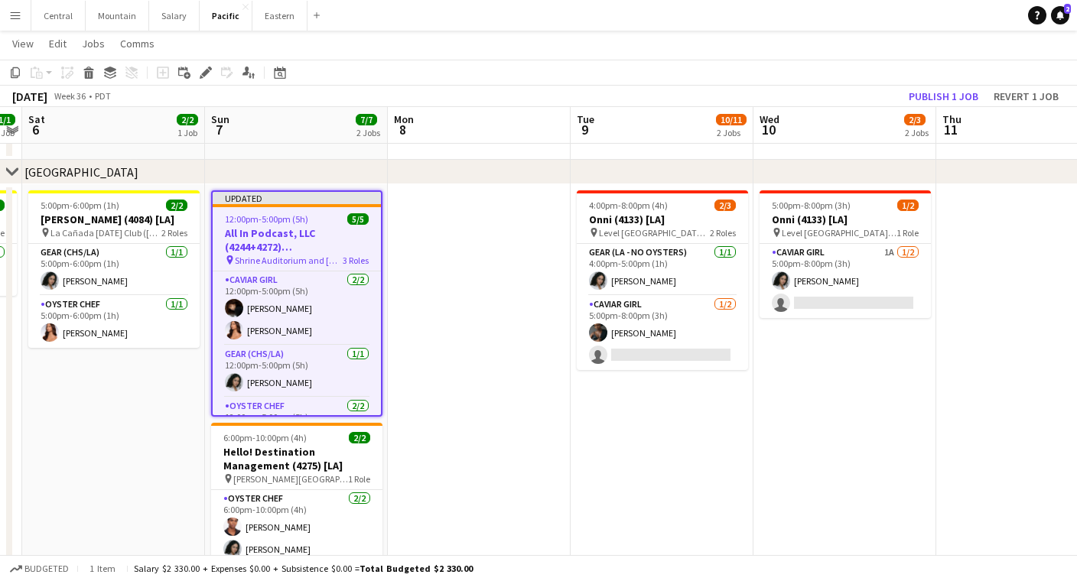
click at [16, 15] on app-icon "Menu" at bounding box center [15, 15] width 12 height 12
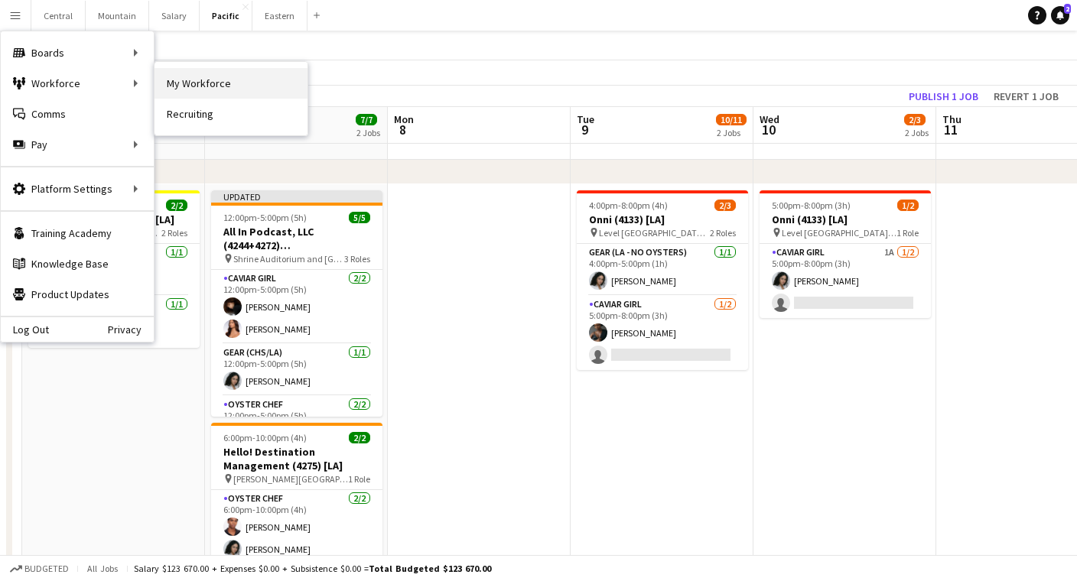
click at [185, 88] on link "My Workforce" at bounding box center [230, 83] width 153 height 31
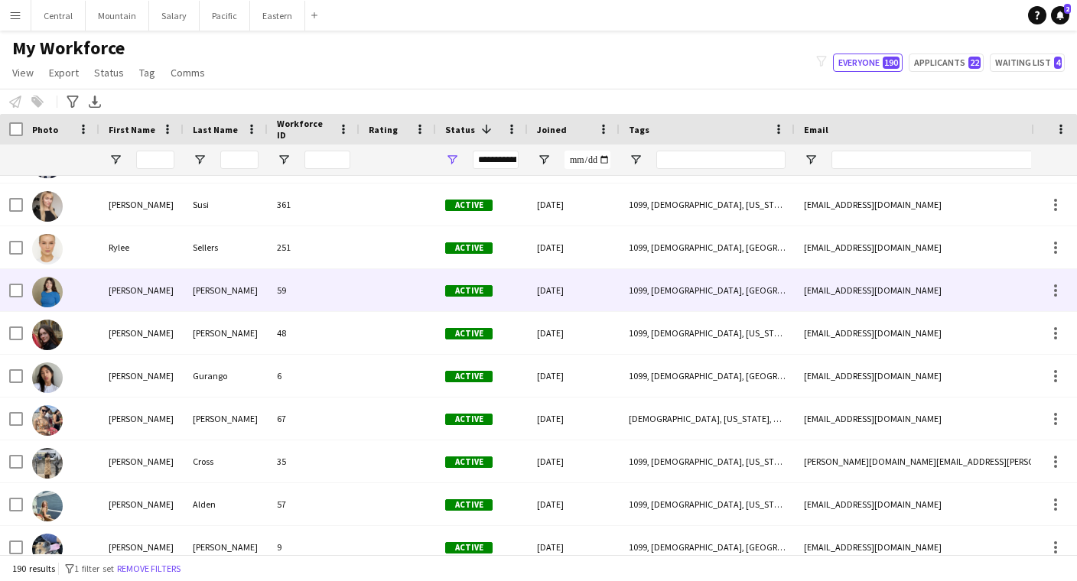
scroll to position [7231, 0]
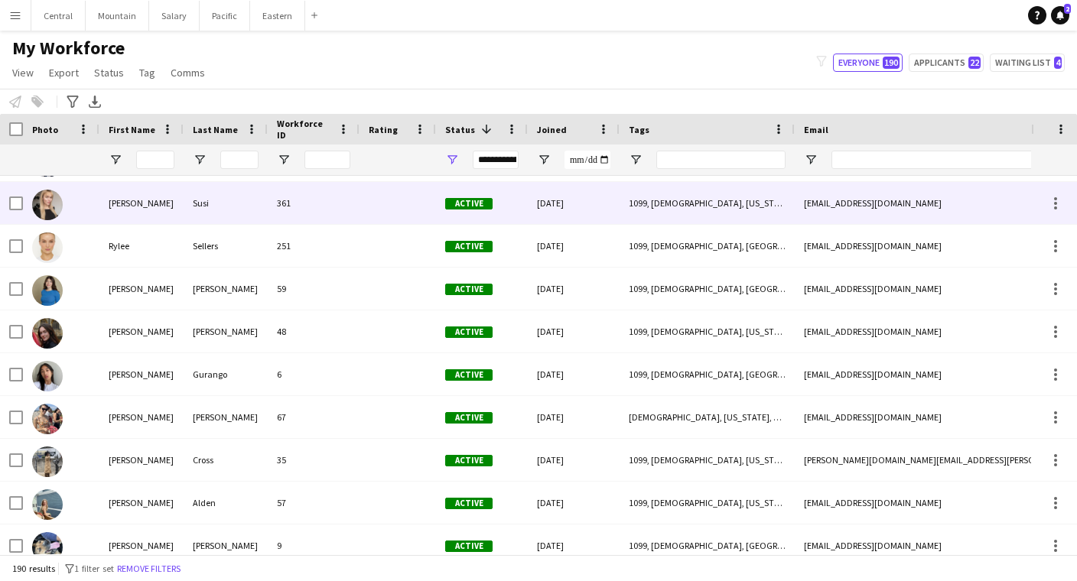
click at [179, 204] on div "[PERSON_NAME]" at bounding box center [141, 203] width 84 height 42
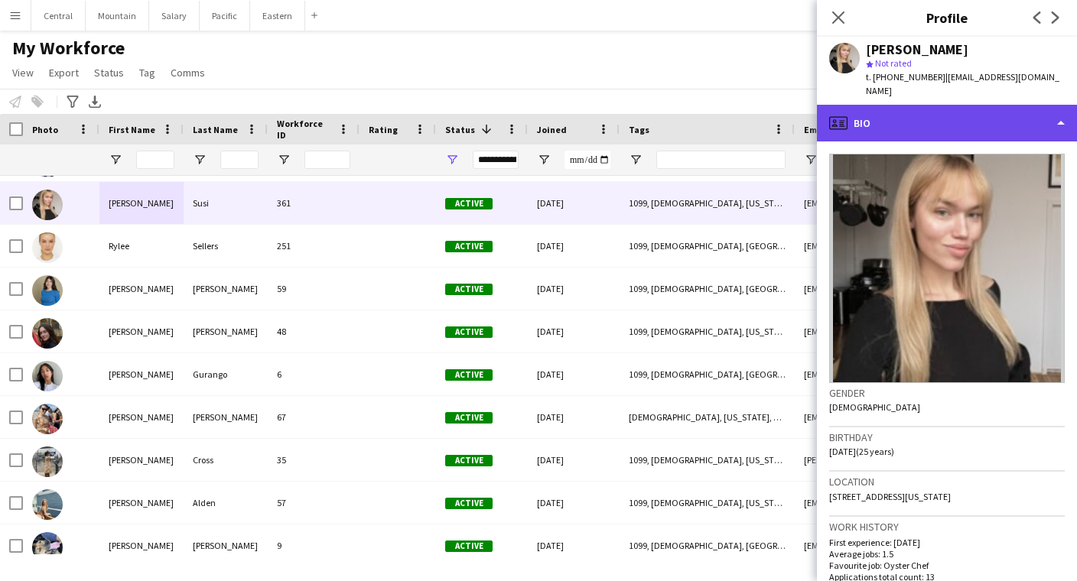
click at [931, 105] on div "profile Bio" at bounding box center [947, 123] width 260 height 37
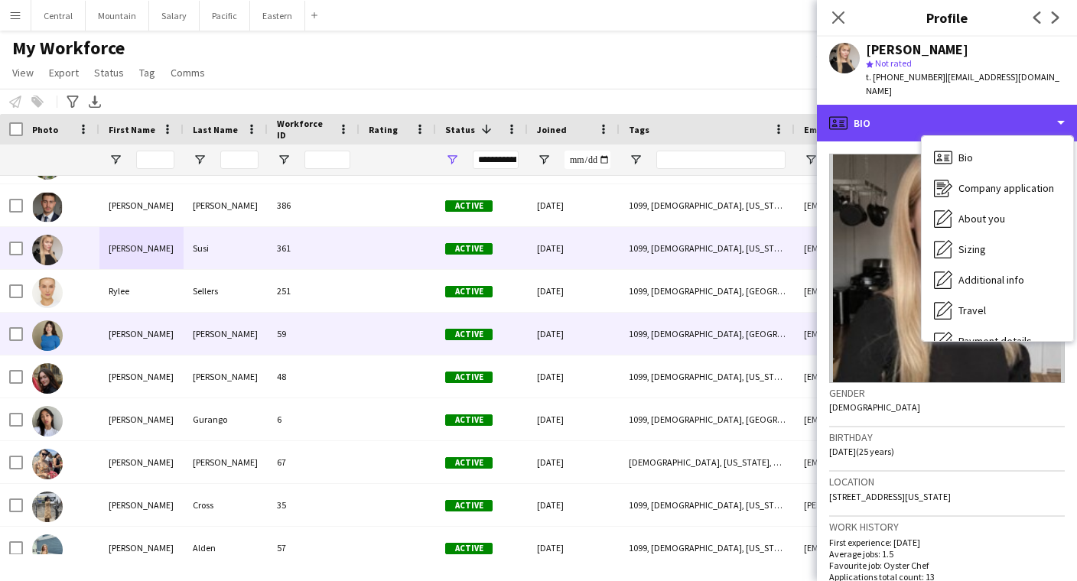
scroll to position [7170, 0]
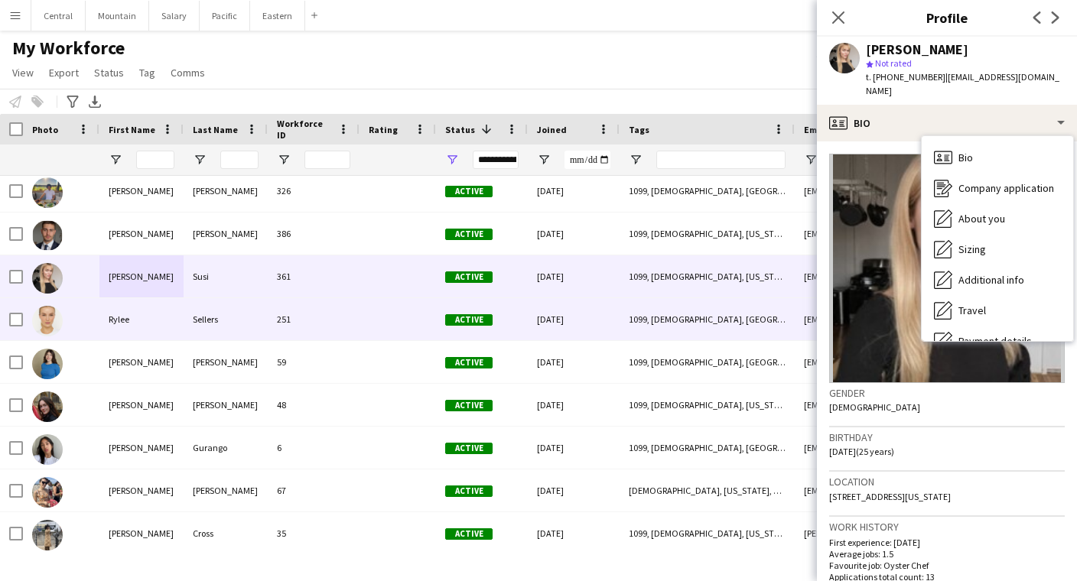
click at [233, 323] on div "Sellers" at bounding box center [226, 319] width 84 height 42
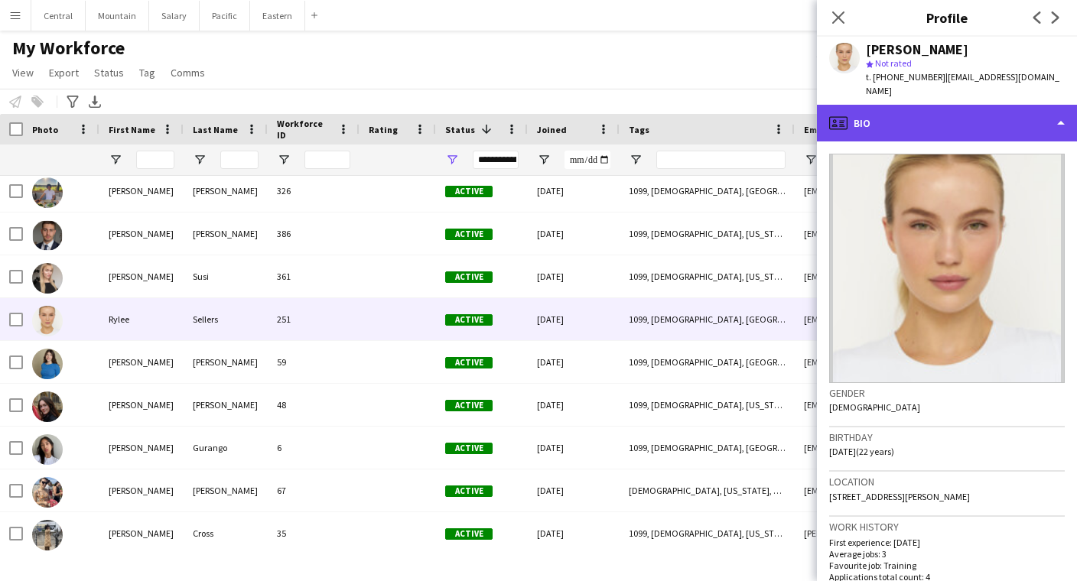
click at [877, 105] on div "profile Bio" at bounding box center [947, 123] width 260 height 37
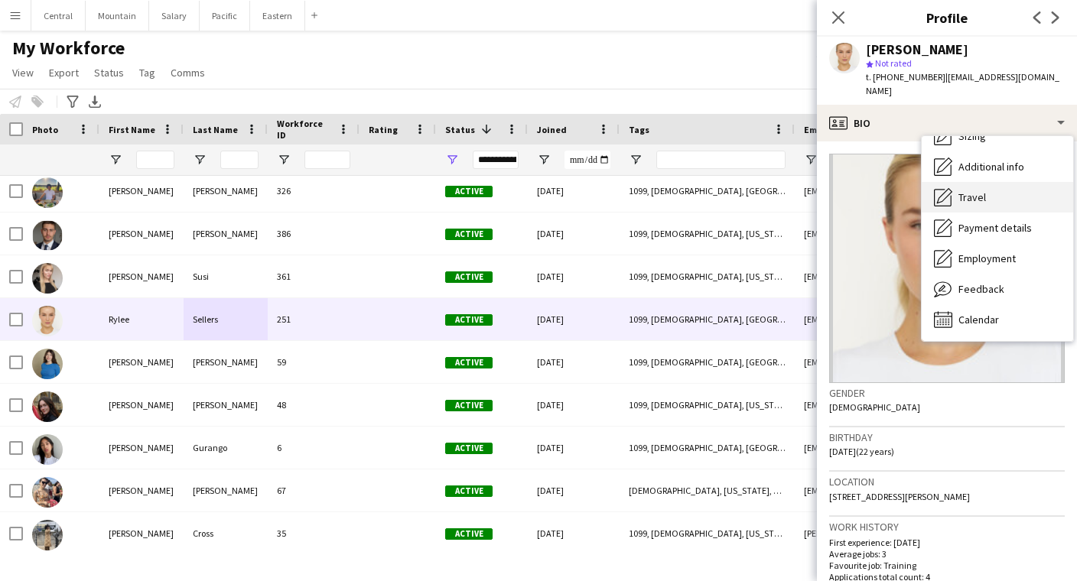
click at [984, 304] on div "Calendar Calendar" at bounding box center [996, 319] width 151 height 31
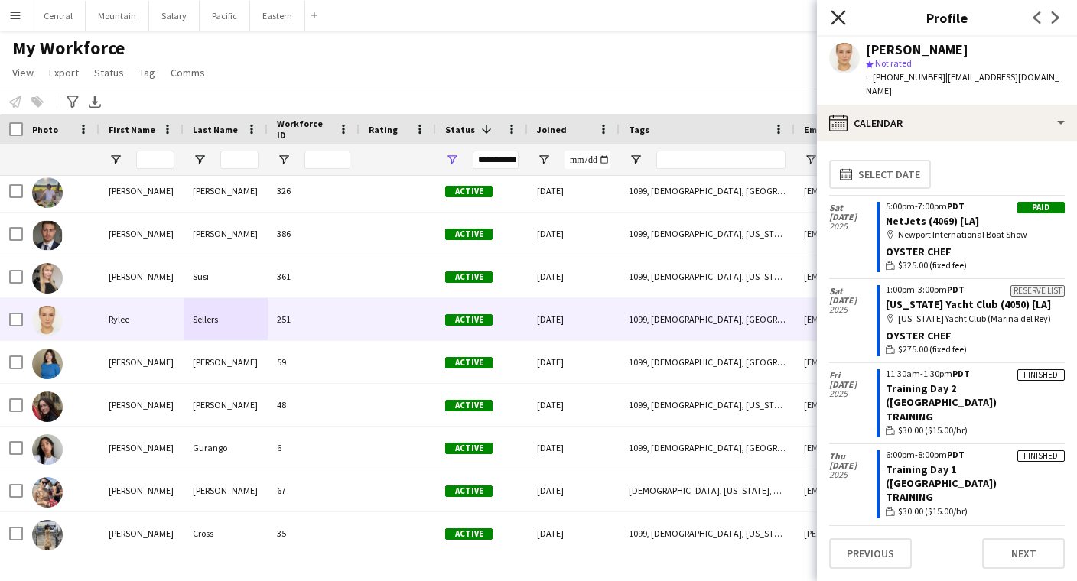
click at [838, 12] on icon "Close pop-in" at bounding box center [837, 17] width 15 height 15
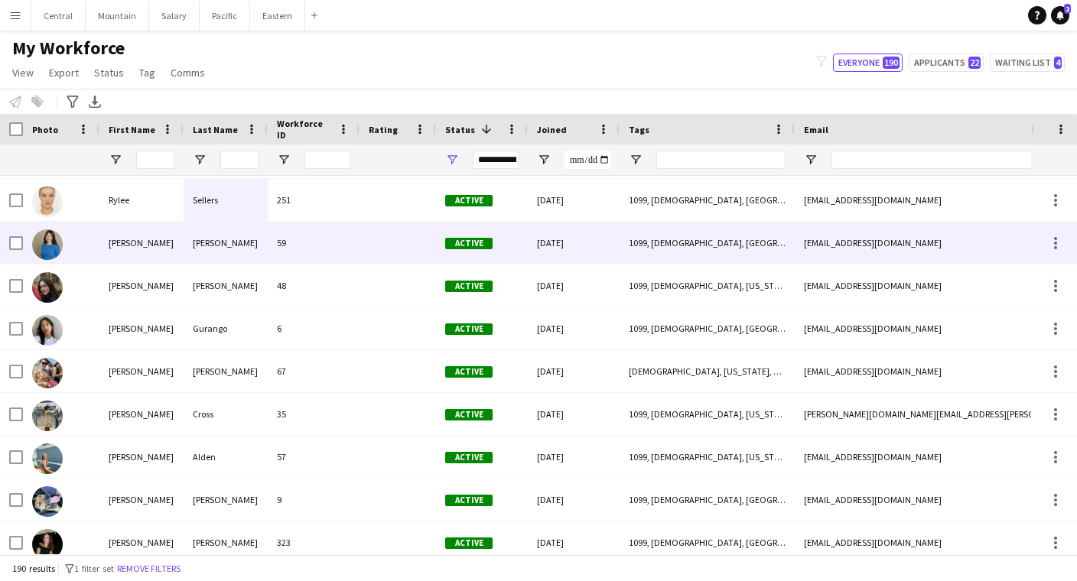
click at [340, 239] on div "59" at bounding box center [314, 243] width 92 height 42
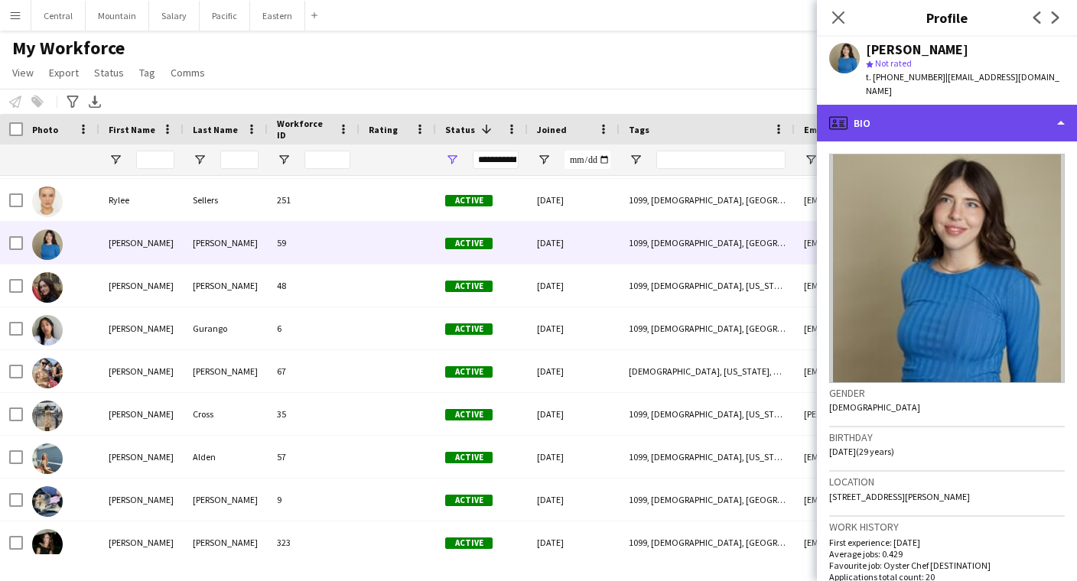
click at [882, 109] on div "profile Bio" at bounding box center [947, 123] width 260 height 37
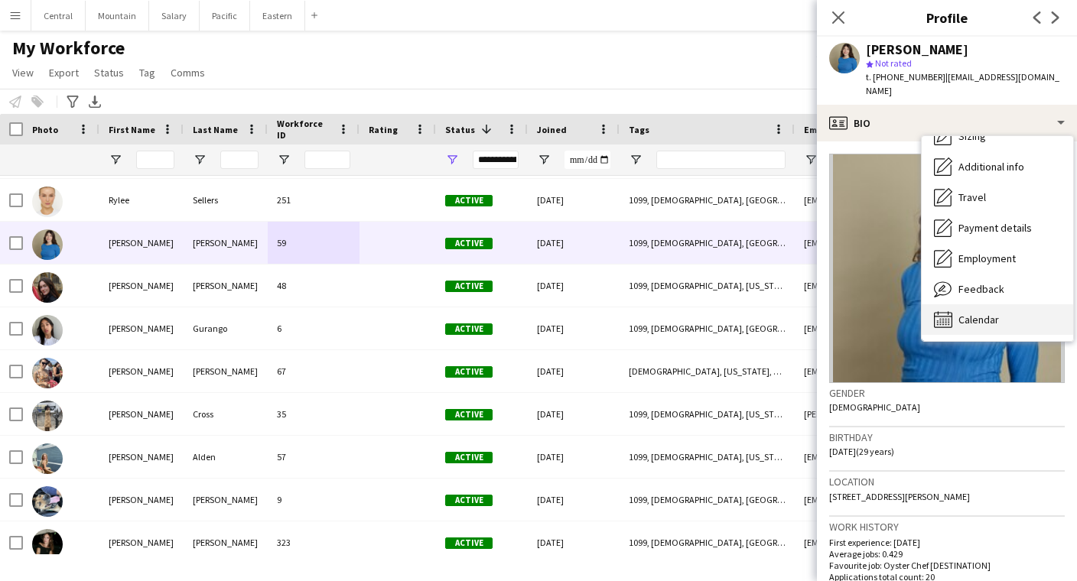
click at [987, 313] on span "Calendar" at bounding box center [978, 320] width 41 height 14
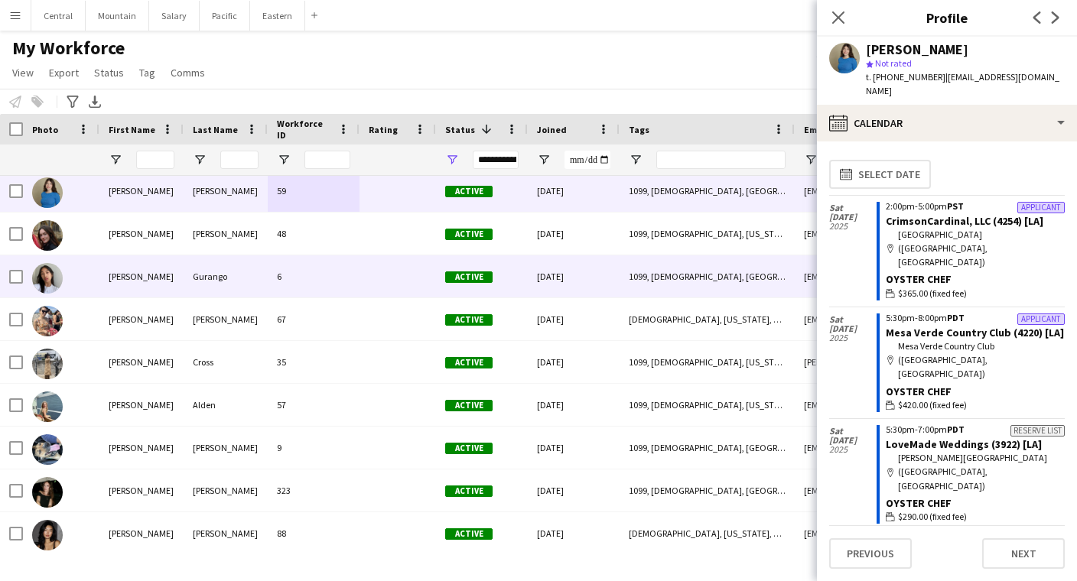
scroll to position [7330, 0]
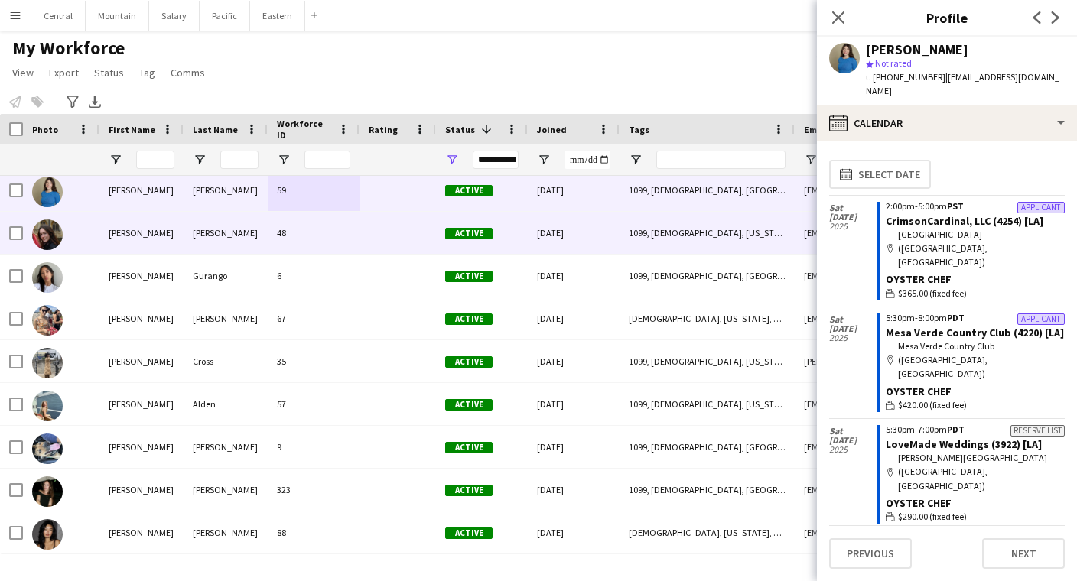
click at [330, 226] on div "48" at bounding box center [314, 233] width 92 height 42
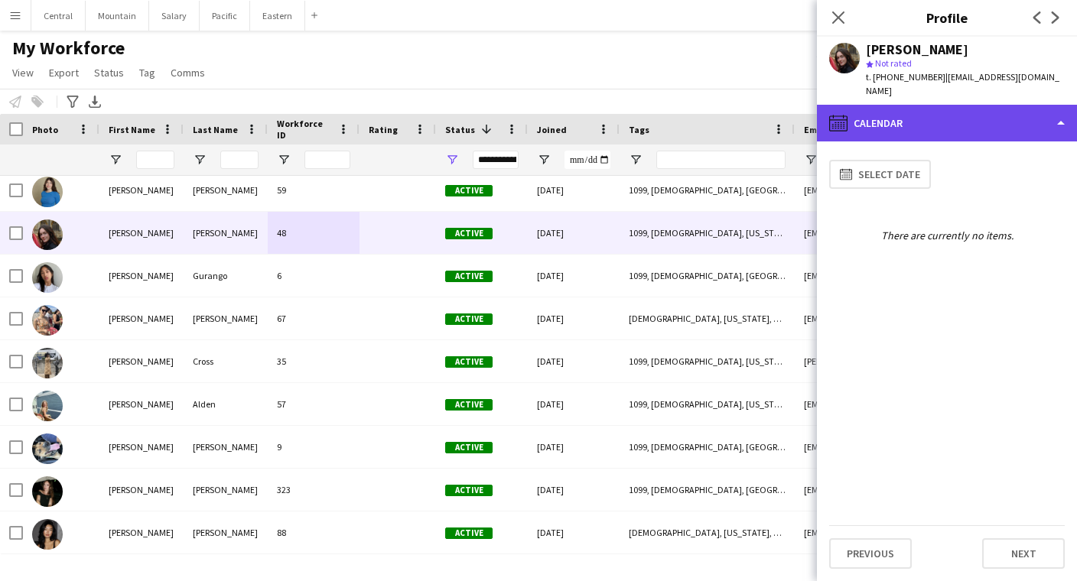
click at [954, 106] on div "calendar-full Calendar" at bounding box center [947, 123] width 260 height 37
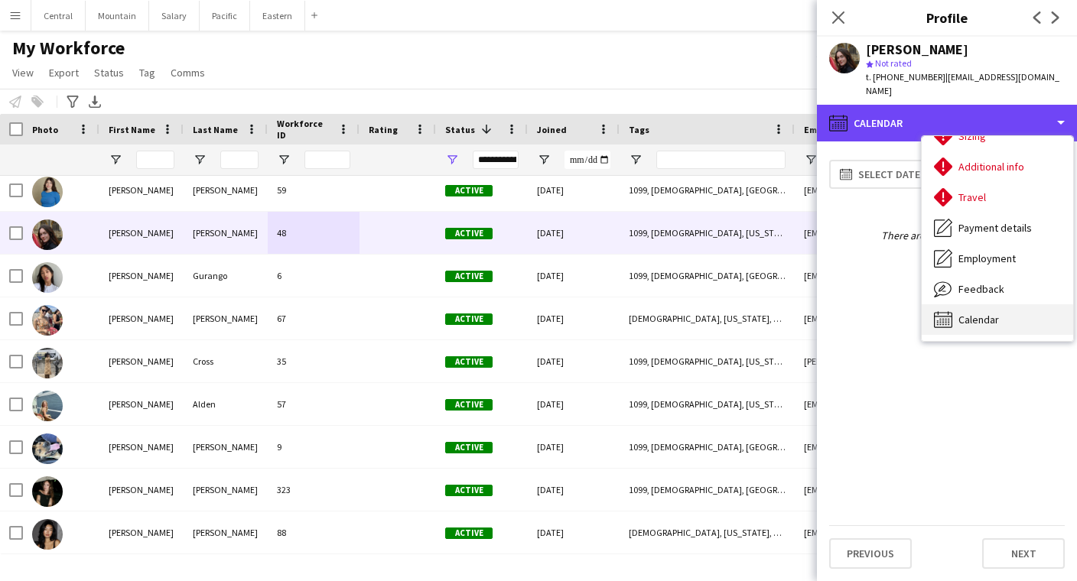
scroll to position [113, 0]
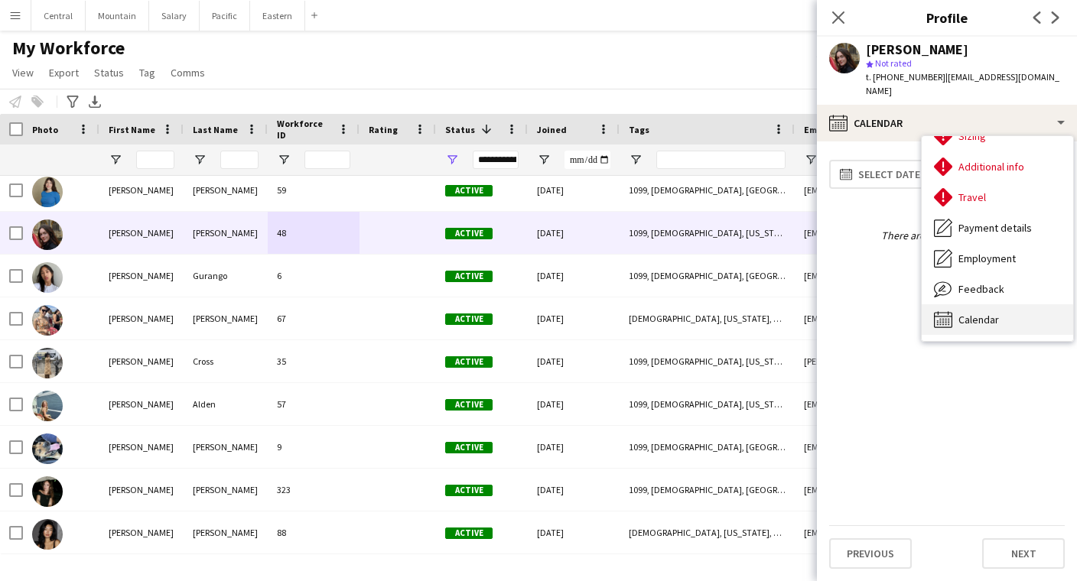
click at [986, 313] on span "Calendar" at bounding box center [978, 320] width 41 height 14
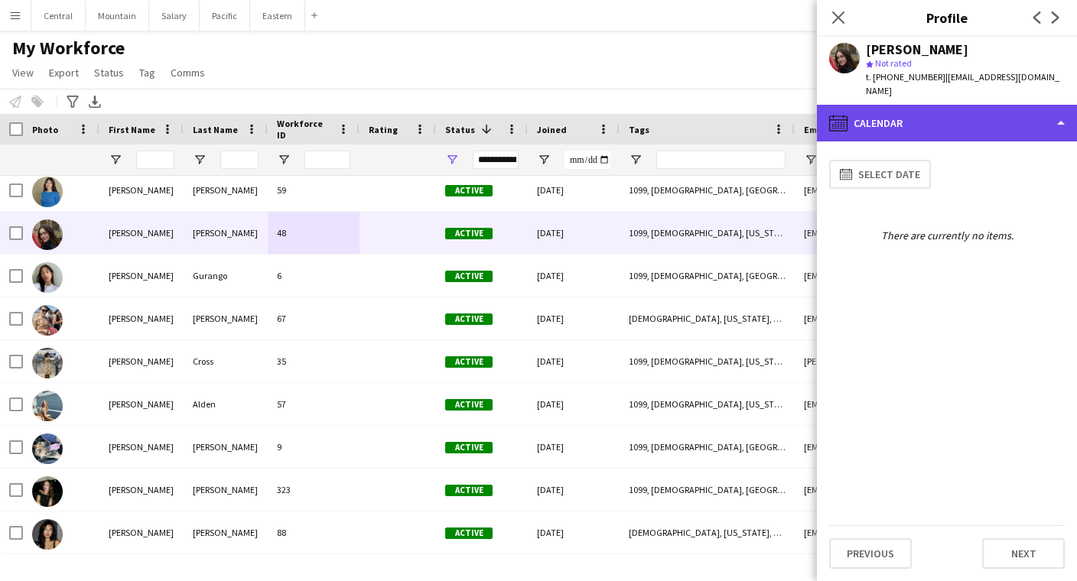
click at [921, 126] on div "calendar-full Calendar" at bounding box center [947, 123] width 260 height 37
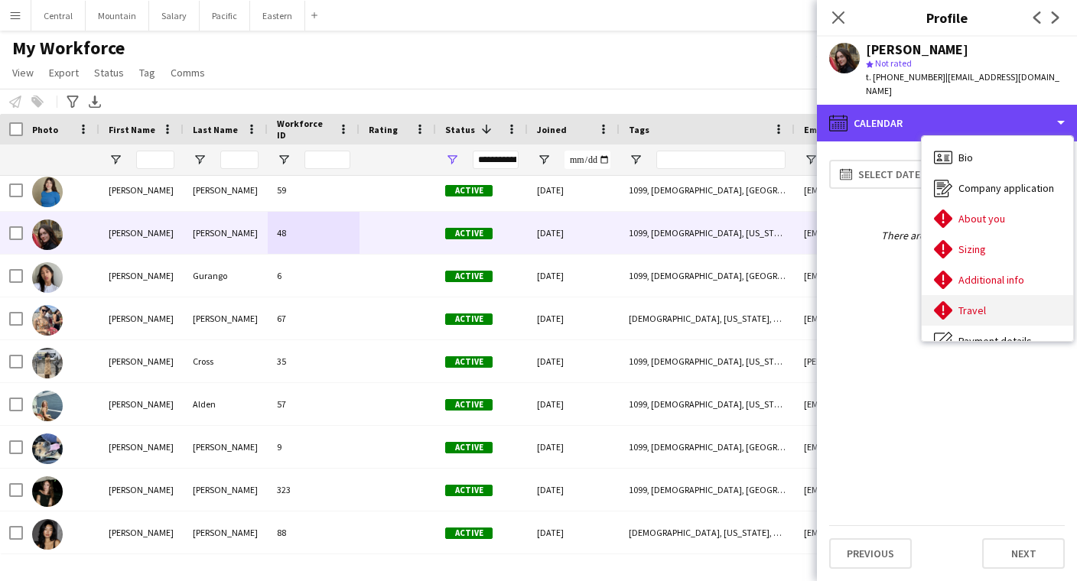
scroll to position [0, 0]
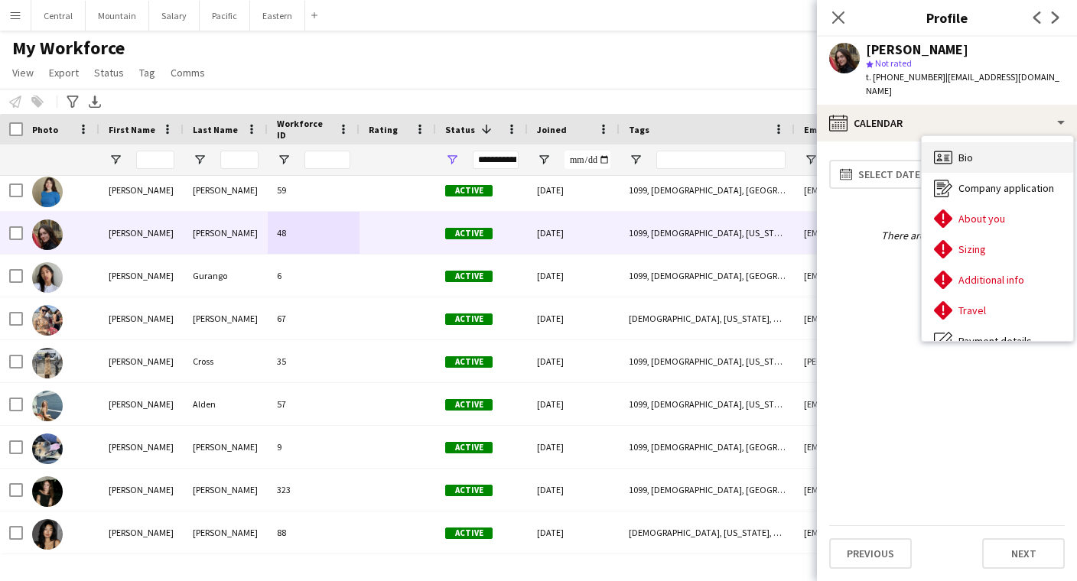
click at [954, 142] on div "Bio Bio" at bounding box center [996, 157] width 151 height 31
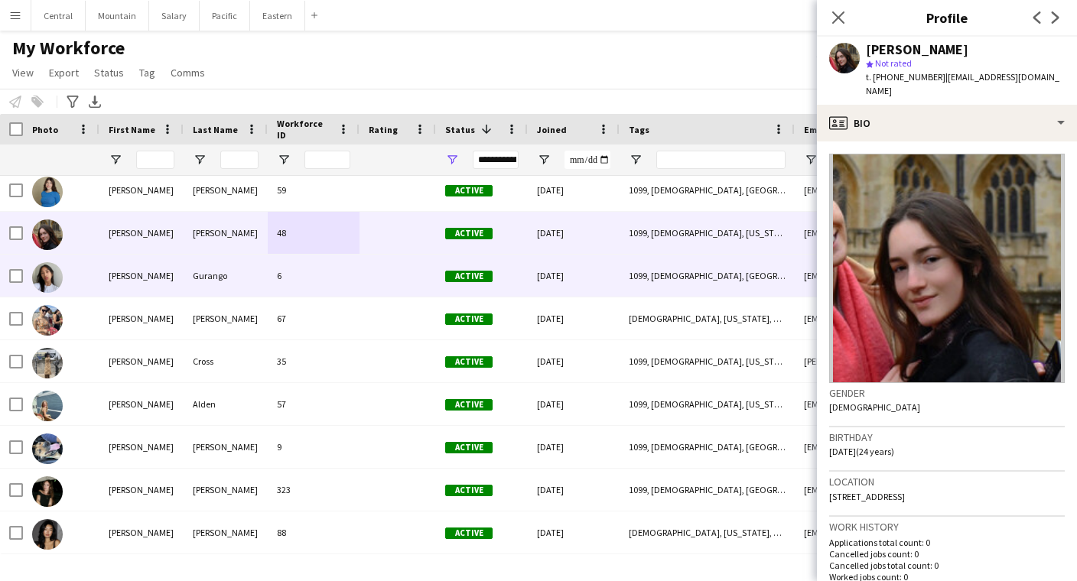
click at [398, 276] on div at bounding box center [397, 276] width 76 height 42
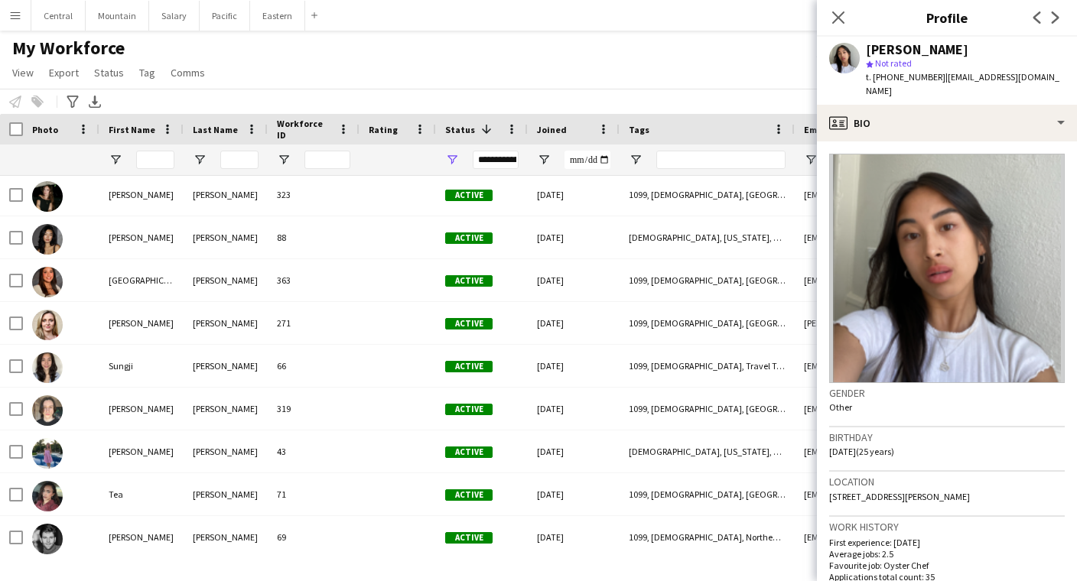
scroll to position [7665, 0]
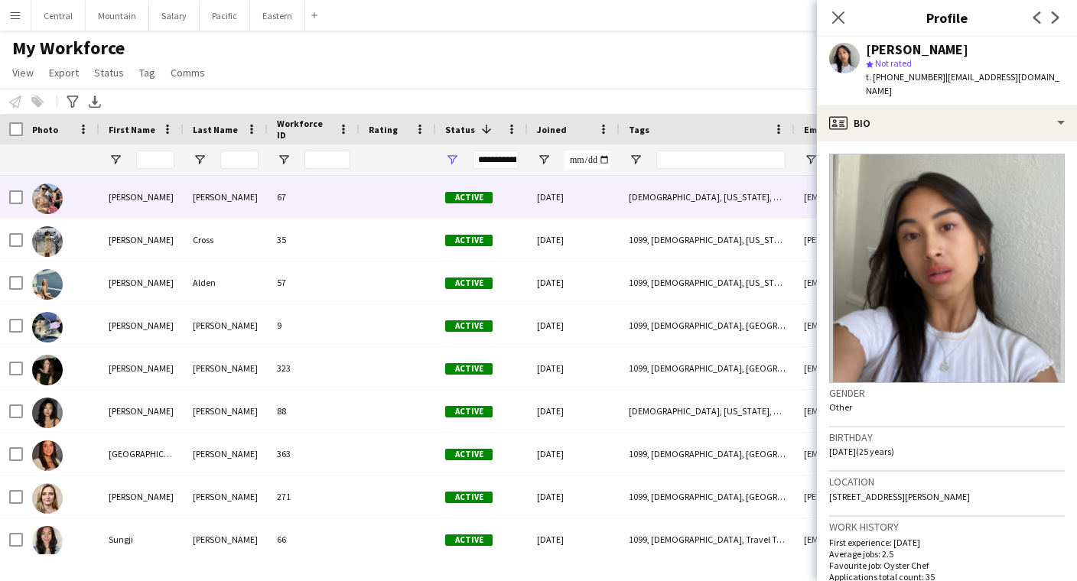
click at [379, 192] on div at bounding box center [397, 197] width 76 height 42
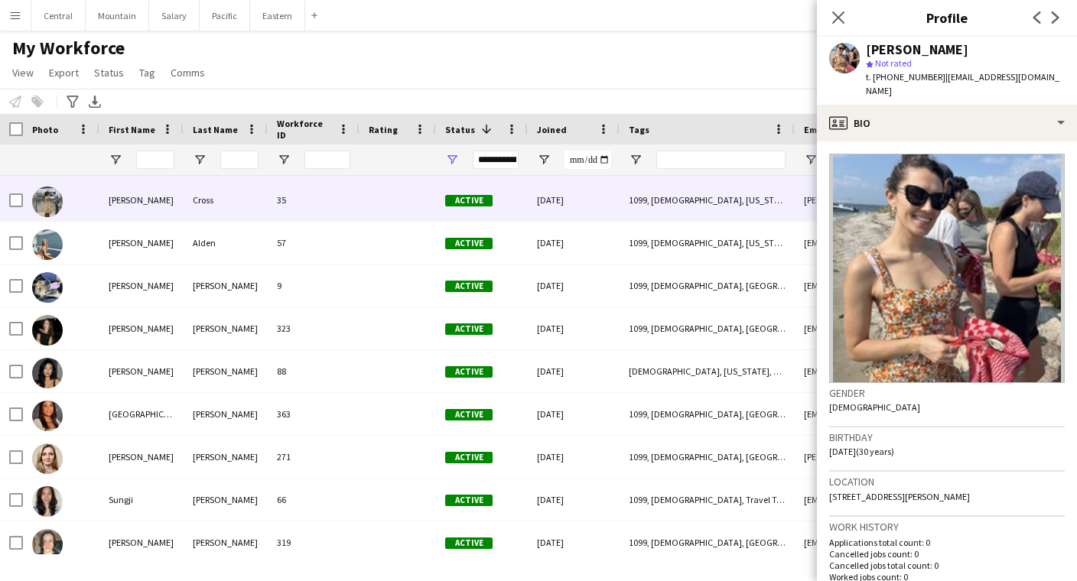
click at [376, 203] on div at bounding box center [397, 200] width 76 height 42
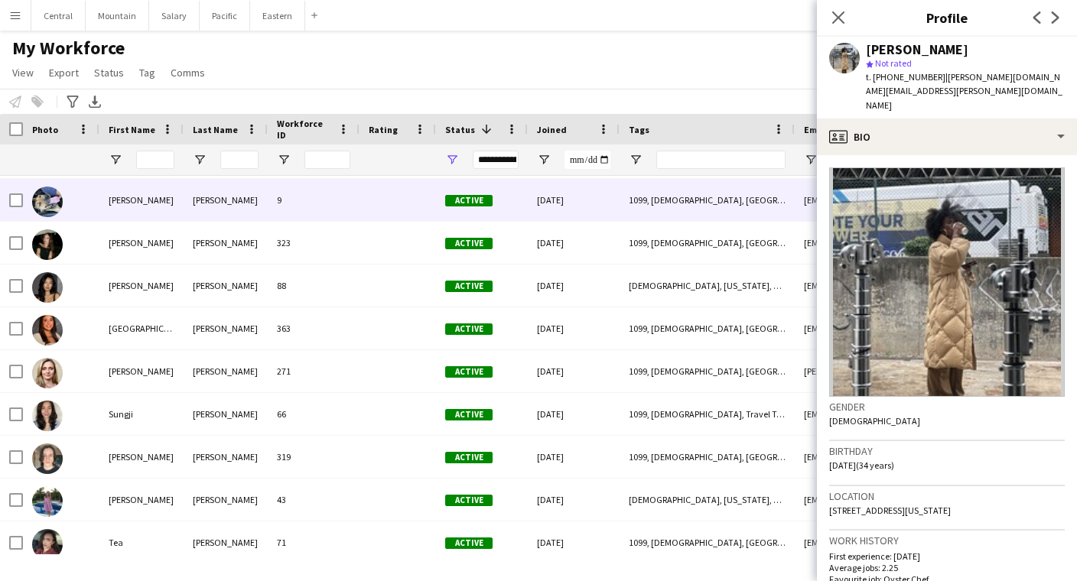
scroll to position [7580, 0]
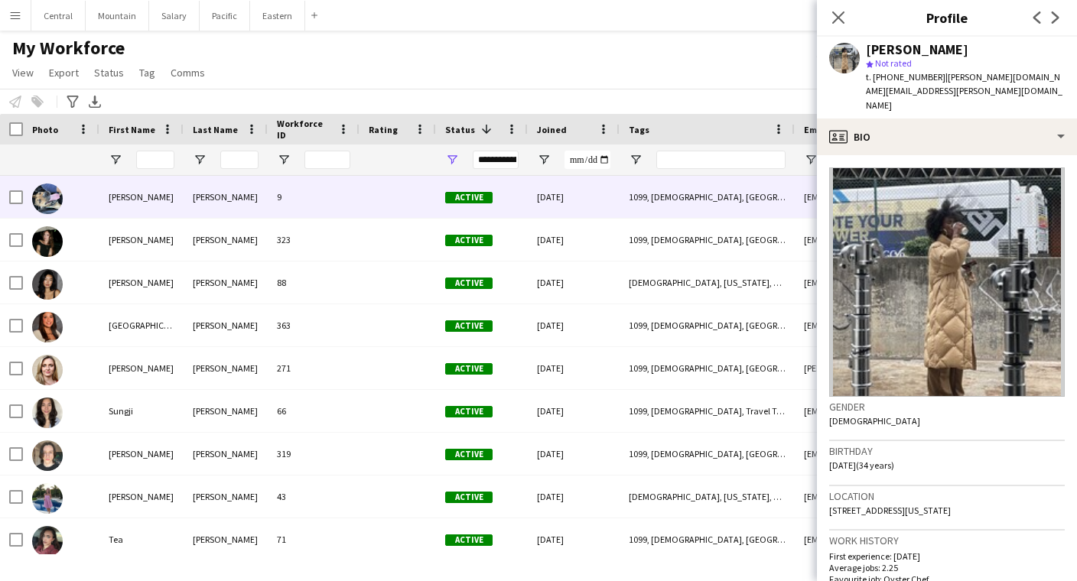
click at [359, 188] on div "9" at bounding box center [314, 197] width 92 height 42
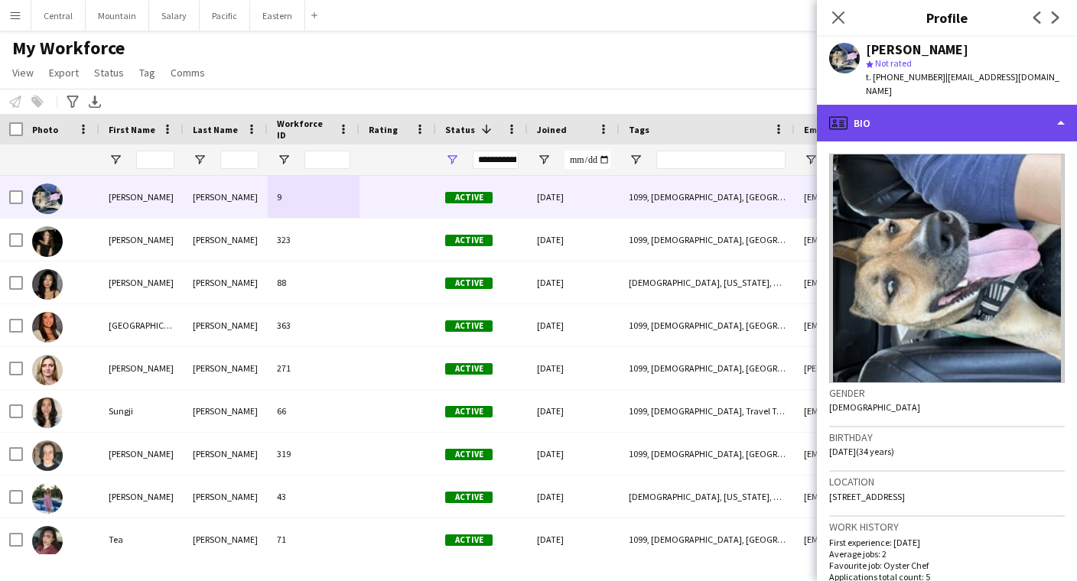
click at [930, 109] on div "profile Bio" at bounding box center [947, 123] width 260 height 37
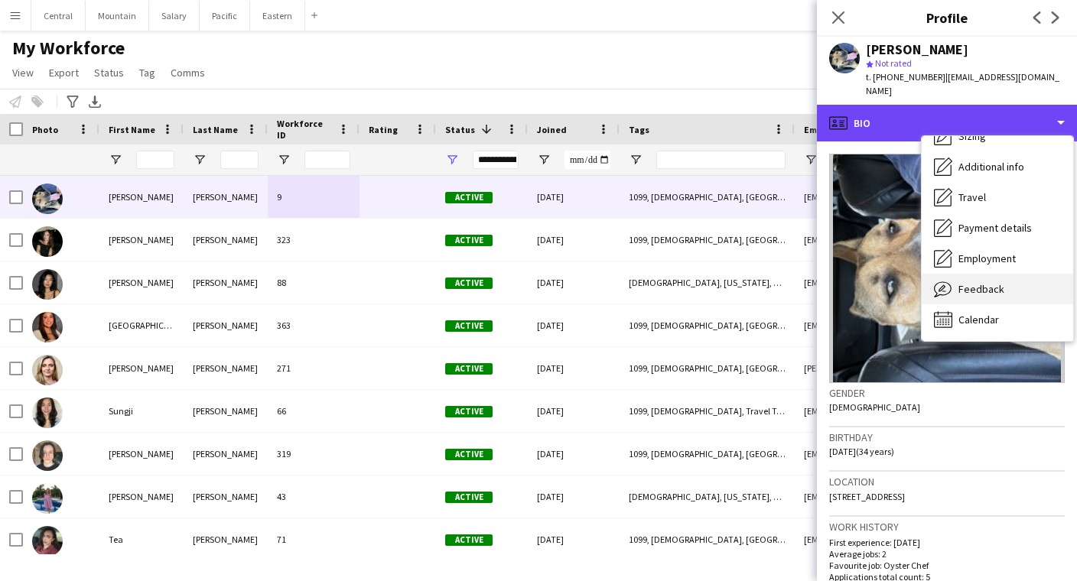
scroll to position [113, 0]
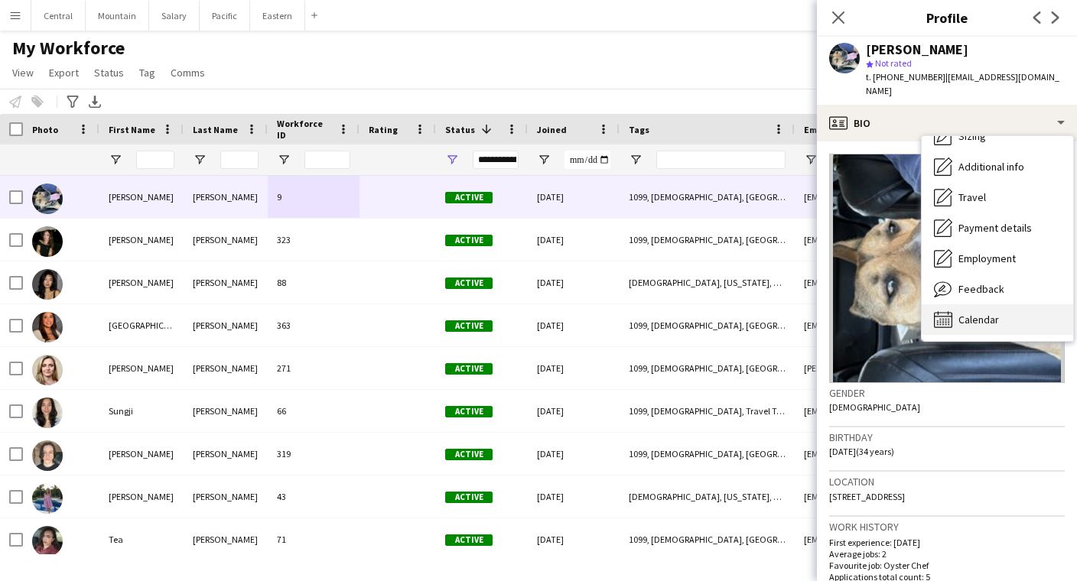
click at [980, 304] on div "Calendar Calendar" at bounding box center [996, 319] width 151 height 31
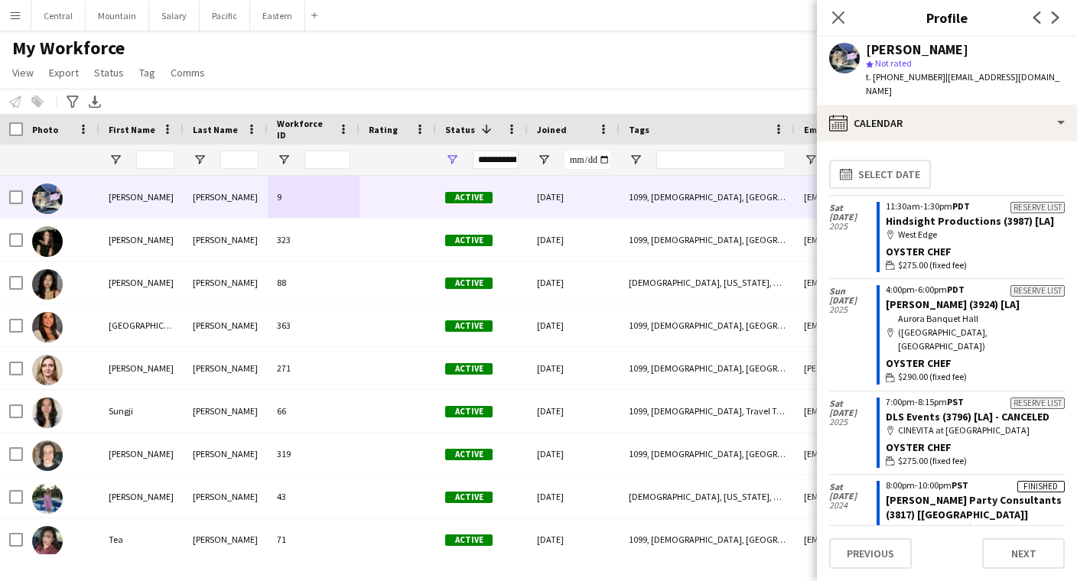
scroll to position [0, 0]
click at [837, 19] on icon at bounding box center [837, 17] width 15 height 15
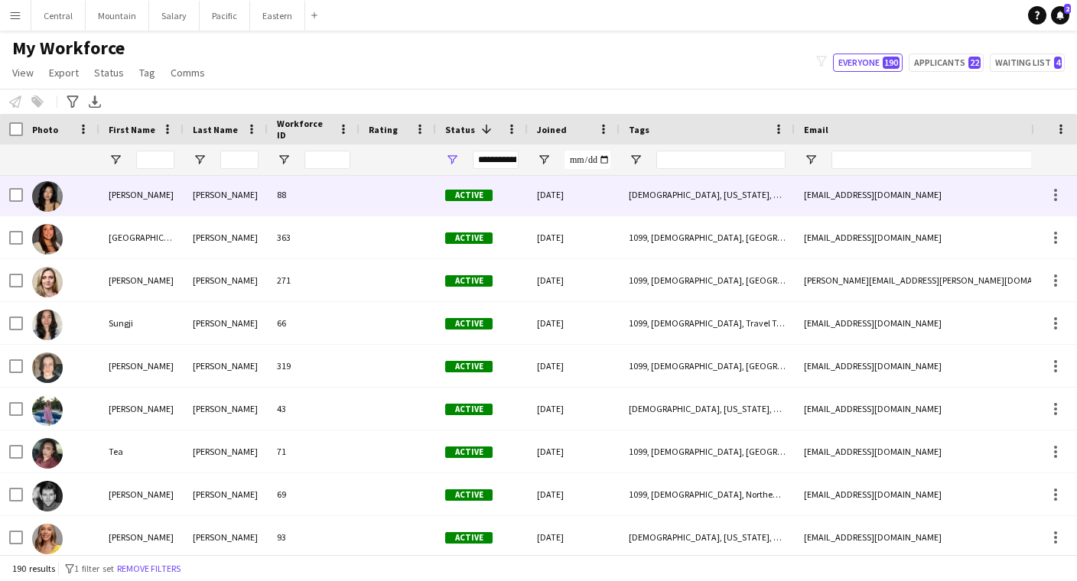
scroll to position [7665, 0]
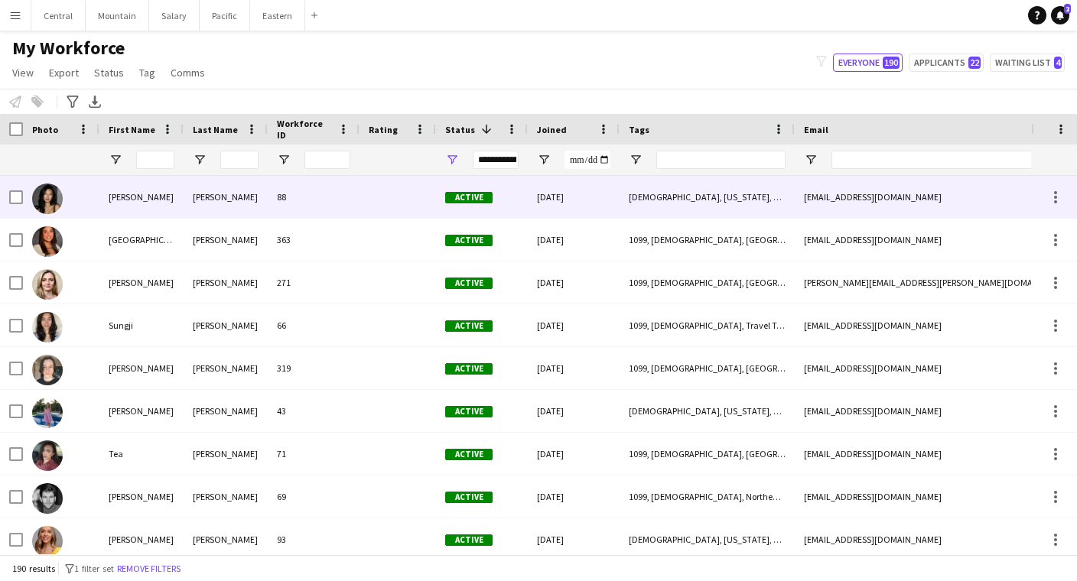
click at [158, 193] on div "[PERSON_NAME]" at bounding box center [141, 197] width 84 height 42
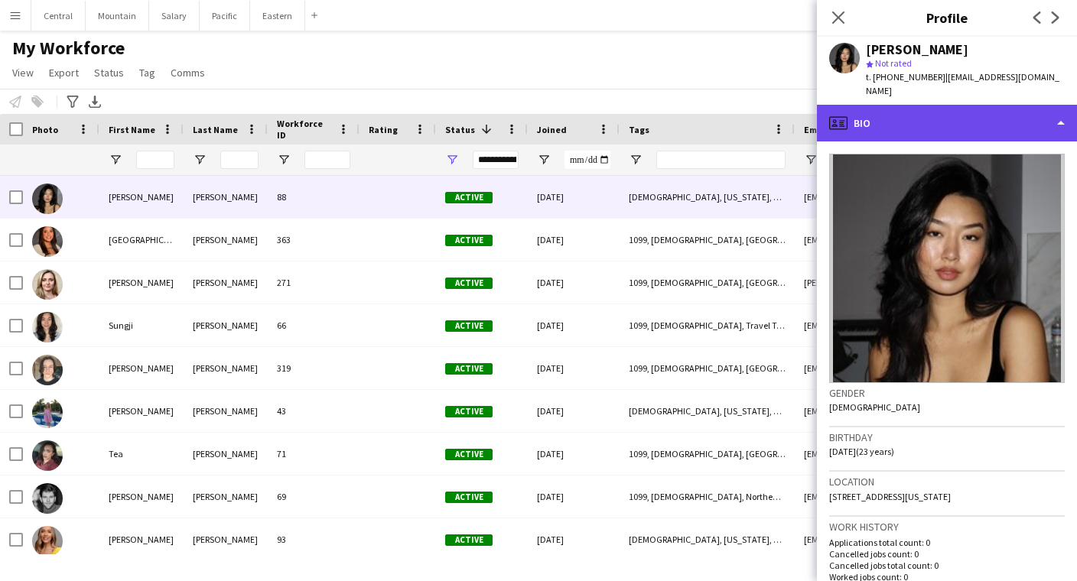
click at [876, 115] on div "profile Bio" at bounding box center [947, 123] width 260 height 37
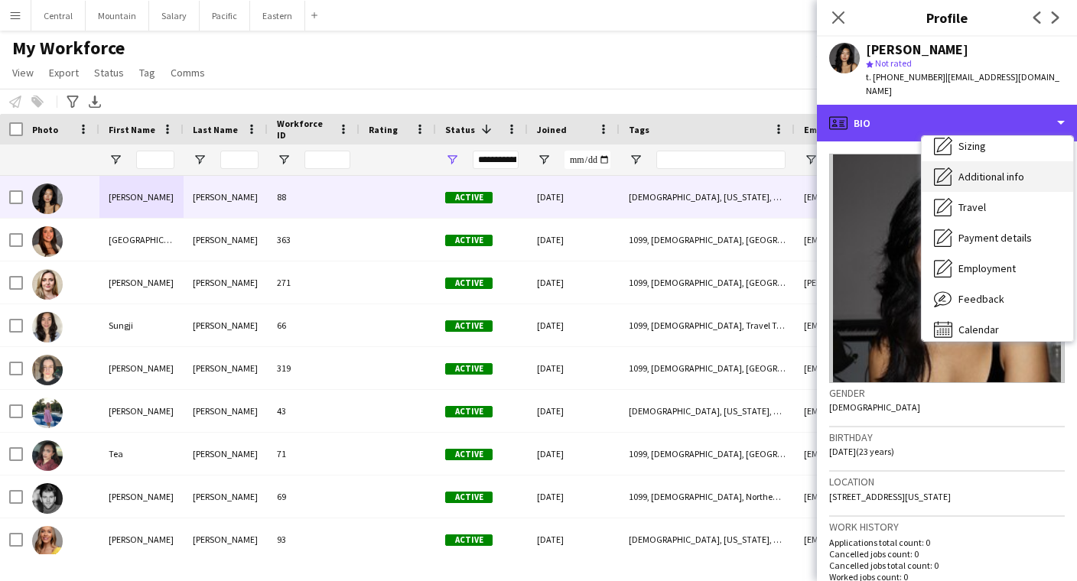
scroll to position [104, 0]
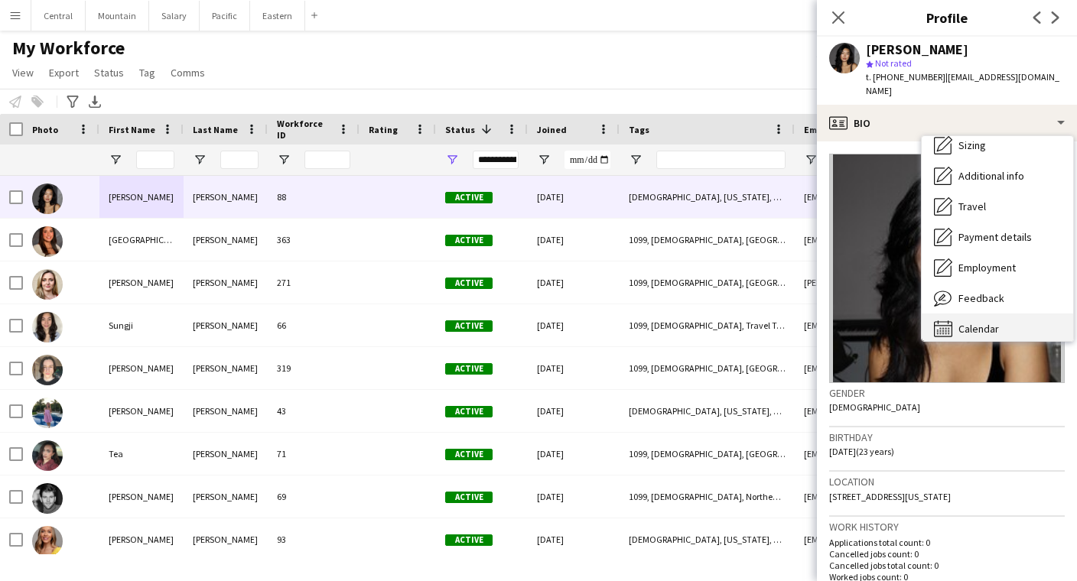
click at [975, 314] on div "Calendar Calendar" at bounding box center [996, 329] width 151 height 31
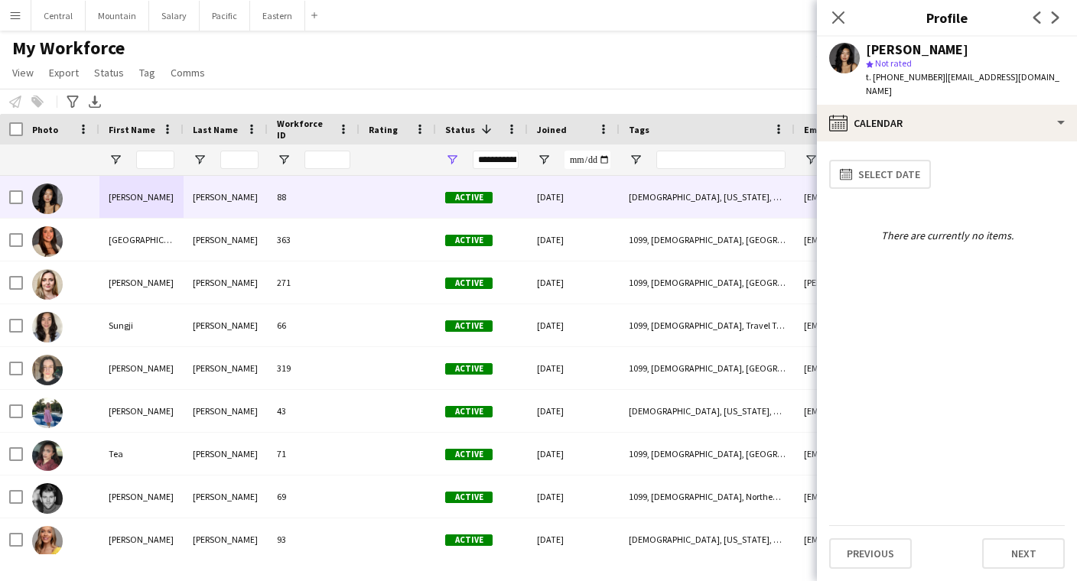
scroll to position [0, 0]
click at [840, 19] on icon at bounding box center [837, 17] width 15 height 15
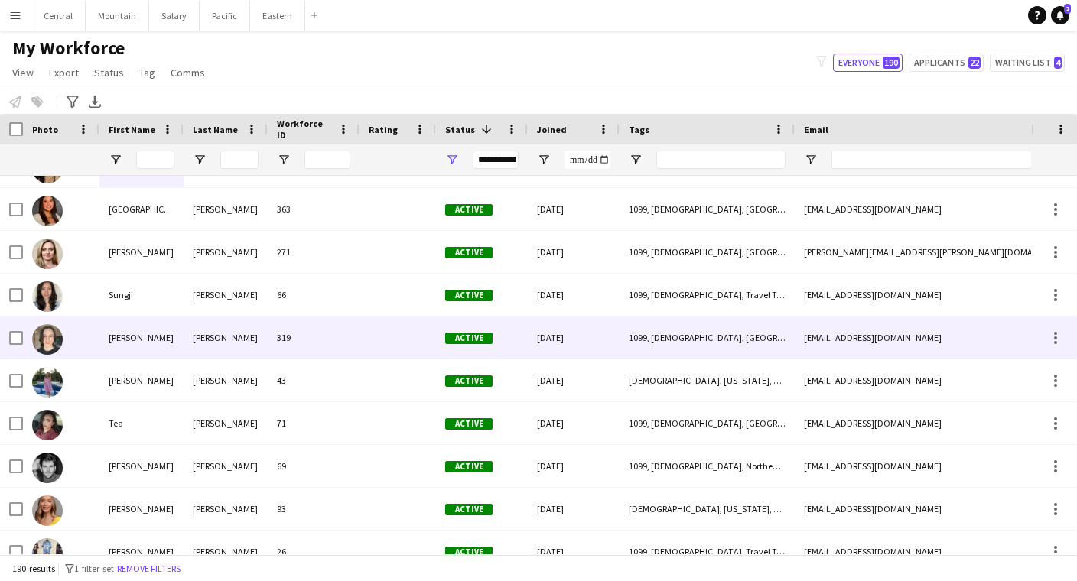
scroll to position [7687, 0]
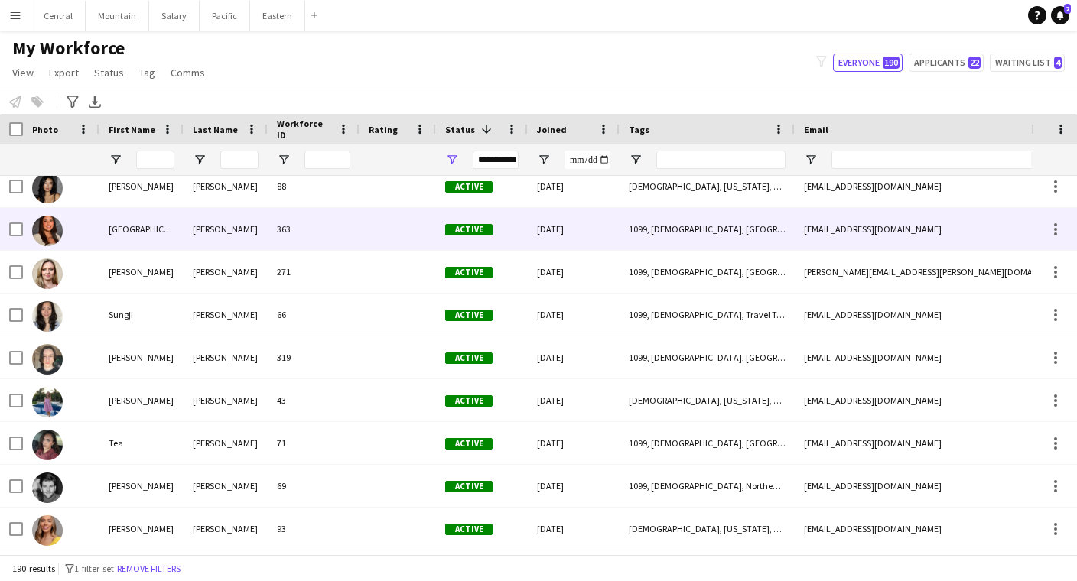
click at [334, 222] on div "363" at bounding box center [314, 229] width 92 height 42
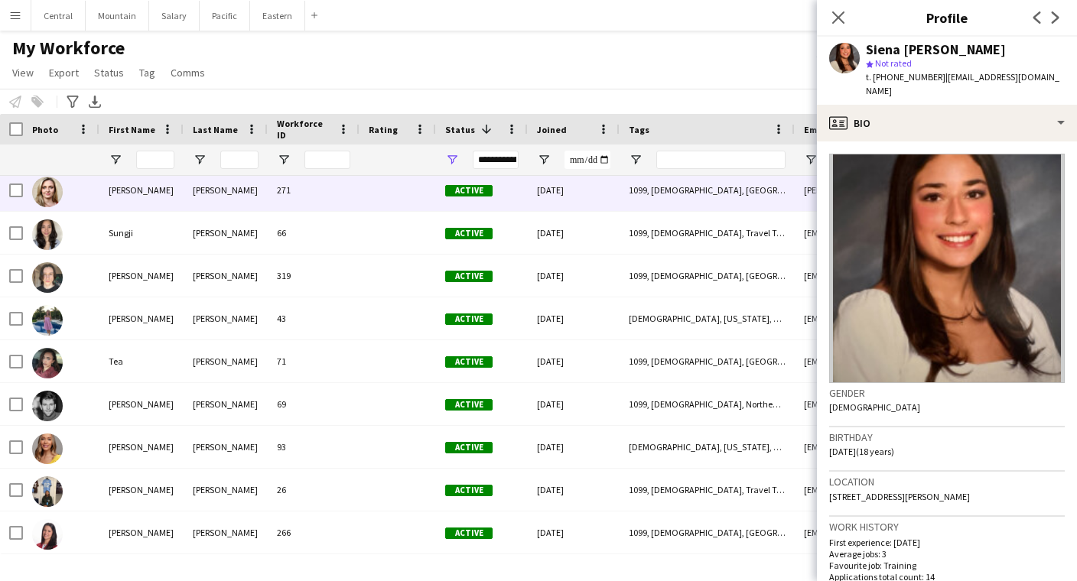
scroll to position [7758, 0]
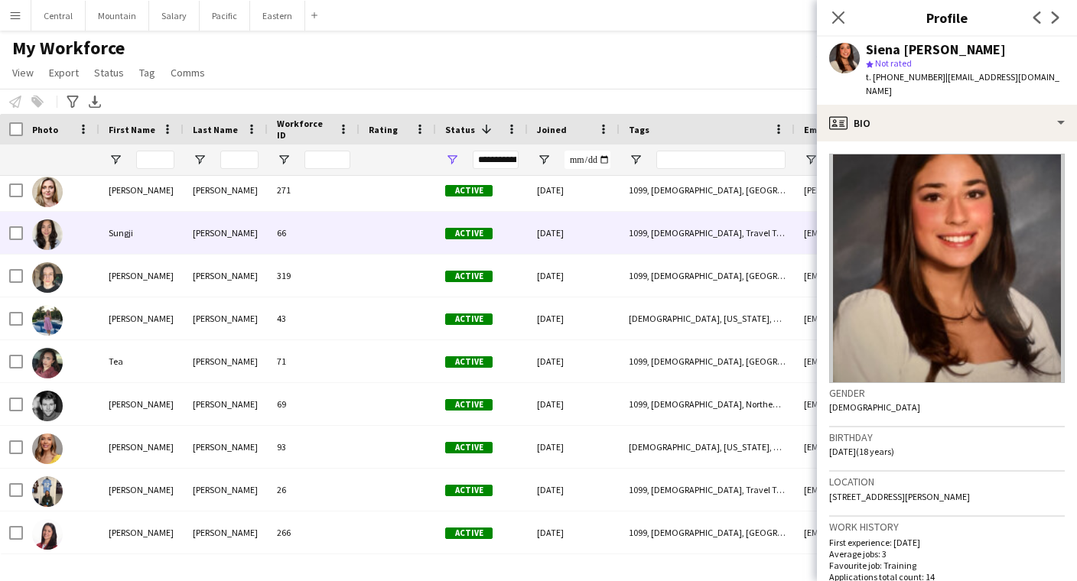
click at [381, 228] on div at bounding box center [397, 233] width 76 height 42
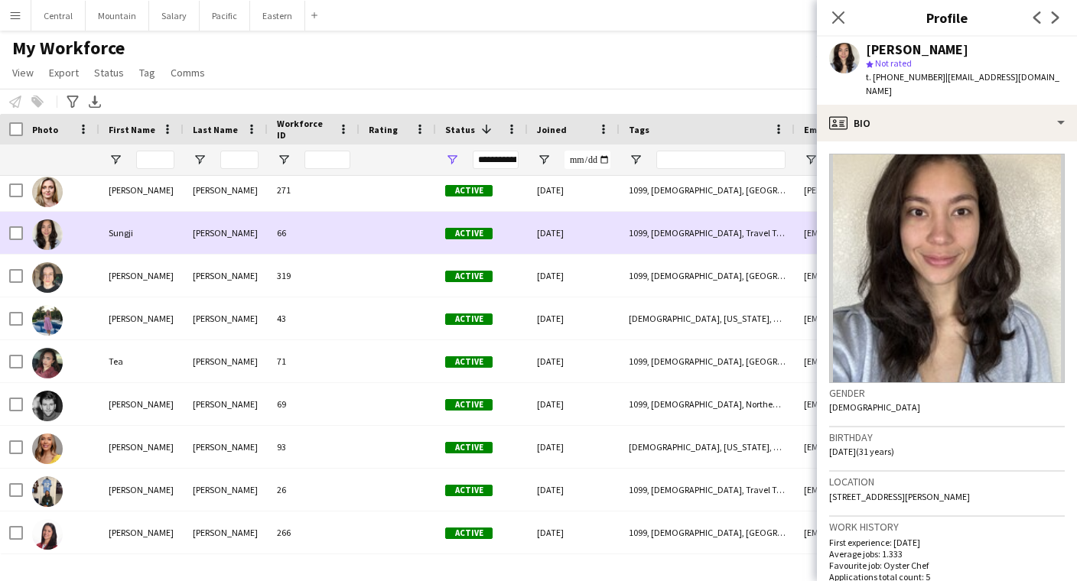
scroll to position [0, 0]
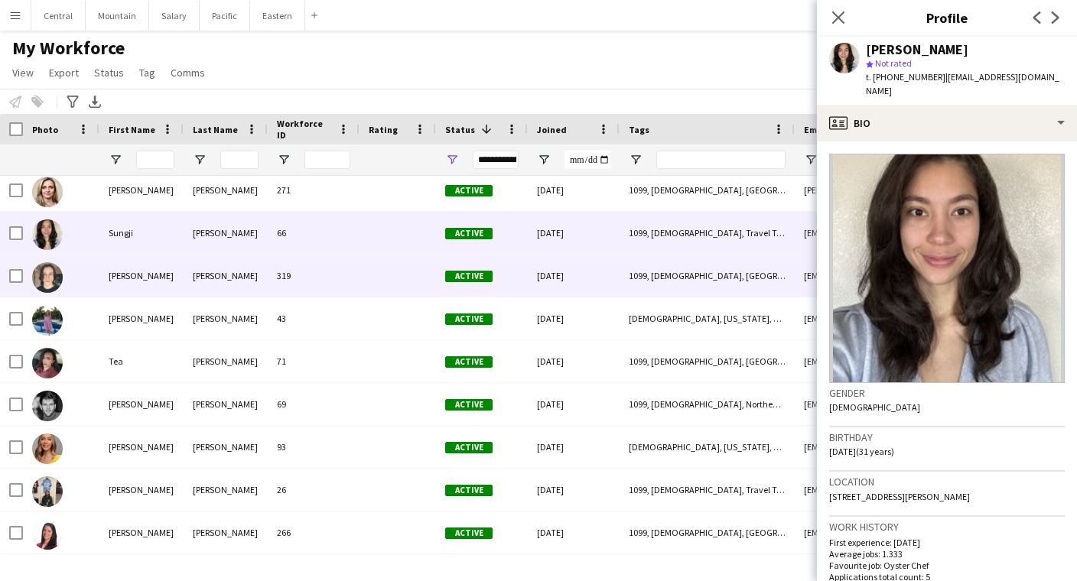
click at [148, 274] on div "[PERSON_NAME]" at bounding box center [141, 276] width 84 height 42
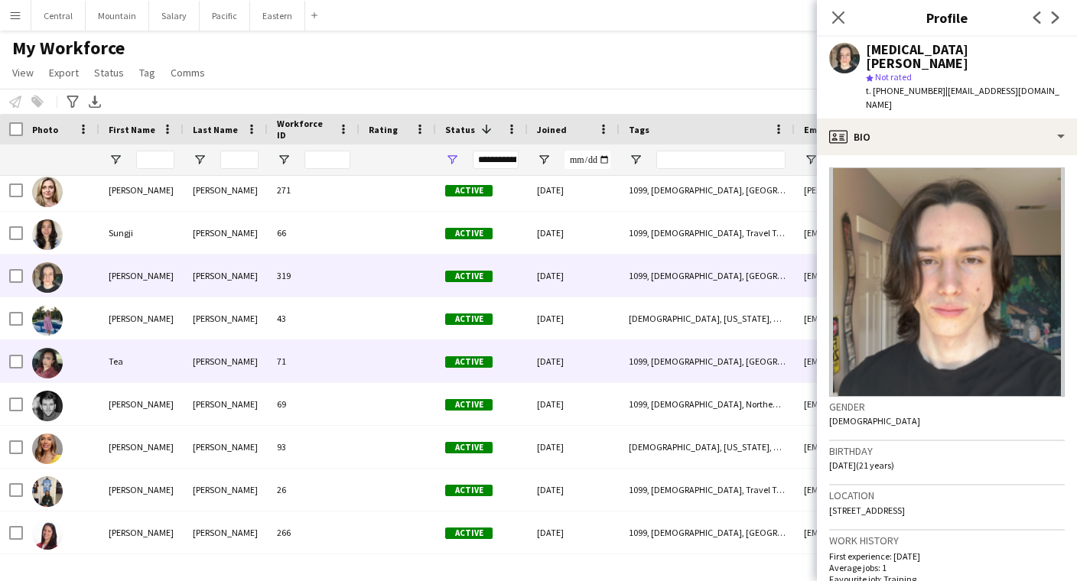
click at [163, 371] on div "Tea" at bounding box center [141, 361] width 84 height 42
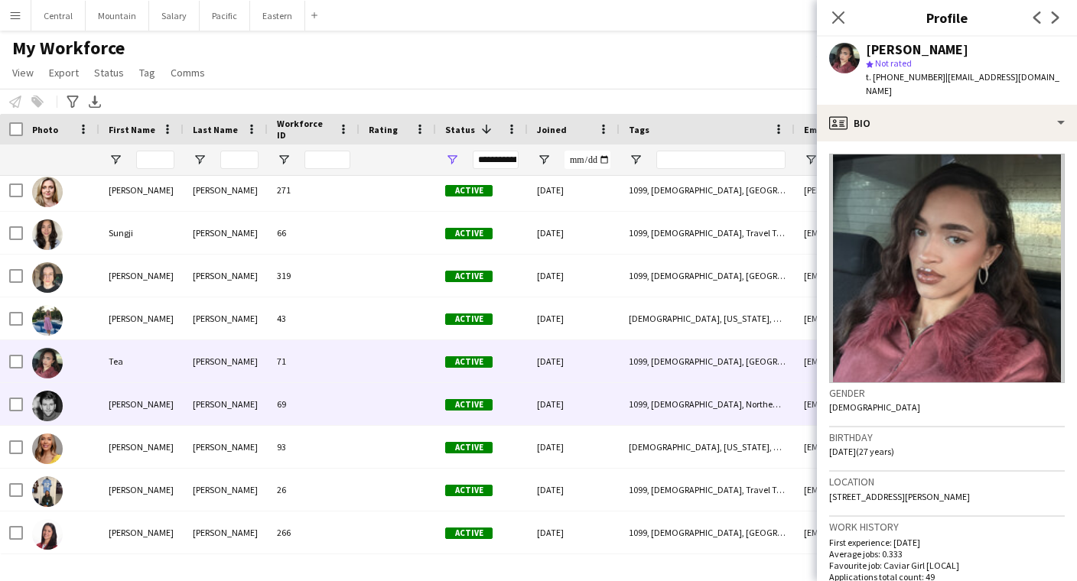
click at [164, 405] on div "[PERSON_NAME]" at bounding box center [141, 404] width 84 height 42
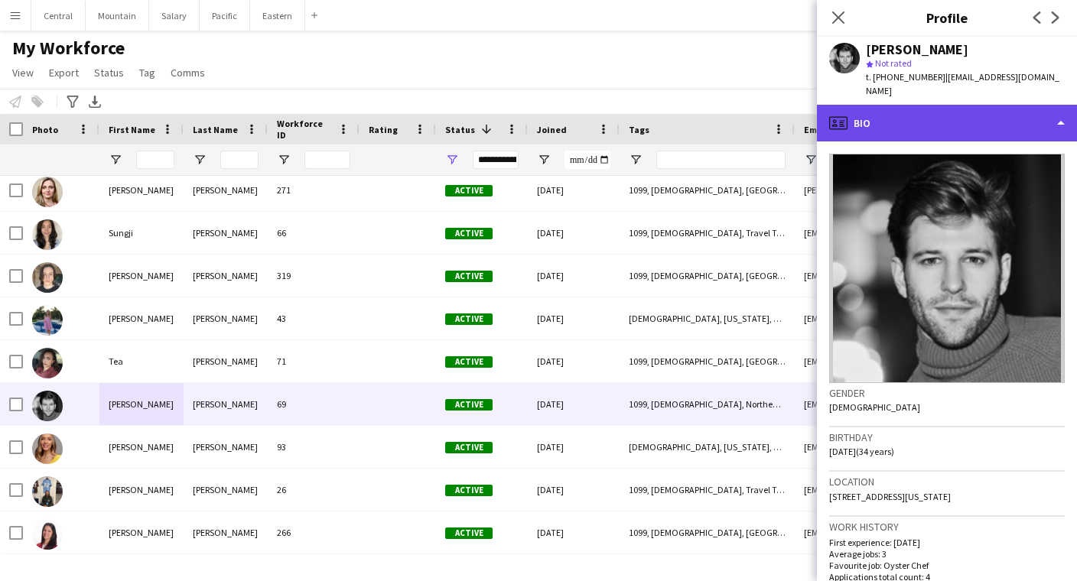
click at [923, 109] on div "profile Bio" at bounding box center [947, 123] width 260 height 37
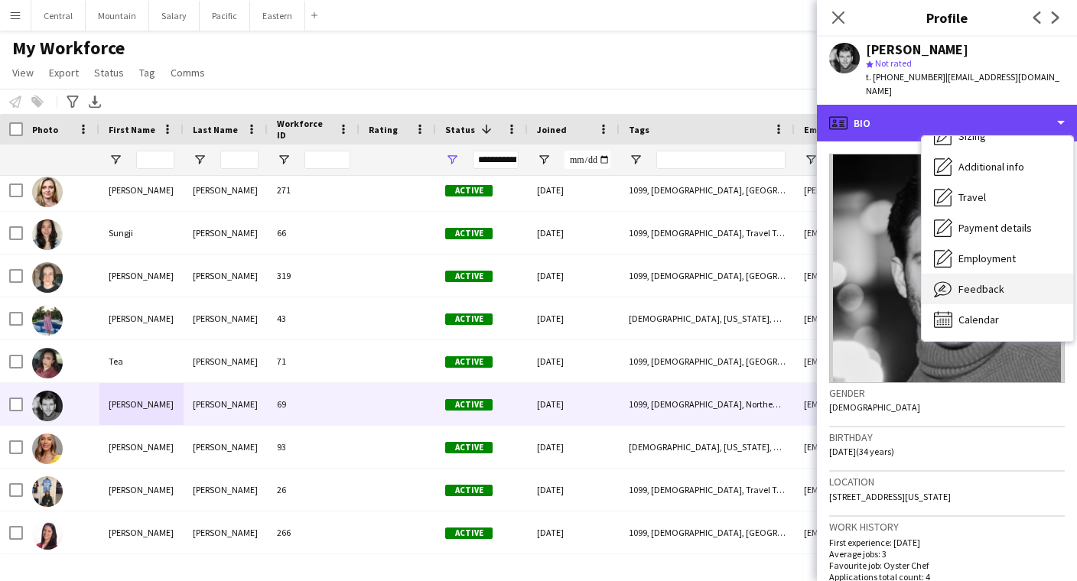
scroll to position [113, 0]
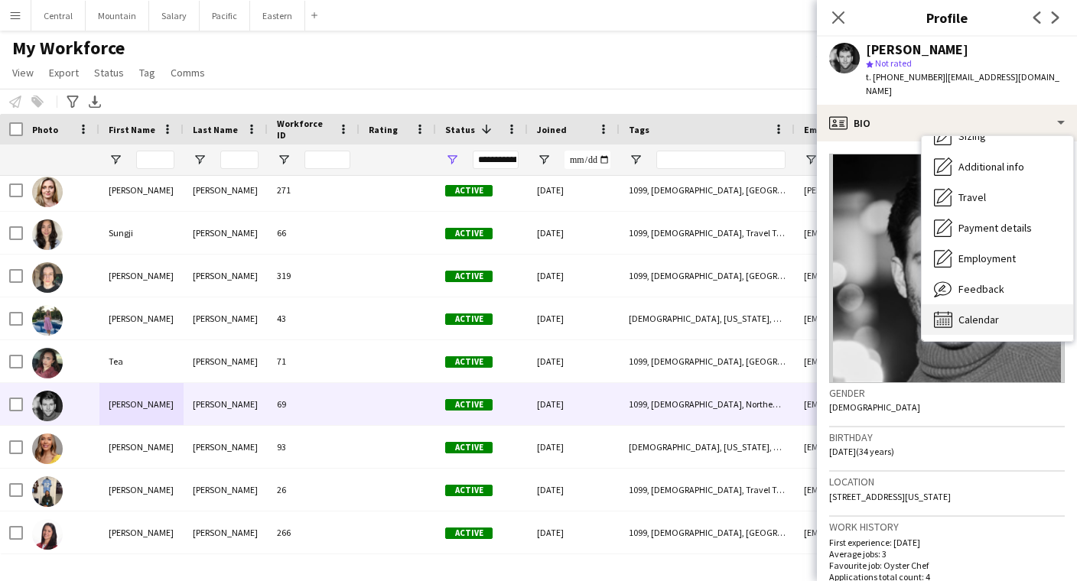
click at [975, 313] on span "Calendar" at bounding box center [978, 320] width 41 height 14
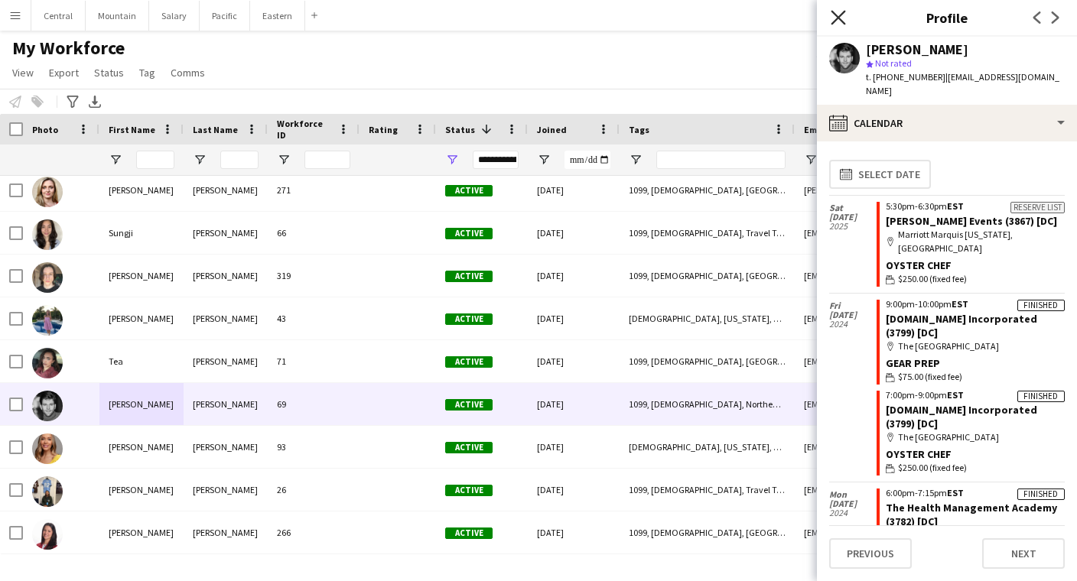
click at [845, 21] on icon "Close pop-in" at bounding box center [837, 17] width 15 height 15
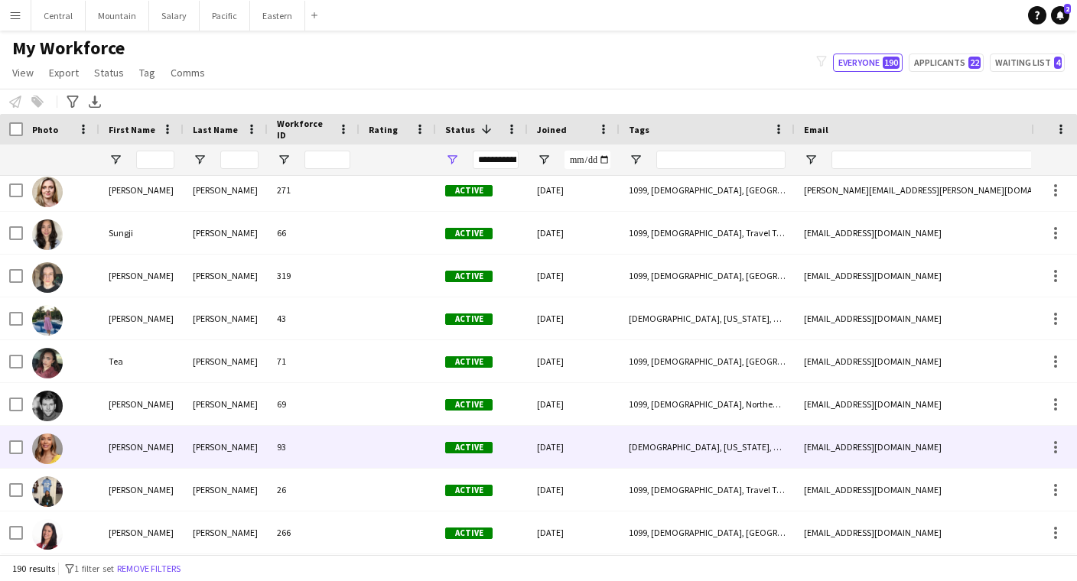
click at [399, 440] on div at bounding box center [397, 447] width 76 height 42
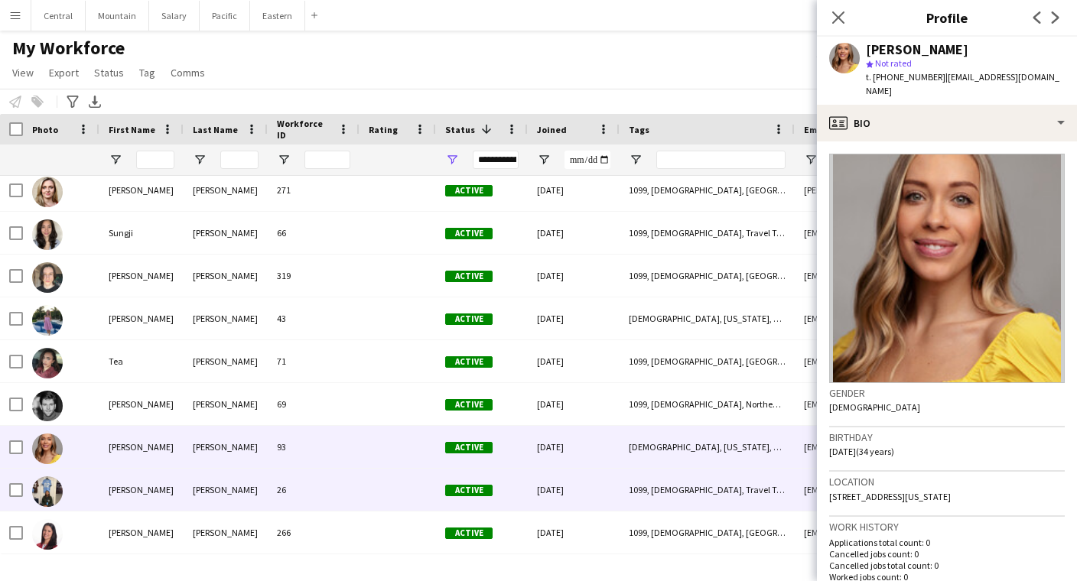
click at [297, 498] on div "26" at bounding box center [314, 490] width 92 height 42
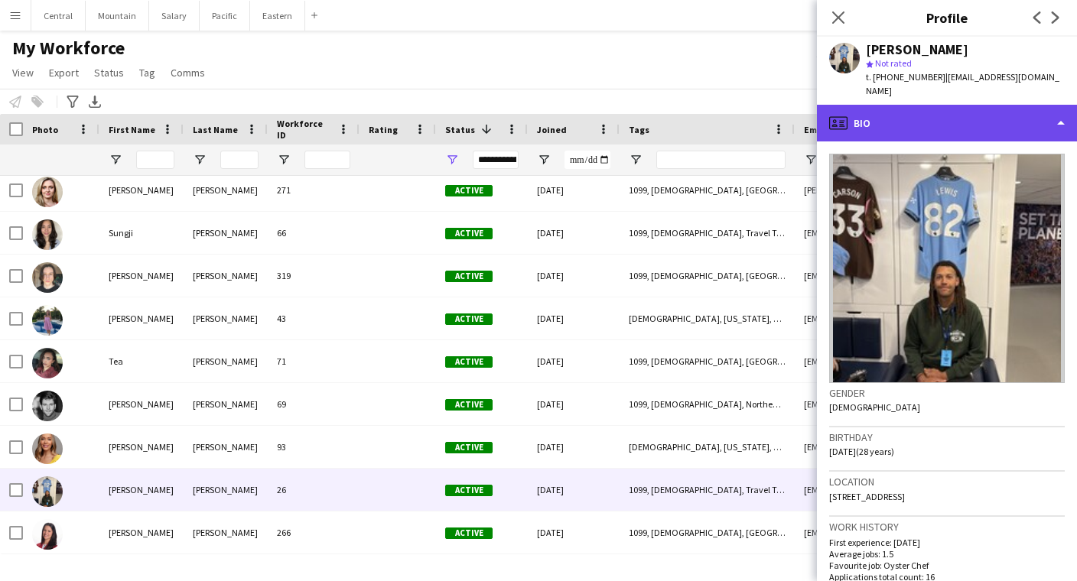
click at [905, 105] on div "profile Bio" at bounding box center [947, 123] width 260 height 37
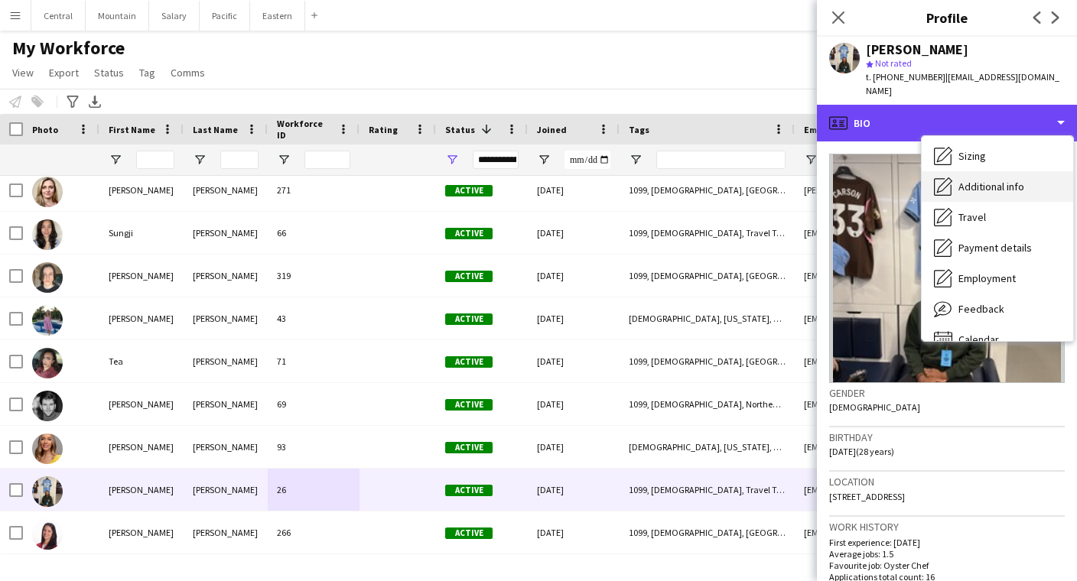
scroll to position [96, 0]
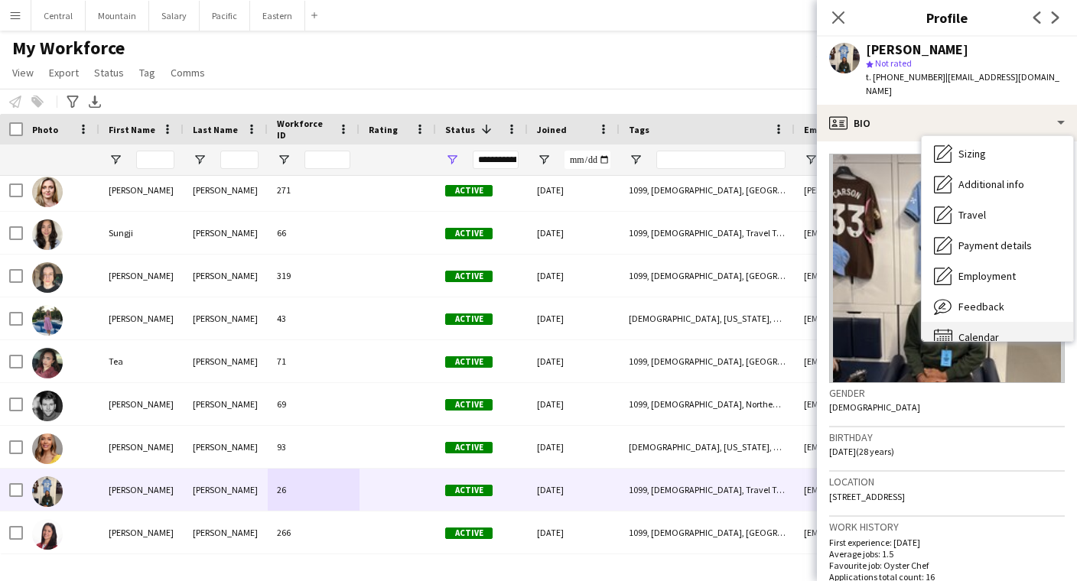
click at [987, 330] on span "Calendar" at bounding box center [978, 337] width 41 height 14
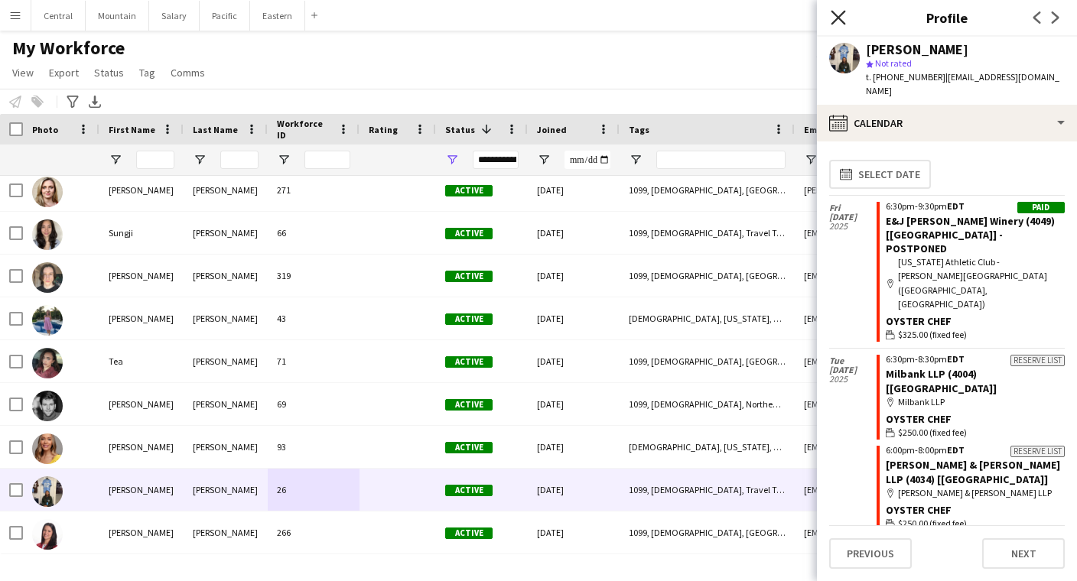
click at [836, 19] on icon at bounding box center [837, 17] width 15 height 15
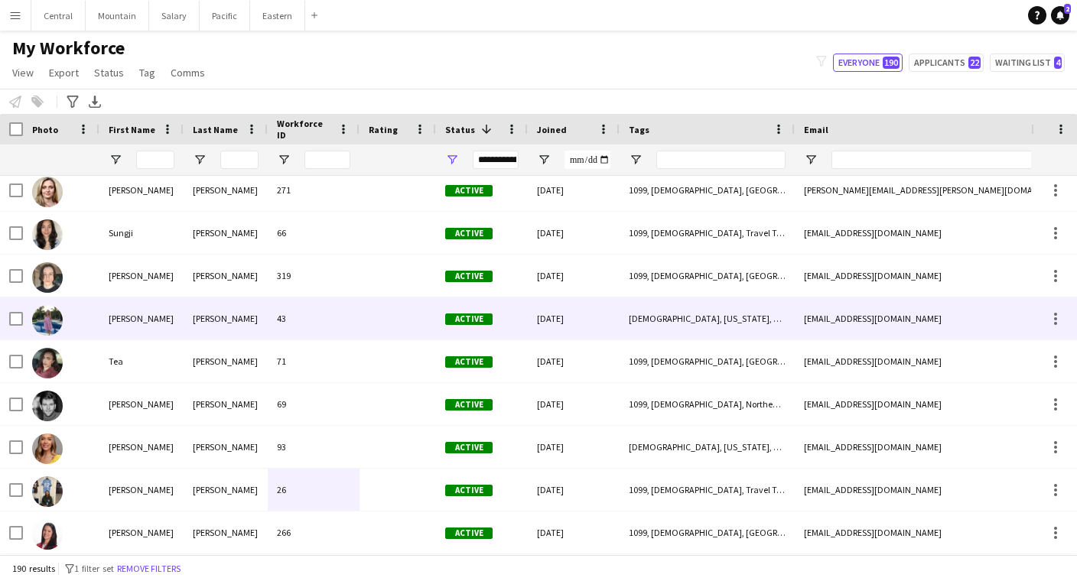
scroll to position [0, 0]
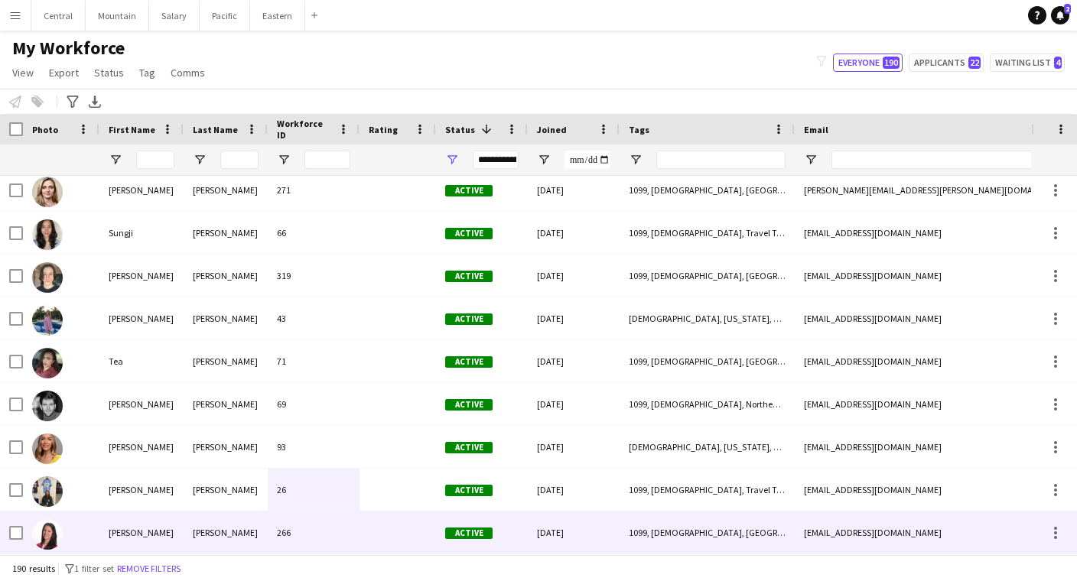
click at [418, 530] on div at bounding box center [397, 533] width 76 height 42
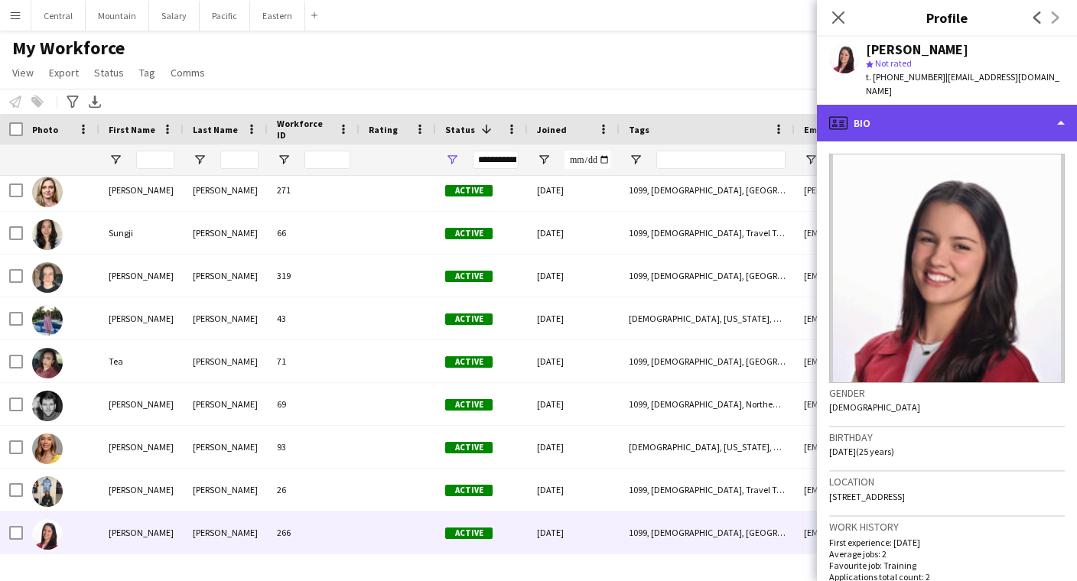
click at [878, 107] on div "profile Bio" at bounding box center [947, 123] width 260 height 37
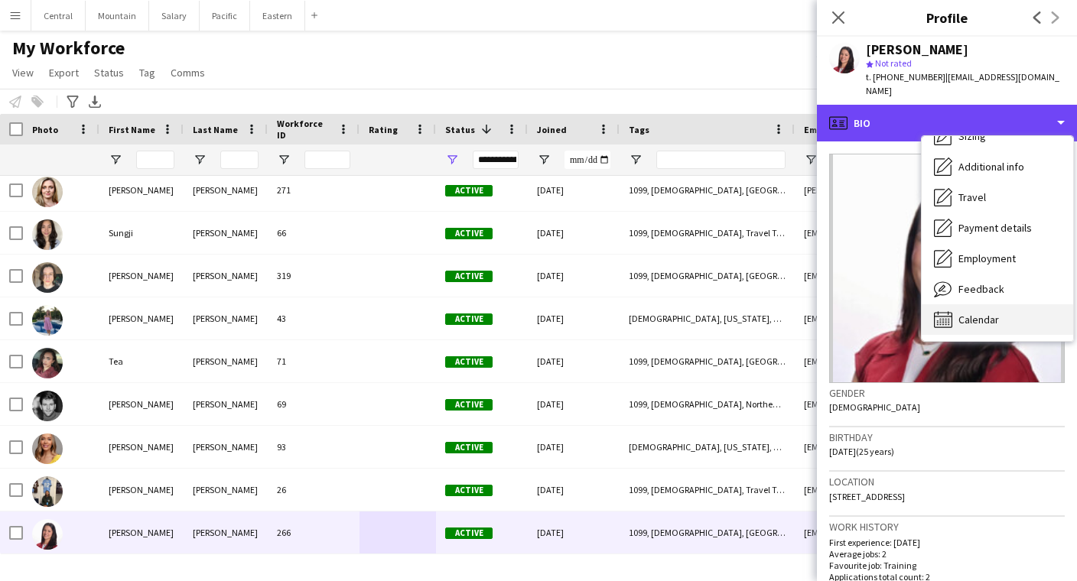
scroll to position [113, 0]
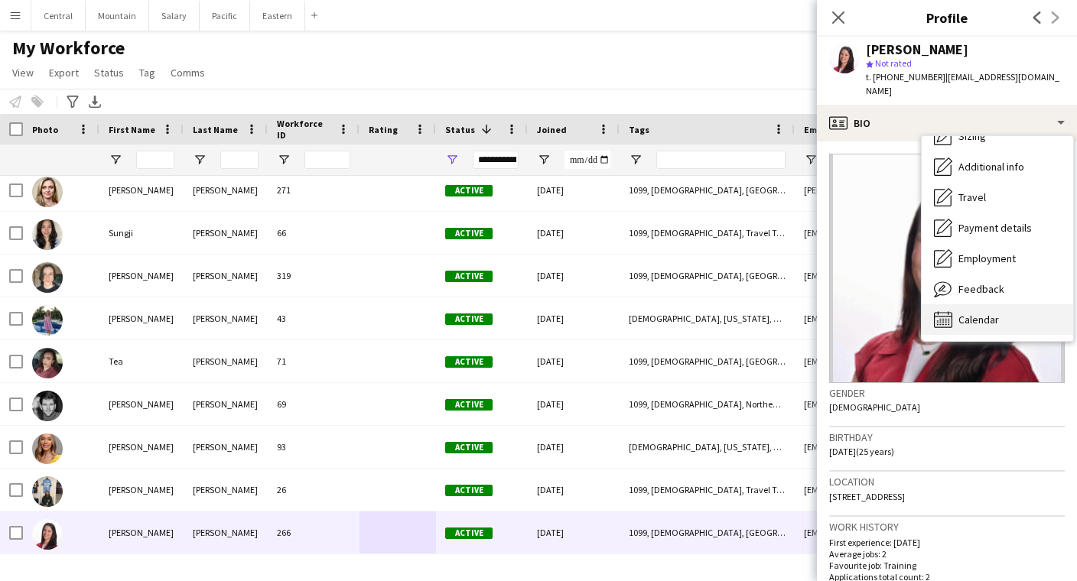
click at [960, 304] on div "Calendar Calendar" at bounding box center [996, 319] width 151 height 31
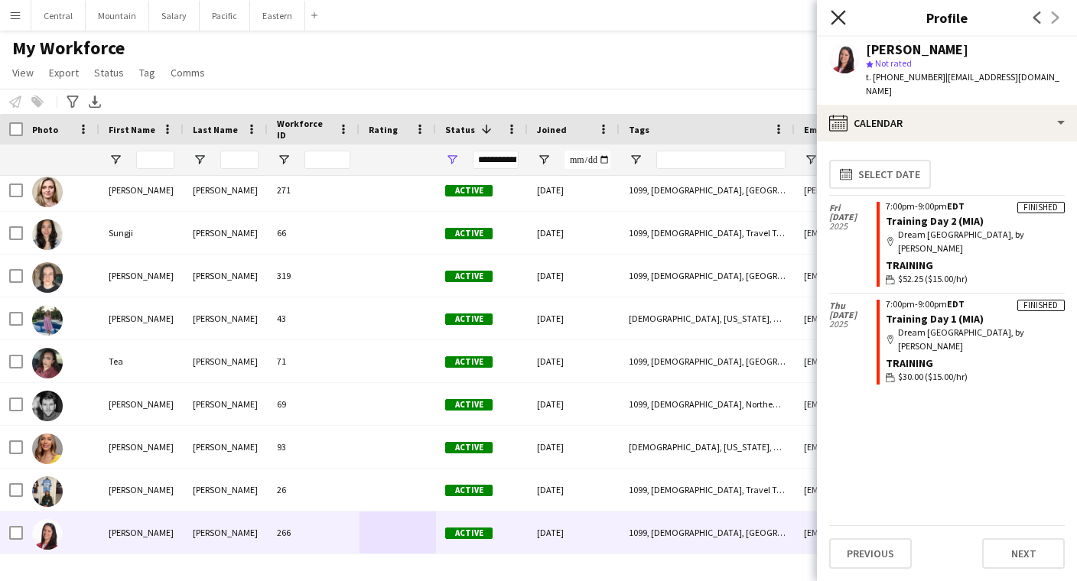
click at [837, 21] on icon "Close pop-in" at bounding box center [837, 17] width 15 height 15
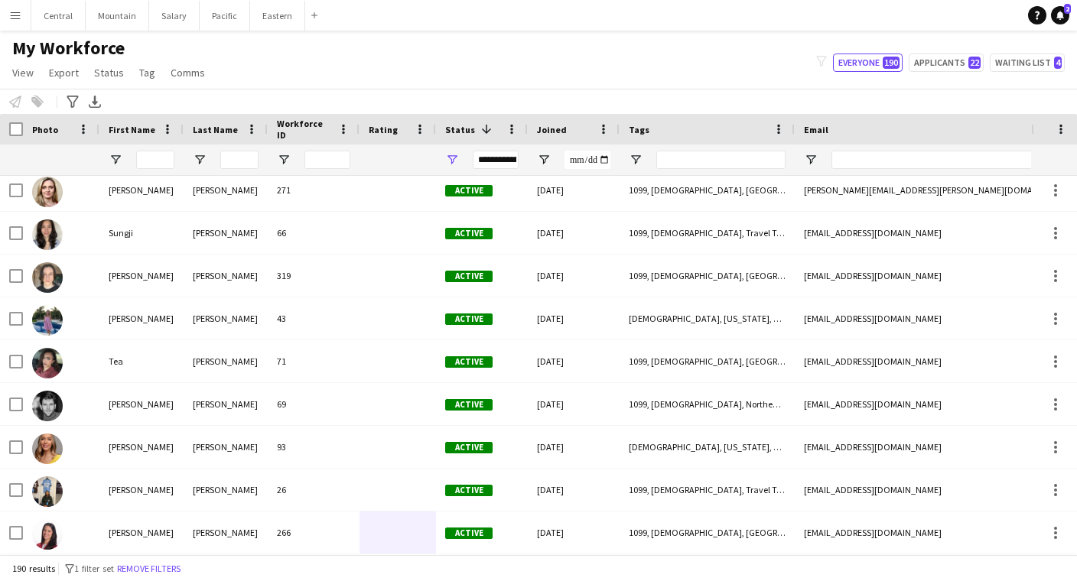
scroll to position [7758, 0]
click at [262, 22] on button "Eastern Close" at bounding box center [277, 16] width 55 height 30
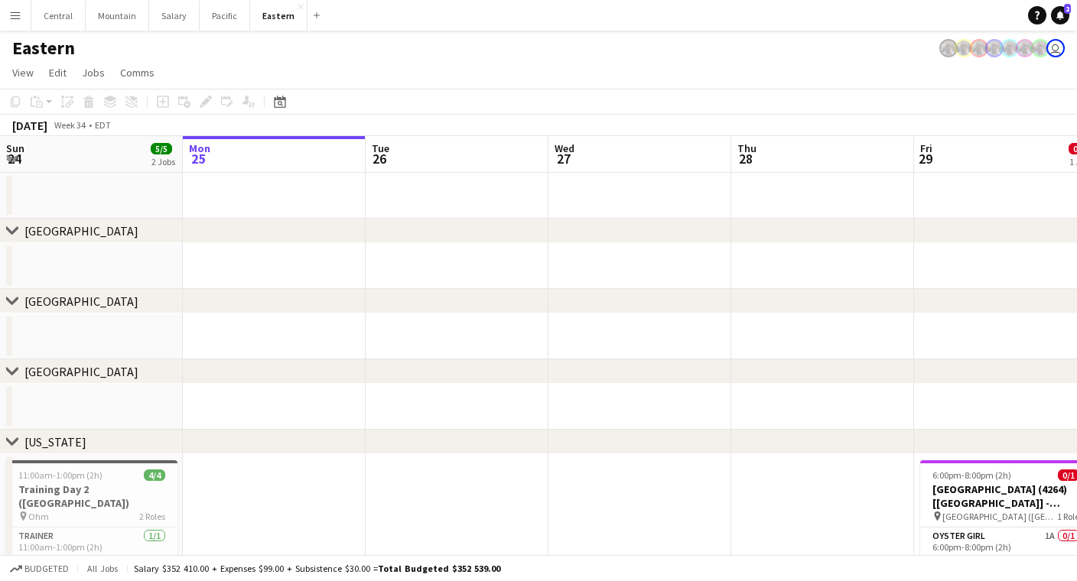
click at [23, 21] on button "Menu" at bounding box center [15, 15] width 31 height 31
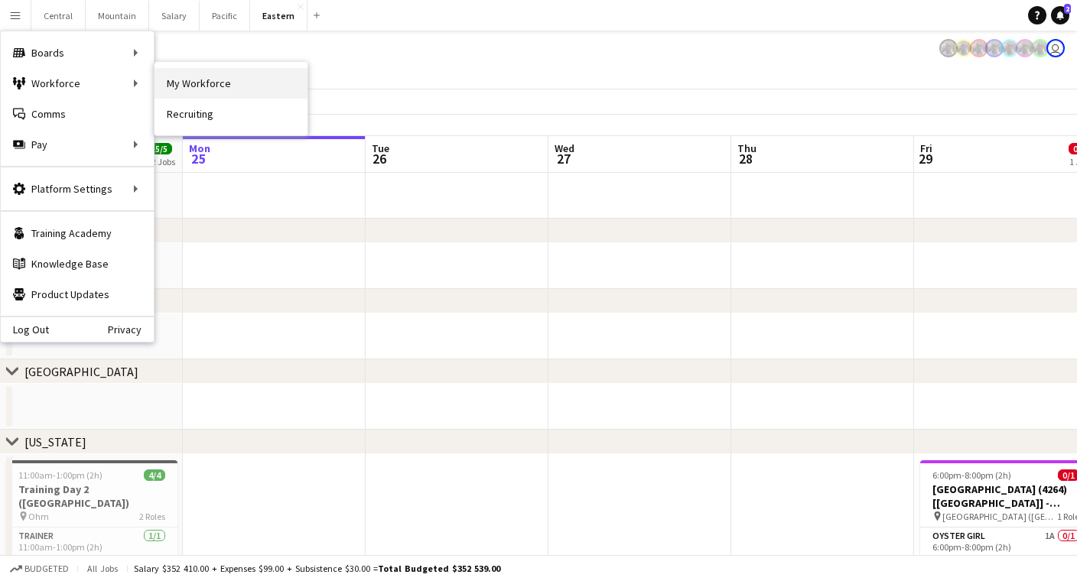
click at [174, 93] on link "My Workforce" at bounding box center [230, 83] width 153 height 31
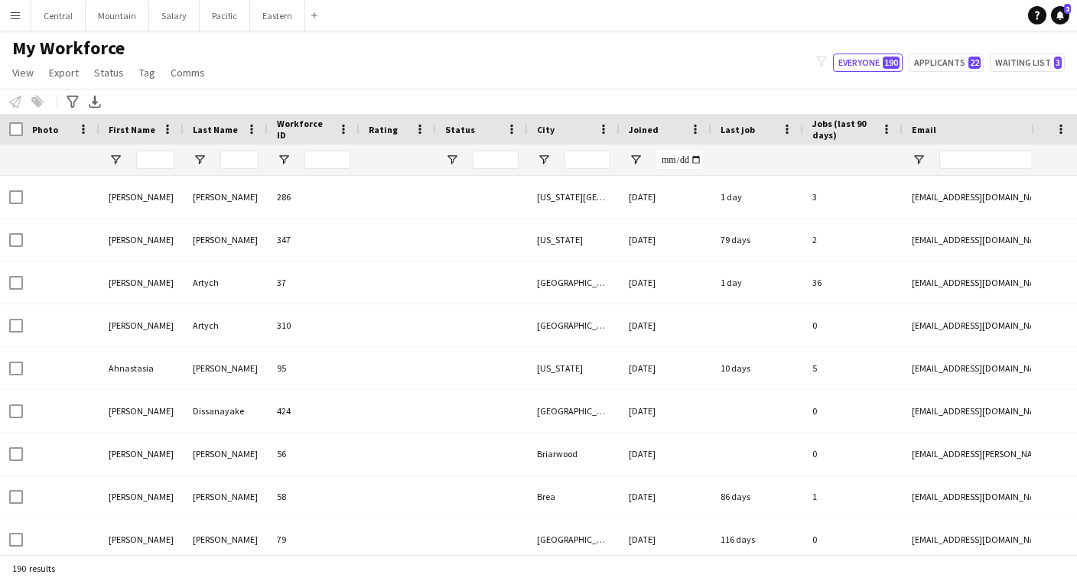
type input "**********"
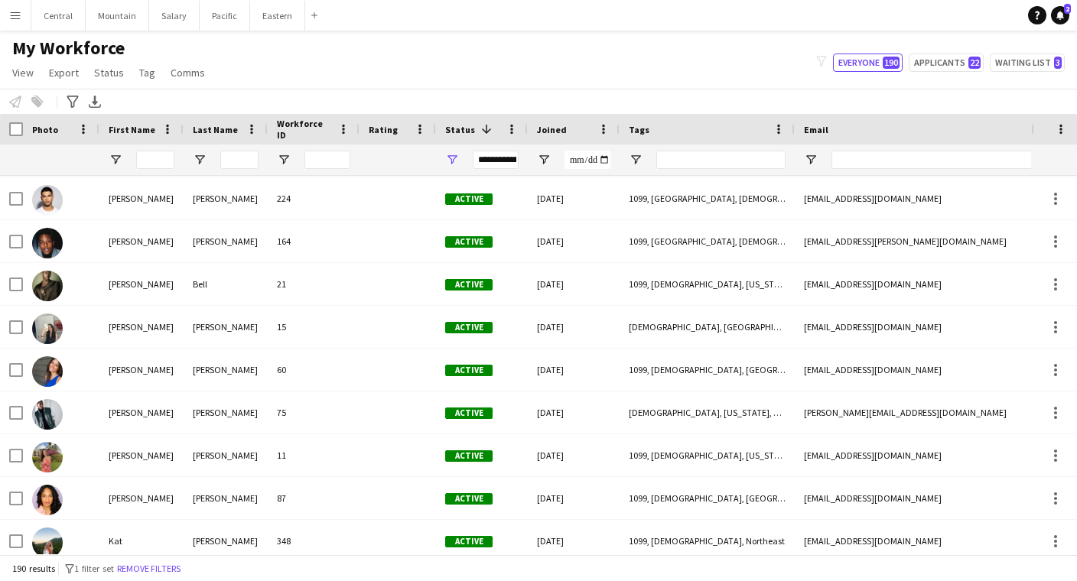
scroll to position [5167, 0]
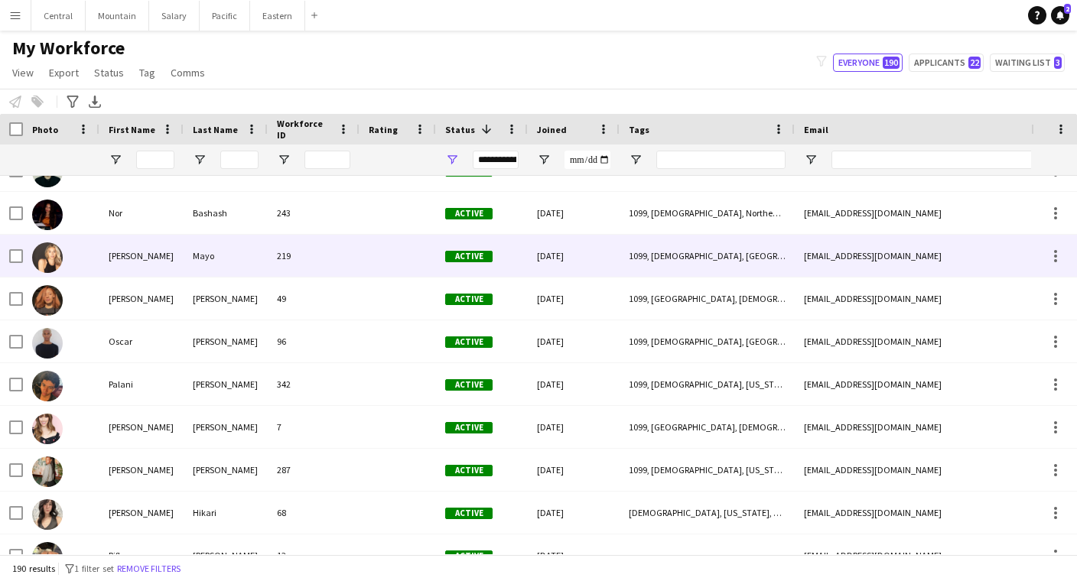
click at [184, 266] on div "Mayo" at bounding box center [226, 256] width 84 height 42
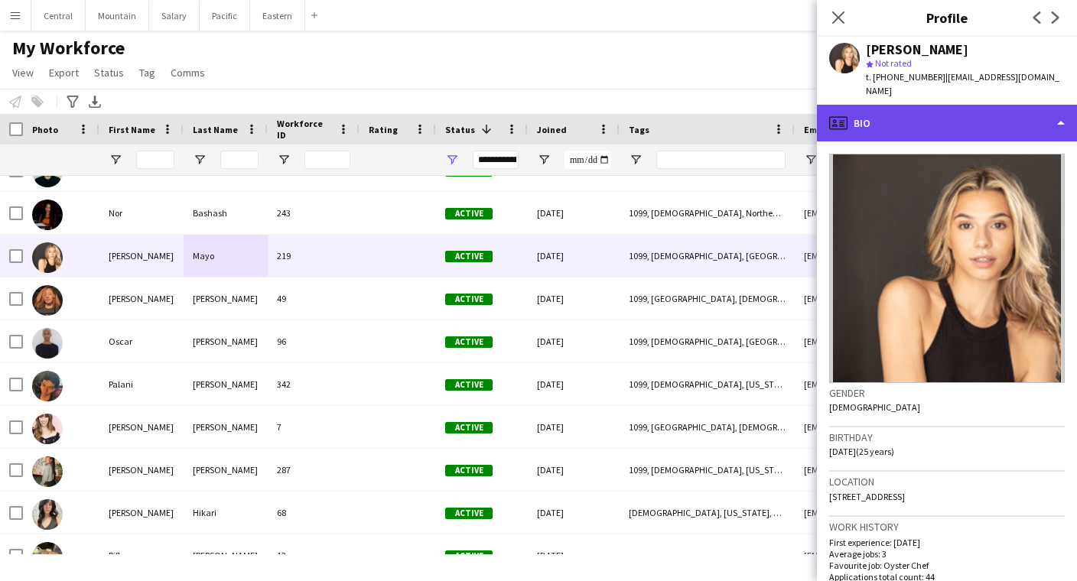
click at [986, 112] on div "profile Bio" at bounding box center [947, 123] width 260 height 37
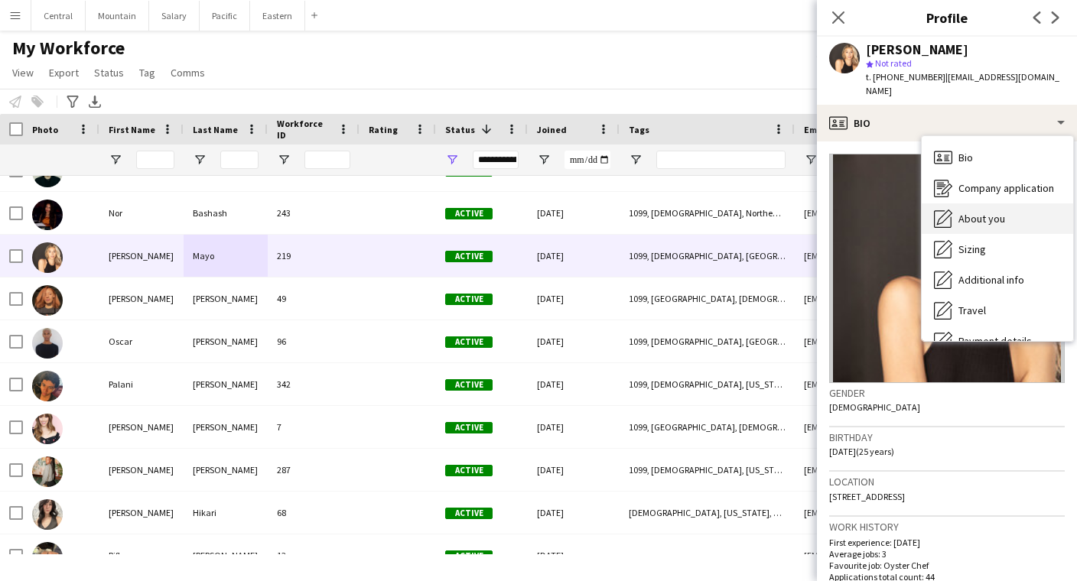
click at [983, 212] on span "About you" at bounding box center [981, 219] width 47 height 14
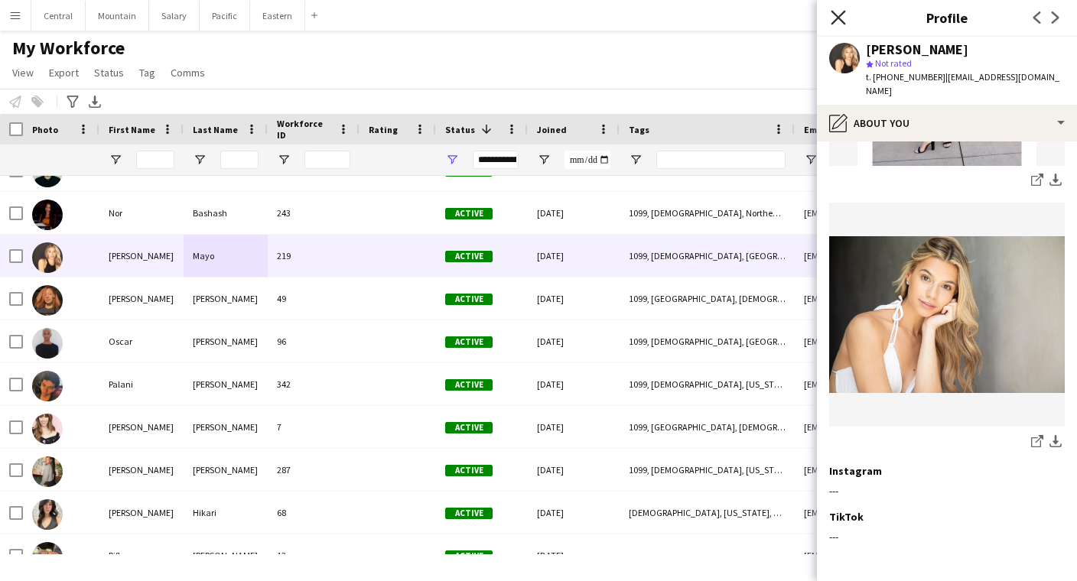
click at [834, 24] on icon "Close pop-in" at bounding box center [837, 17] width 15 height 15
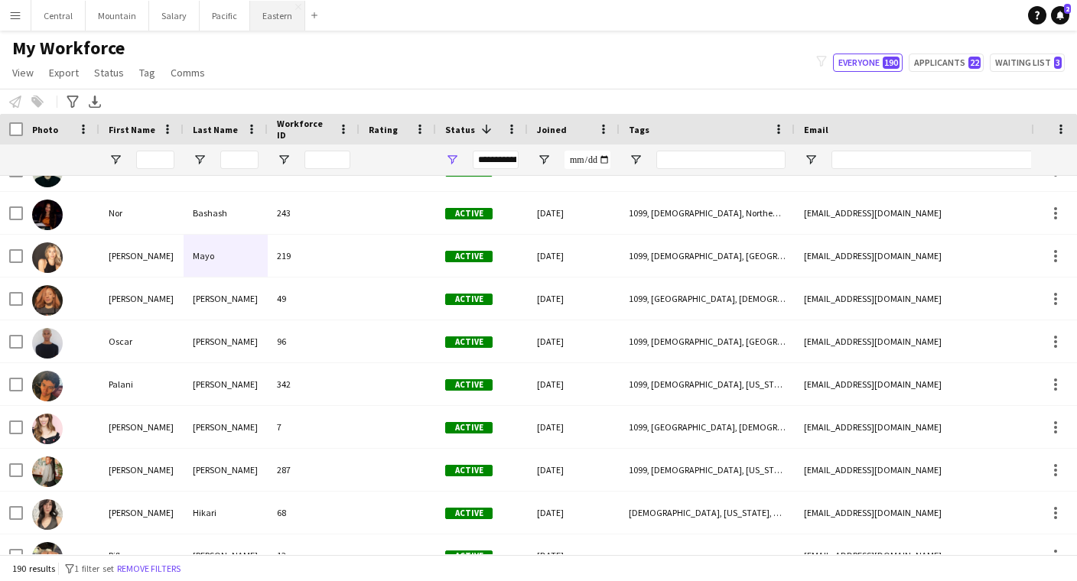
click at [262, 16] on button "Eastern Close" at bounding box center [277, 16] width 55 height 30
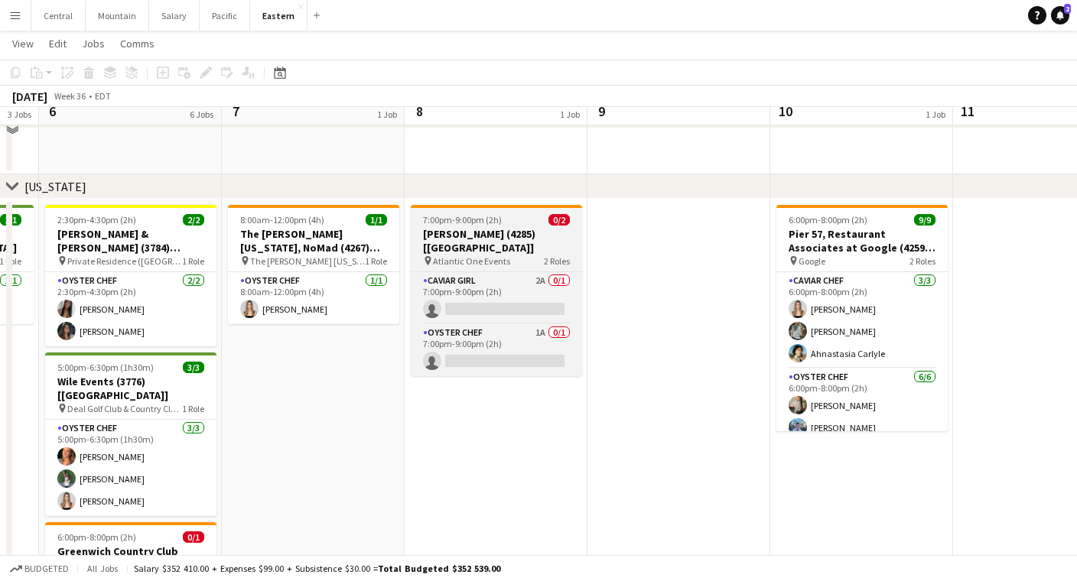
scroll to position [500, 0]
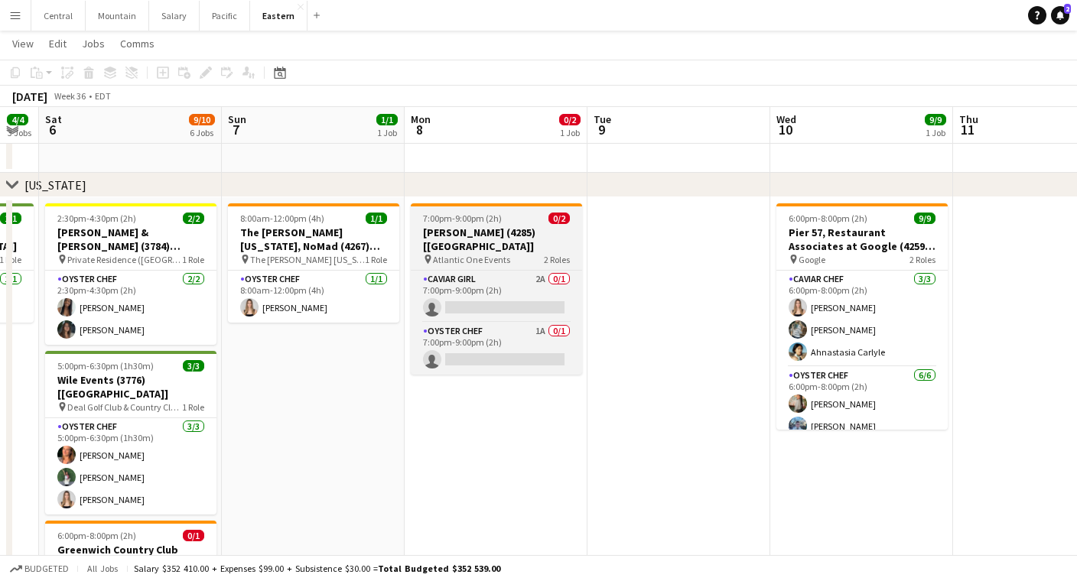
click at [496, 222] on span "7:00pm-9:00pm (2h)" at bounding box center [462, 218] width 79 height 11
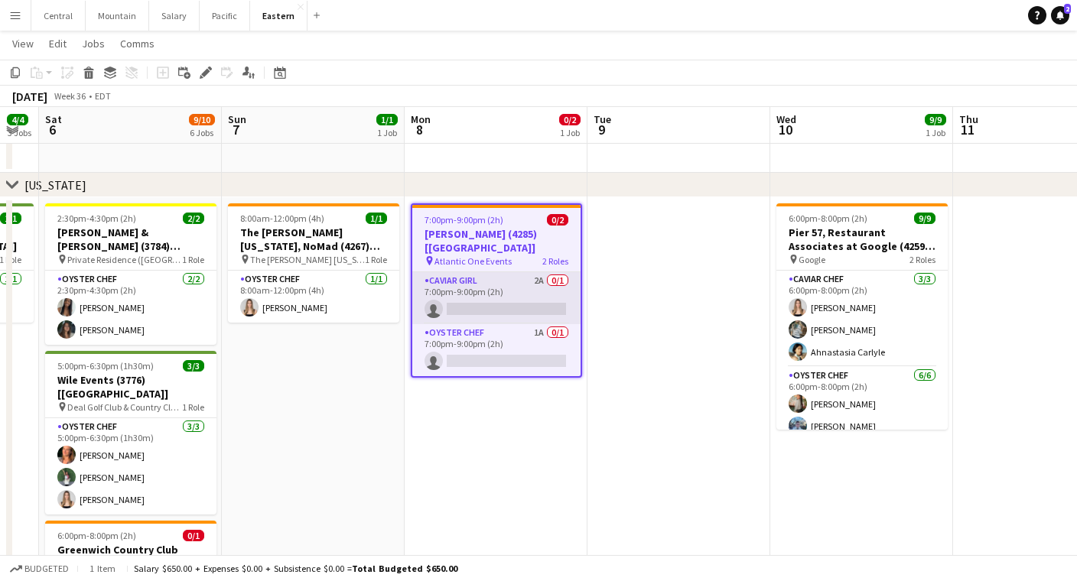
click at [486, 272] on app-card-role "Caviar Girl 2A 0/1 7:00pm-9:00pm (2h) single-neutral-actions" at bounding box center [496, 298] width 168 height 52
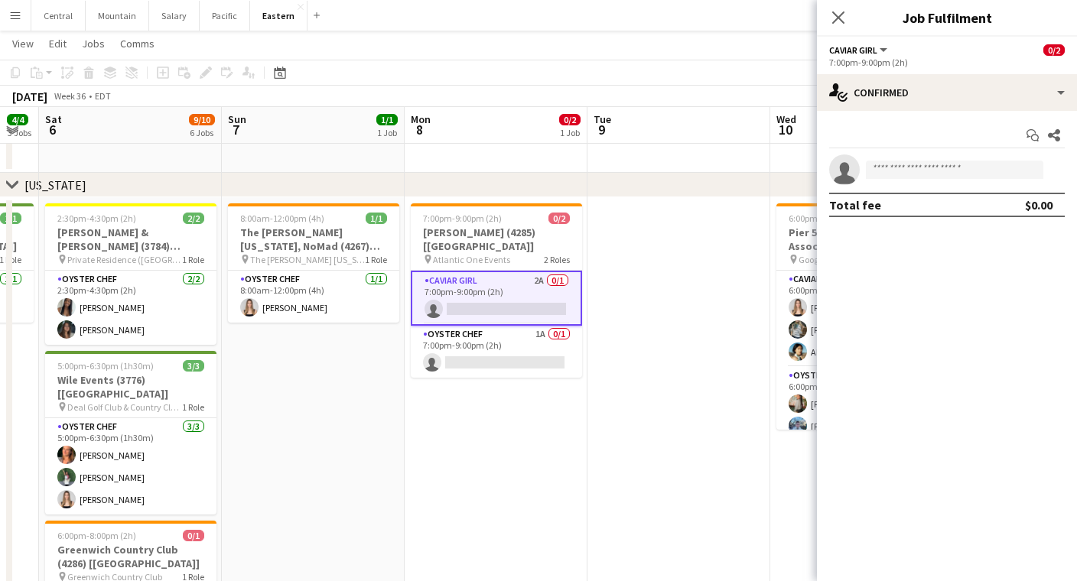
click at [975, 73] on app-options-switcher "Caviar Girl All roles Caviar Girl [DEMOGRAPHIC_DATA]/2 7:00pm-9:00pm (2h)" at bounding box center [947, 55] width 260 height 37
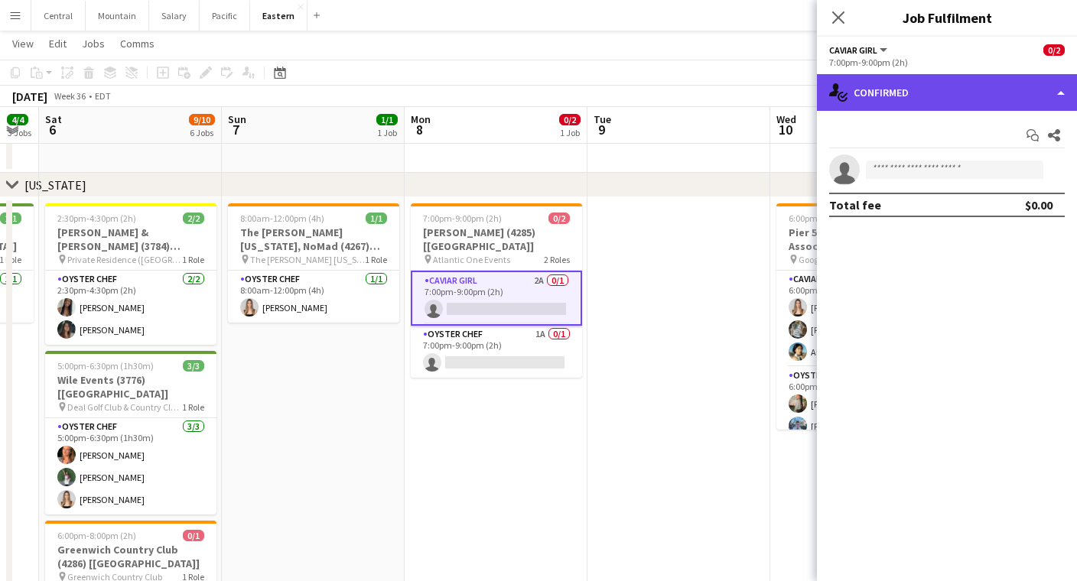
click at [965, 108] on div "single-neutral-actions-check-2 Confirmed" at bounding box center [947, 92] width 260 height 37
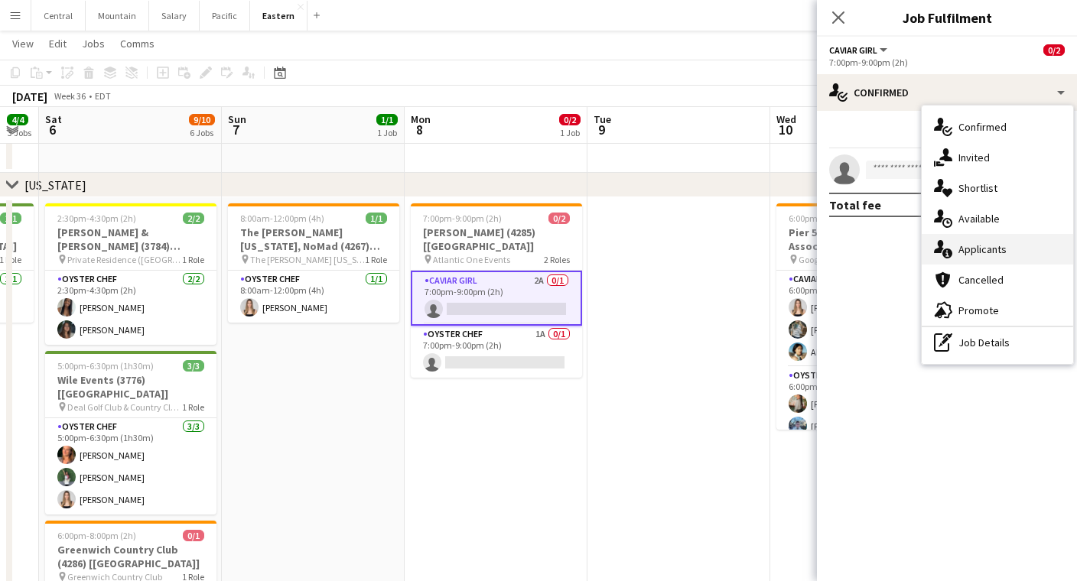
click at [977, 240] on div "single-neutral-actions-information Applicants" at bounding box center [996, 249] width 151 height 31
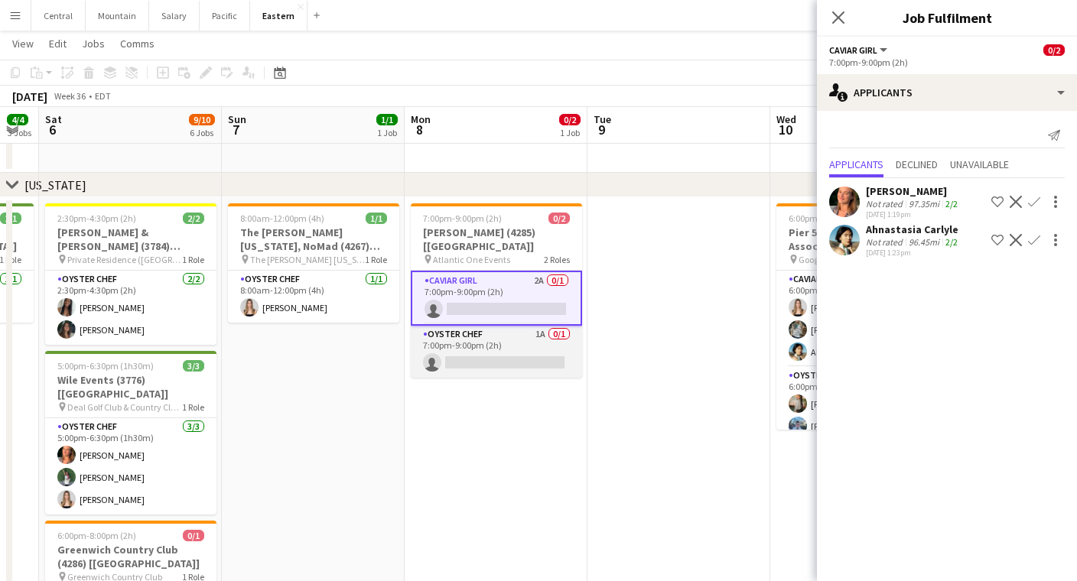
click at [471, 336] on app-card-role "Oyster Chef 1A 0/1 7:00pm-9:00pm (2h) single-neutral-actions" at bounding box center [496, 352] width 171 height 52
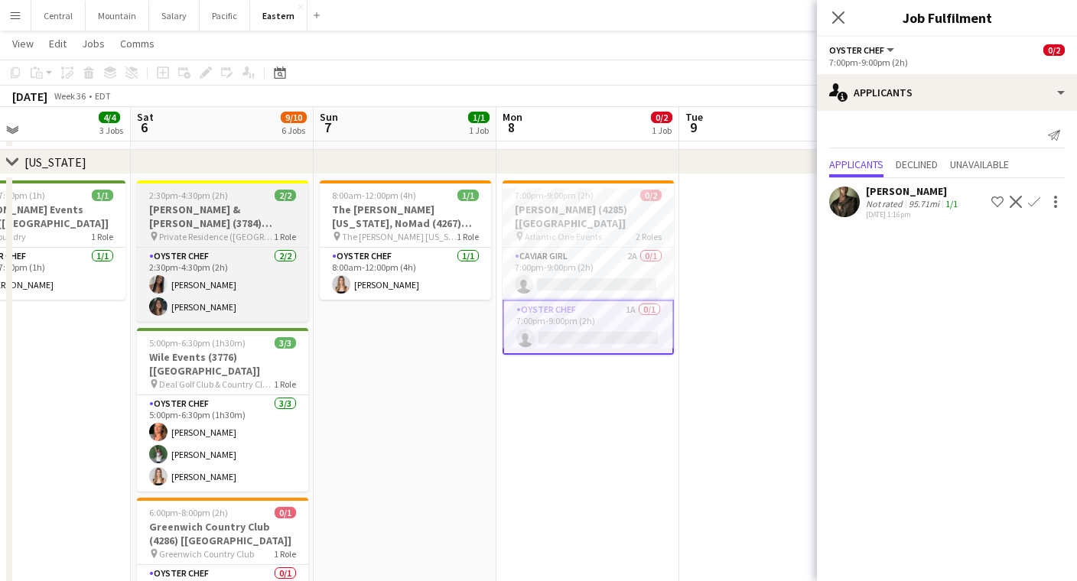
scroll to position [521, 0]
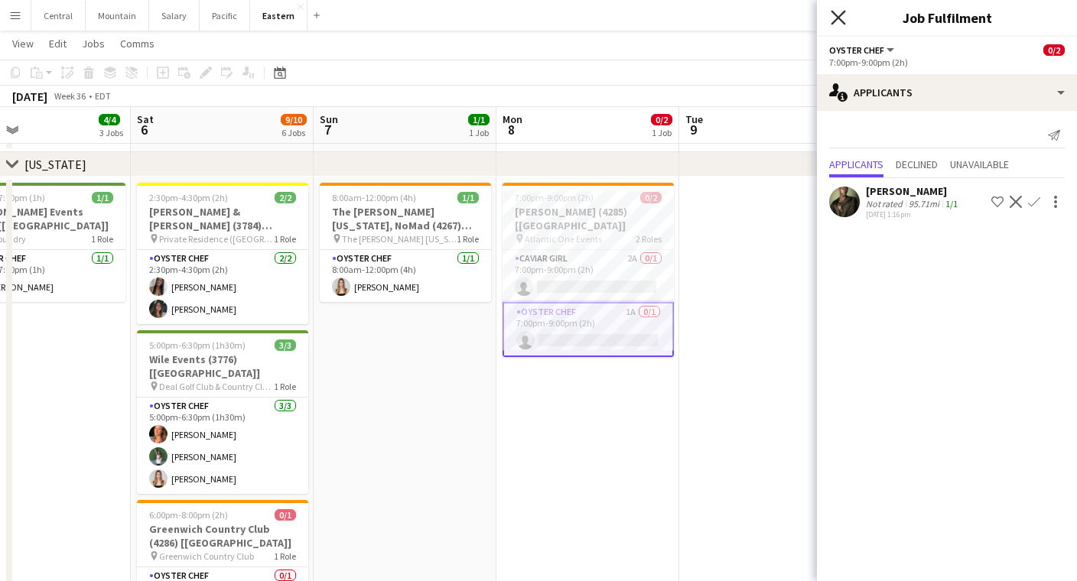
click at [840, 12] on icon "Close pop-in" at bounding box center [837, 17] width 15 height 15
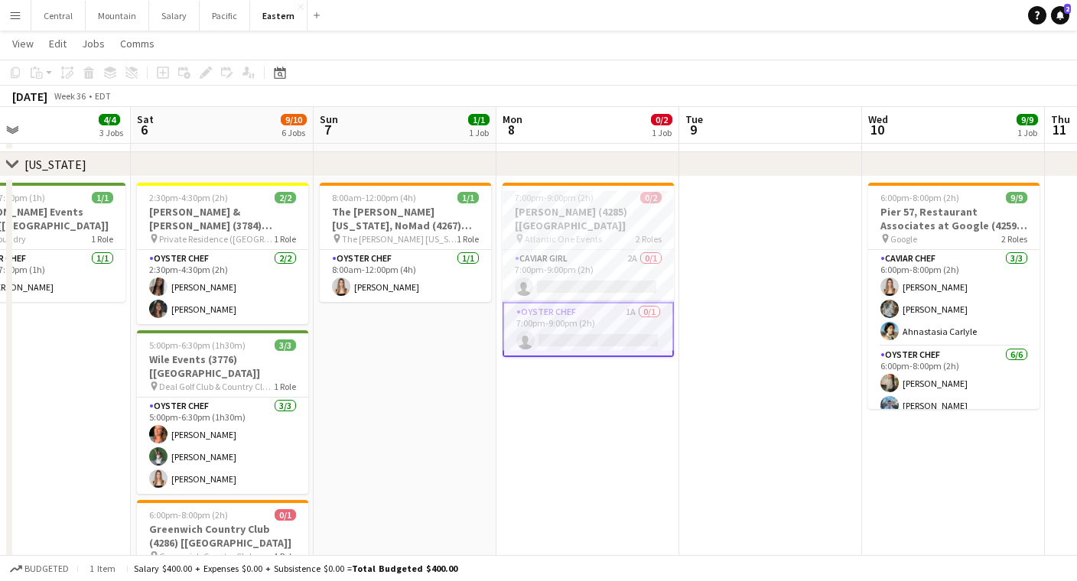
click at [775, 213] on app-date-cell at bounding box center [770, 553] width 183 height 752
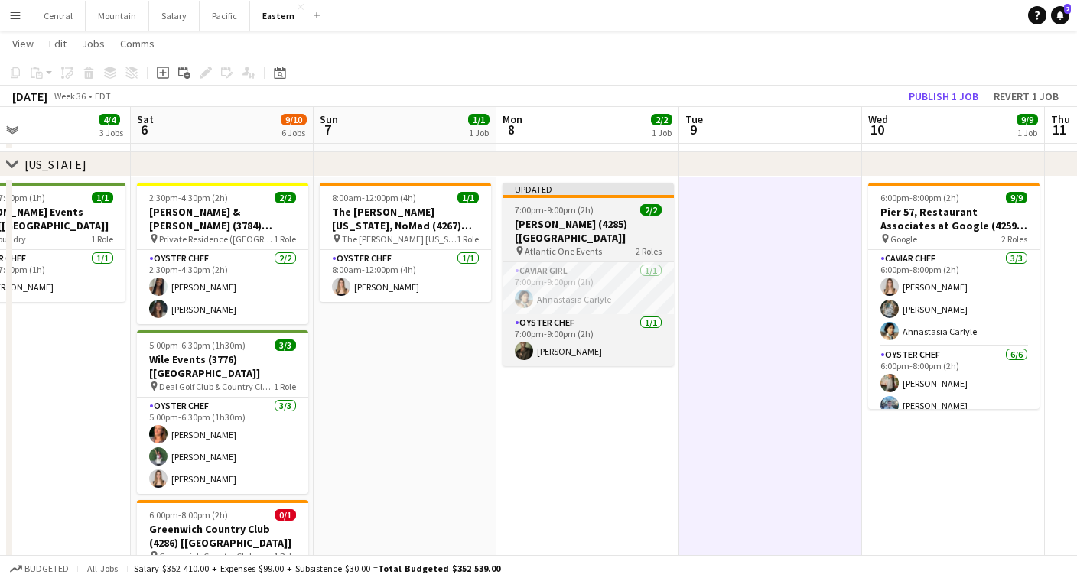
click at [607, 203] on app-job-card "Updated 7:00pm-9:00pm (2h) 2/2 [PERSON_NAME] (4285) [[GEOGRAPHIC_DATA]] pin Atl…" at bounding box center [587, 275] width 171 height 184
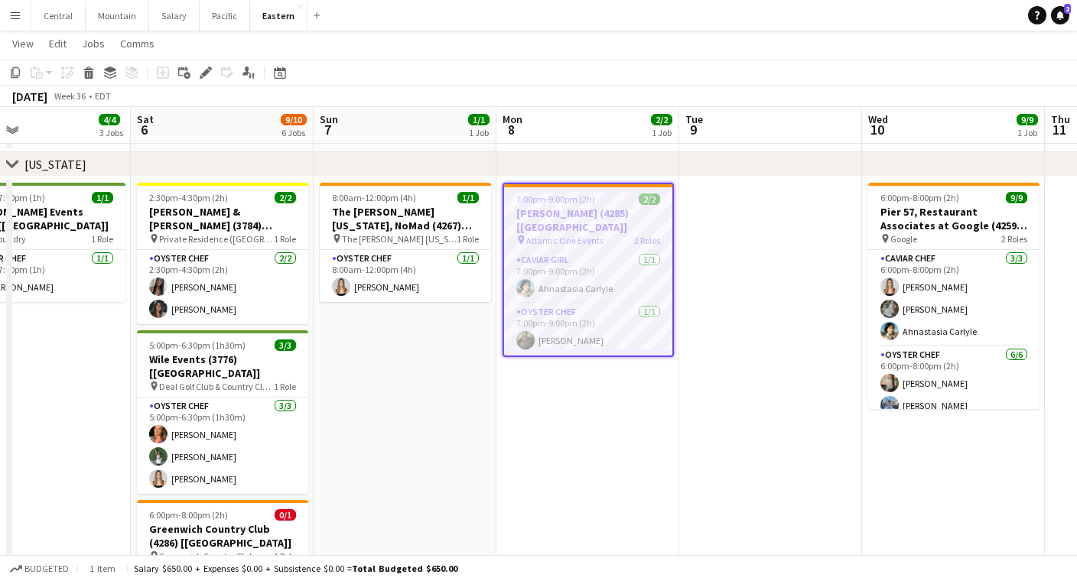
click at [629, 470] on app-date-cell "7:00pm-9:00pm (2h) 2/2 [PERSON_NAME] (4285) [[GEOGRAPHIC_DATA]] pin Atlantic On…" at bounding box center [587, 553] width 183 height 752
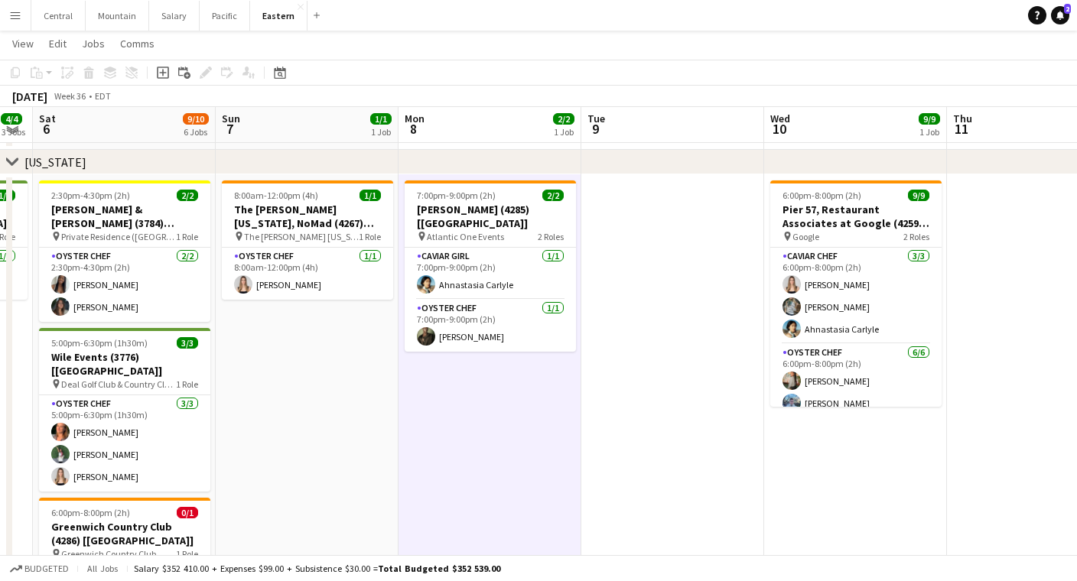
scroll to position [524, 0]
